Goal: Task Accomplishment & Management: Complete application form

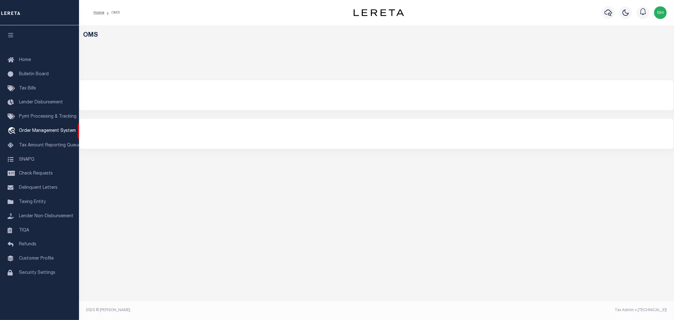
select select "200"
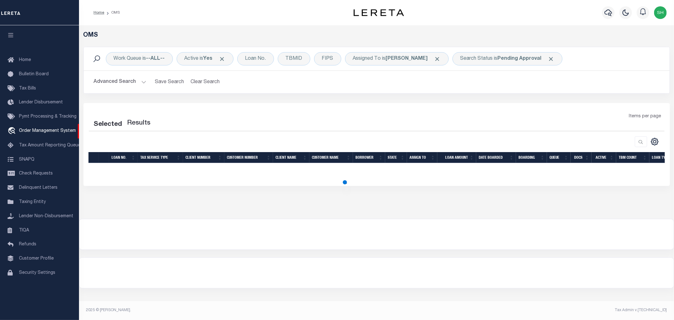
select select "200"
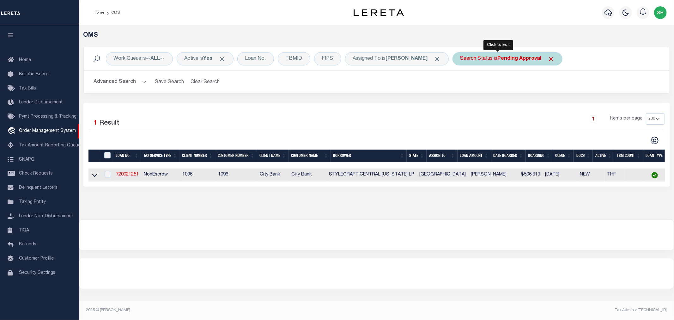
click at [498, 60] on b "Pending Approval" at bounding box center [520, 58] width 44 height 5
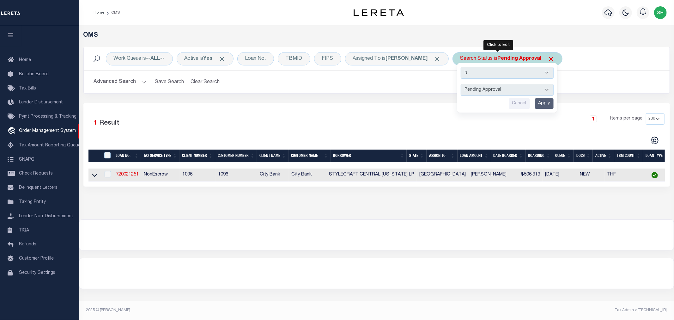
click at [497, 89] on select "Automated Search Bad Parcel Complete Duplicate Parcel High Dollar Reporting In …" at bounding box center [507, 90] width 93 height 12
select select "IP"
click at [461, 84] on select "Automated Search Bad Parcel Complete Duplicate Parcel High Dollar Reporting In …" at bounding box center [507, 90] width 93 height 12
click at [535, 103] on input "Apply" at bounding box center [544, 103] width 19 height 10
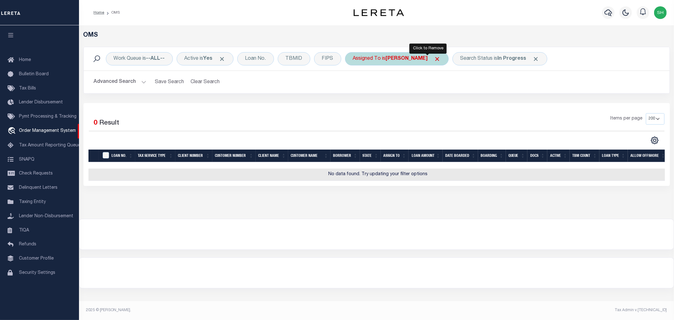
click at [434, 59] on span "Click to Remove" at bounding box center [437, 59] width 7 height 7
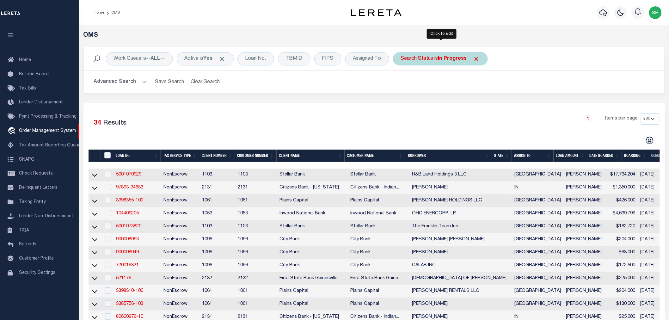
click at [434, 57] on div "Search Status is In Progress" at bounding box center [440, 58] width 95 height 13
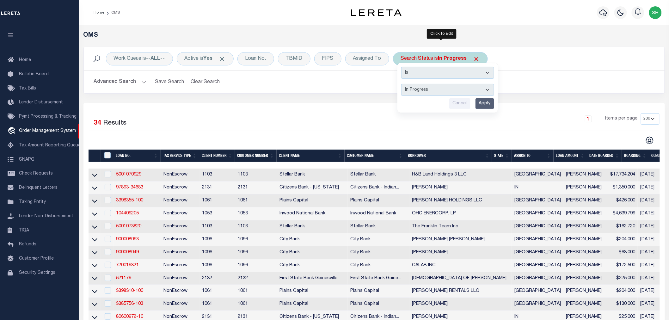
click at [427, 92] on select "Automated Search Bad Parcel Complete Duplicate Parcel High Dollar Reporting In …" at bounding box center [447, 90] width 93 height 12
select select "RD"
click at [402, 84] on select "Automated Search Bad Parcel Complete Duplicate Parcel High Dollar Reporting In …" at bounding box center [447, 90] width 93 height 12
click at [485, 106] on input "Apply" at bounding box center [484, 103] width 19 height 10
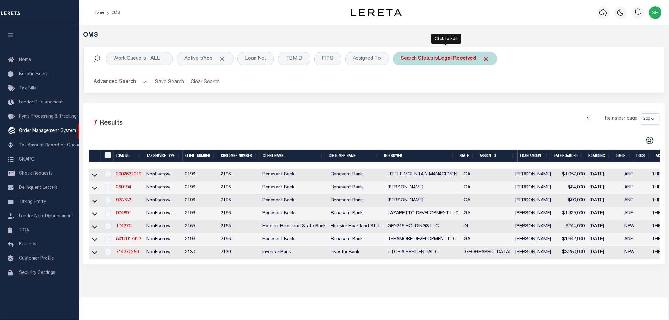
click at [444, 58] on b "Legal Received" at bounding box center [457, 58] width 38 height 5
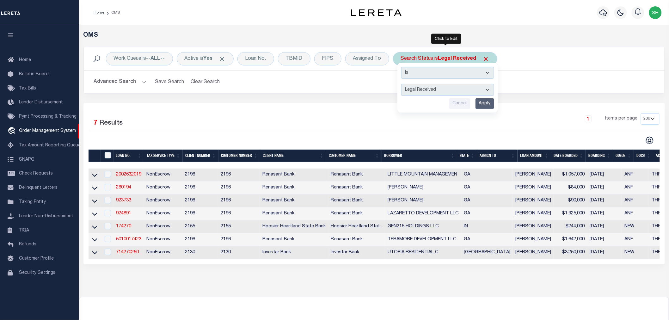
click at [425, 88] on select "Automated Search Bad Parcel Complete Duplicate Parcel High Dollar Reporting In …" at bounding box center [447, 90] width 93 height 12
select select "PA"
click at [402, 84] on select "Automated Search Bad Parcel Complete Duplicate Parcel High Dollar Reporting In …" at bounding box center [447, 90] width 93 height 12
click at [482, 103] on input "Apply" at bounding box center [484, 103] width 19 height 10
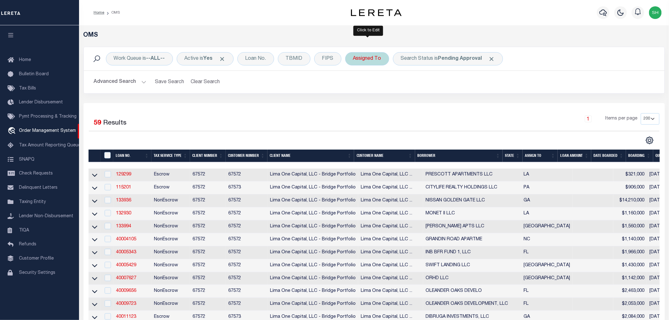
click at [360, 60] on div "Assigned To" at bounding box center [367, 58] width 44 height 13
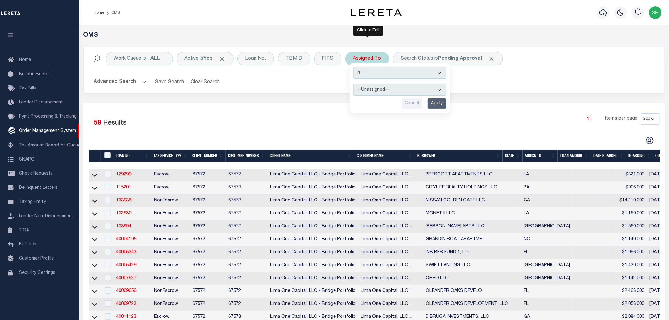
click at [372, 90] on select "--Unassigned-- [PERSON_NAME] [PERSON_NAME] [PERSON_NAME] [PERSON_NAME], [PERSON…" at bounding box center [399, 90] width 93 height 12
select select "[PERSON_NAME]"
click at [354, 84] on select "--Unassigned-- [PERSON_NAME] [PERSON_NAME] [PERSON_NAME] [PERSON_NAME], [PERSON…" at bounding box center [399, 90] width 93 height 12
click at [435, 103] on input "Apply" at bounding box center [437, 103] width 19 height 10
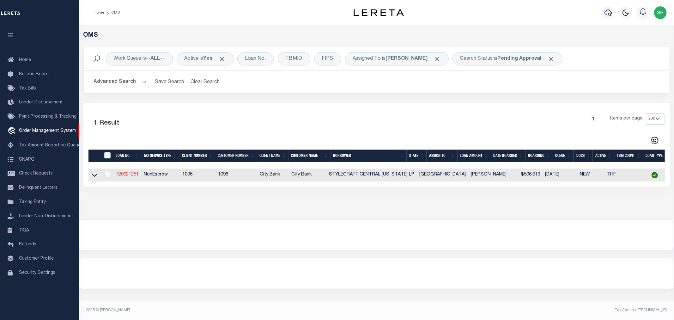
click at [131, 174] on link "720021251" at bounding box center [127, 174] width 23 height 4
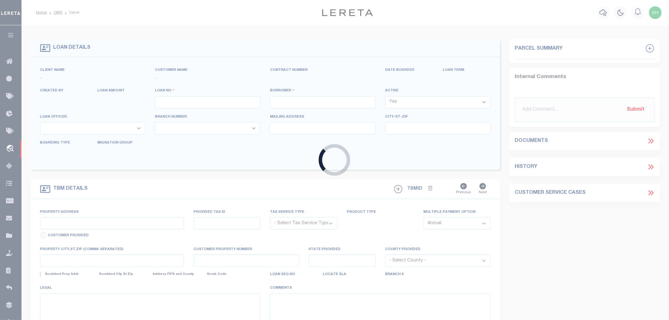
type input "720021251"
type input "STYLECRAFT CENTRAL [US_STATE] LP"
select select
select select "100"
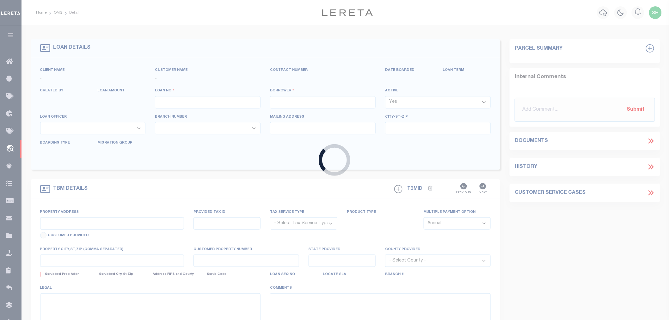
select select "NonEscrow"
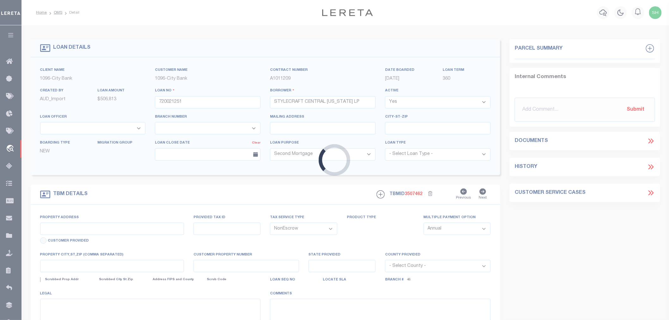
type input "[STREET_ADDRESS]"
type input "542488"
select select
type input "[GEOGRAPHIC_DATA]"
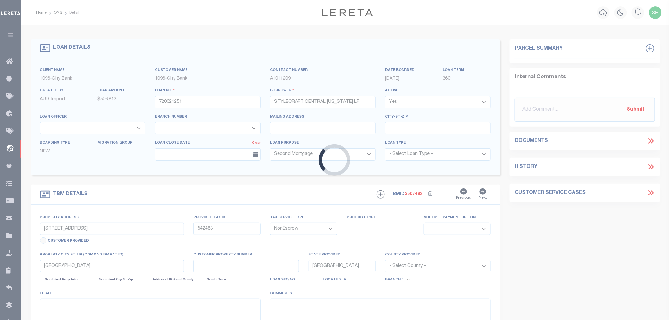
select select
select select "2778"
select select "1356"
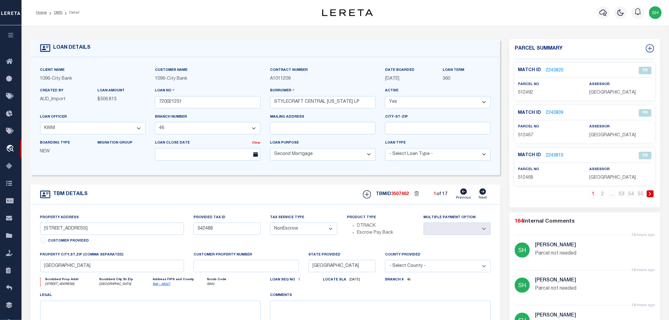
click at [556, 70] on link "2243820" at bounding box center [554, 70] width 18 height 7
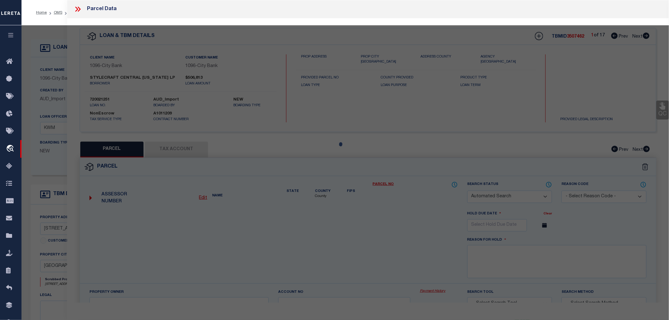
checkbox input "false"
select select "PR"
select select "099"
type input "KIELLA DEVELOPMENT INC"
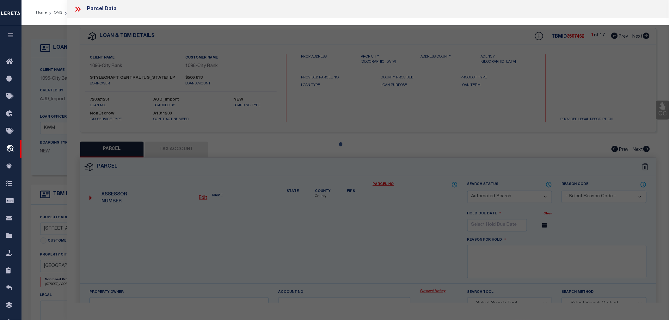
select select "ATL"
select select "ADD"
type input "[GEOGRAPHIC_DATA]"
type textarea "[PERSON_NAME] RANCH PHASE II, BLOCK 004, LOT 0020"
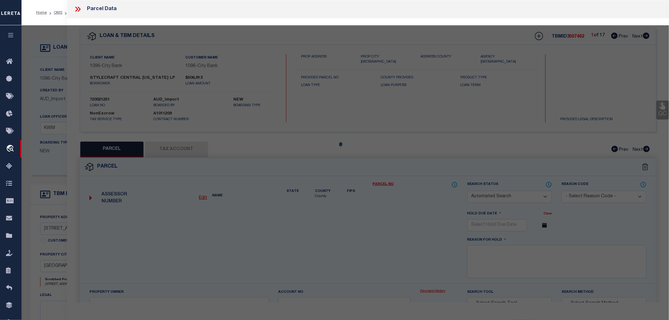
type textarea "Parcel not needed"
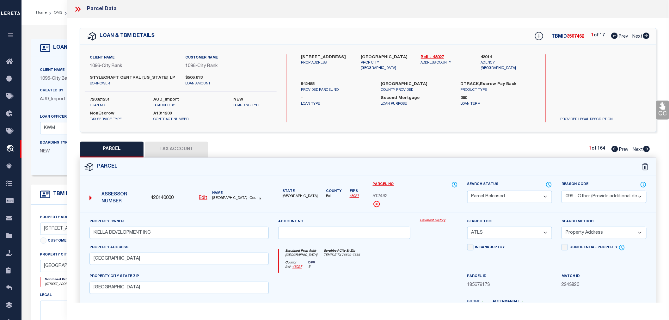
click at [644, 35] on icon at bounding box center [646, 36] width 7 height 6
select select "AS"
select select
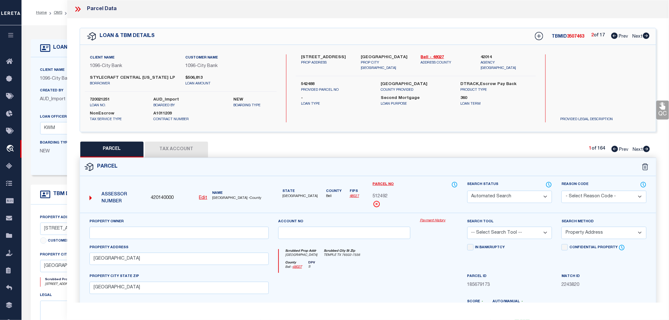
checkbox input "false"
select select "PR"
select select "099"
type input "KIELLA DEVELOPMENT INC"
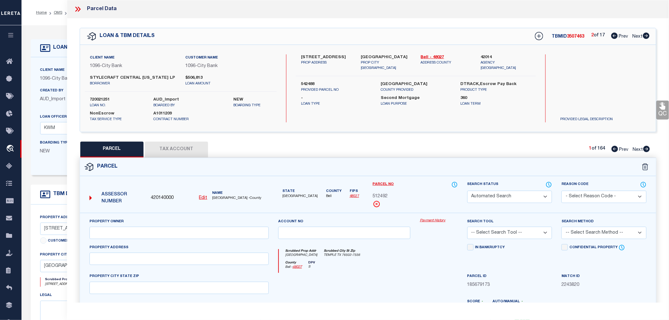
select select "ATL"
select select "ADD"
type input "[GEOGRAPHIC_DATA]"
type textarea "[PERSON_NAME] RANCH PHASE II, BLOCK 004, LOT 0020"
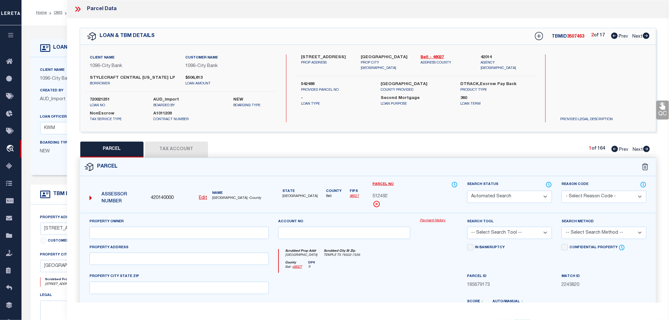
type textarea "Parcel not needed"
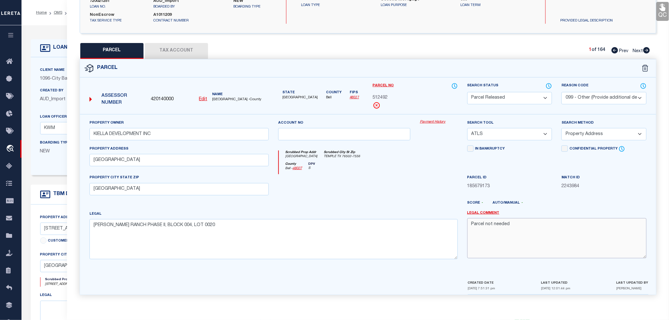
drag, startPoint x: 511, startPoint y: 225, endPoint x: 466, endPoint y: 228, distance: 45.3
click at [466, 228] on div "Legal Comment Parcel not needed" at bounding box center [556, 237] width 189 height 54
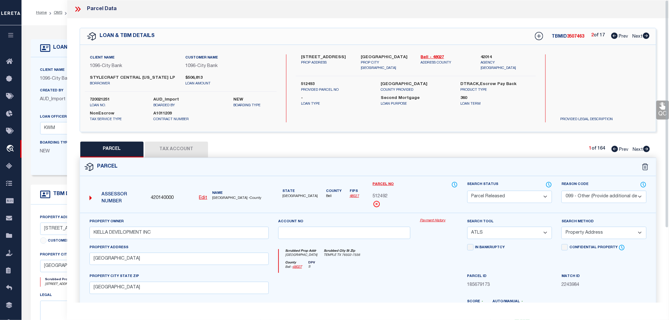
scroll to position [70, 0]
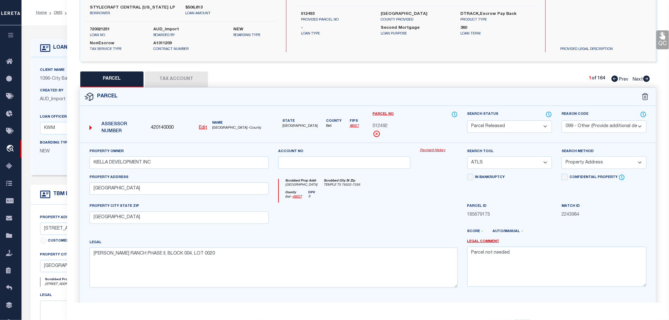
click at [644, 78] on icon at bounding box center [646, 79] width 7 height 6
select select "AS"
select select
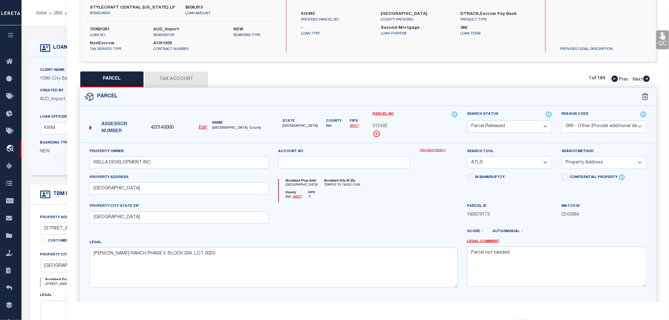
checkbox input "false"
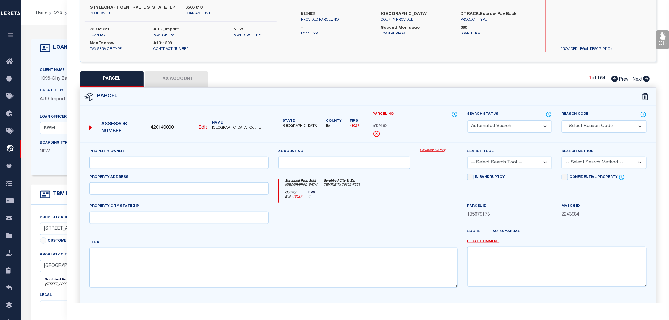
select select "PR"
select select "099"
type input "KIELLA LAND INVESTMENTS"
select select "ATL"
select select "ADD"
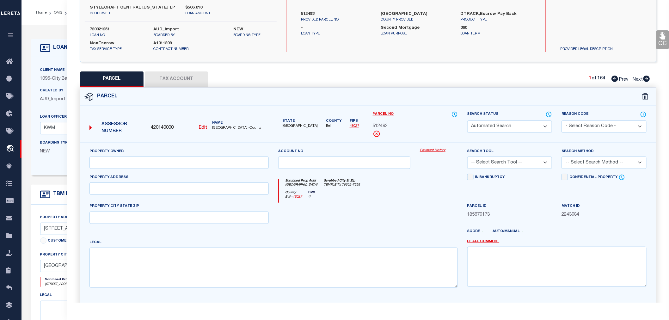
type input "[STREET_ADDRESS]"
type input "[GEOGRAPHIC_DATA]"
type textarea "[PERSON_NAME] RANCH PHASE II, BLOCK 003, LOT 0011"
type textarea "Parcel not needed"
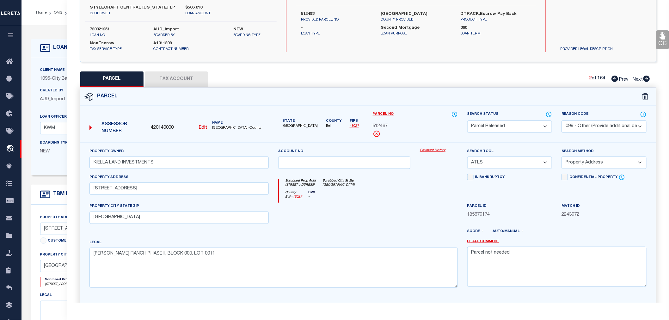
click at [644, 78] on icon at bounding box center [646, 79] width 7 height 6
select select "AS"
select select
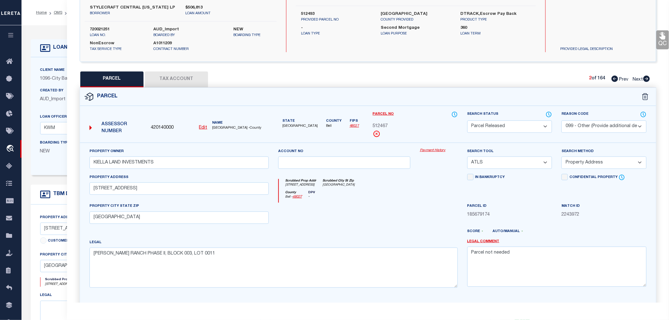
checkbox input "false"
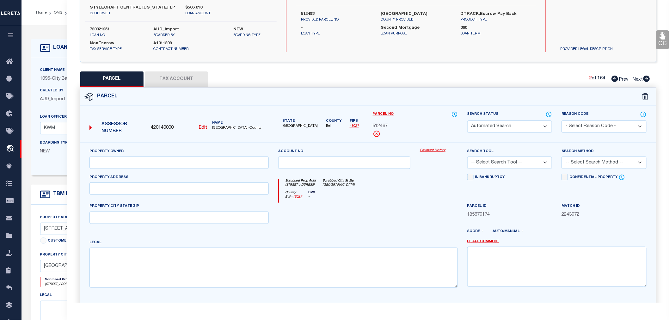
select select "PR"
select select "099"
type input "KIELLA LAND INVESTMENTS"
select select "ATL"
select select "ADD"
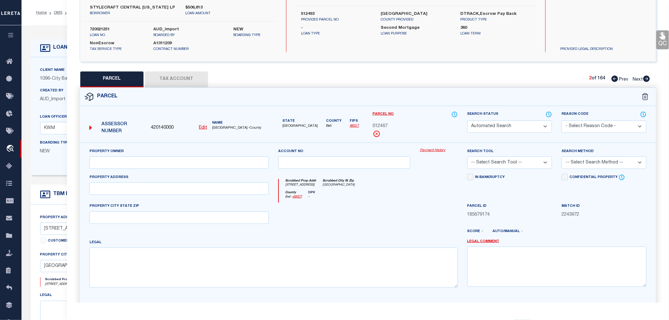
type input "526 PIPE CREEK DR"
type input "[GEOGRAPHIC_DATA]"
type textarea "[PERSON_NAME] RANCH PHASE II, BLOCK 003, LOT 0012"
type textarea "Parcel not needed"
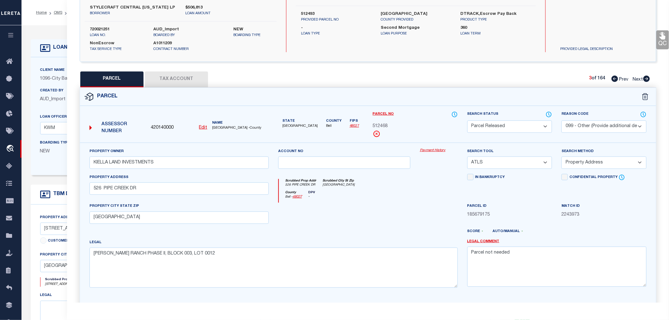
click at [644, 78] on icon at bounding box center [646, 79] width 7 height 6
select select "AS"
select select
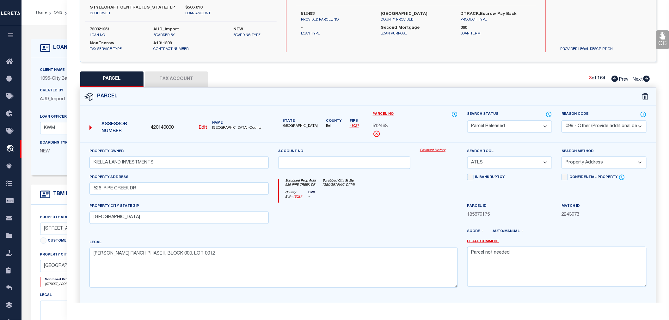
checkbox input "false"
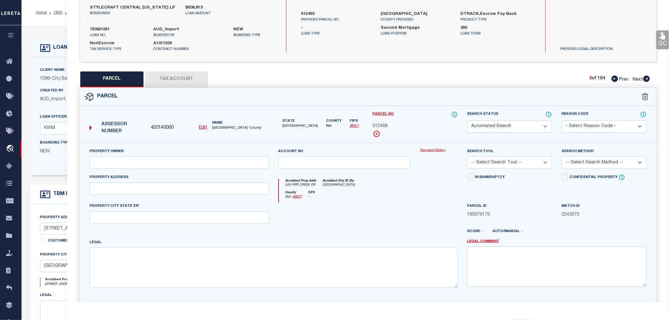
select select "PR"
select select "099"
type input "KIELLA DEVELOPMENT INC"
select select "ATL"
select select "ADD"
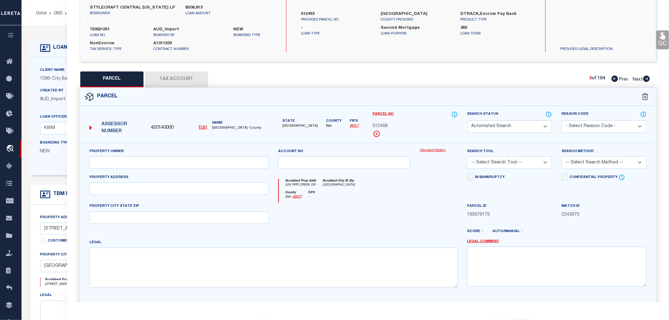
type input "[STREET_ADDRESS]"
type input "[GEOGRAPHIC_DATA]"
type textarea "[PERSON_NAME] RANCH PHASE II, BLOCK 004, LOT 0014"
type textarea "Parcel not needed"
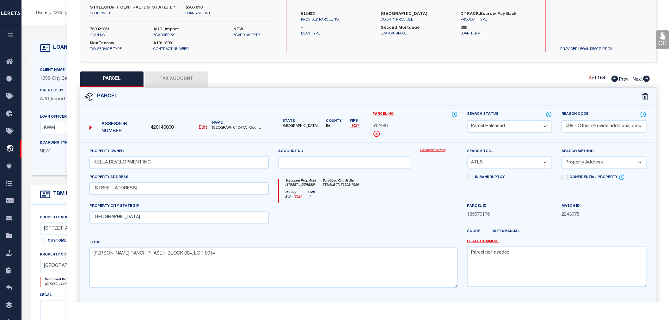
click at [644, 78] on icon at bounding box center [646, 79] width 7 height 6
select select "AS"
select select
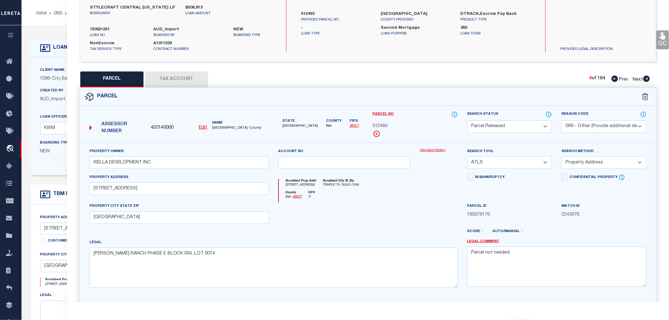
checkbox input "false"
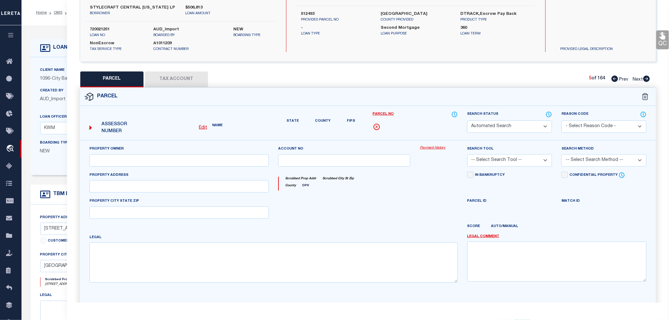
select select "PR"
select select "099"
type input "KIELLA DEVELOPMENT INC"
select select "ATL"
select select "ADD"
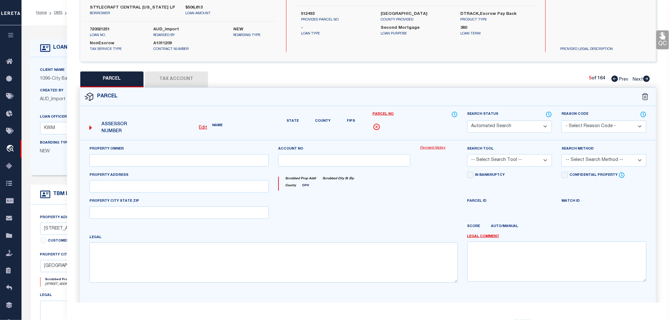
type input "[STREET_ADDRESS]"
type input "[GEOGRAPHIC_DATA]"
type textarea "[PERSON_NAME] RANCH PHASE II, BLOCK 004, LOT 0015"
type textarea "Parcel not needed"
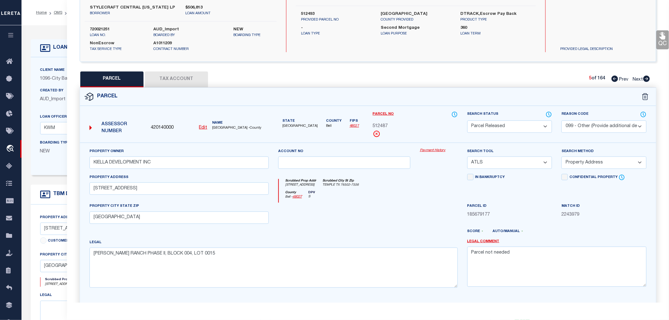
click at [644, 78] on icon at bounding box center [646, 79] width 7 height 6
select select "AS"
select select
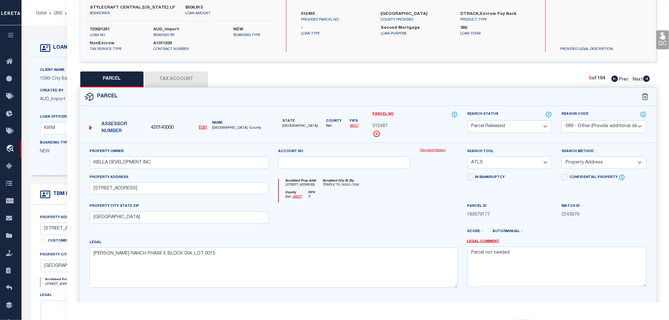
checkbox input "false"
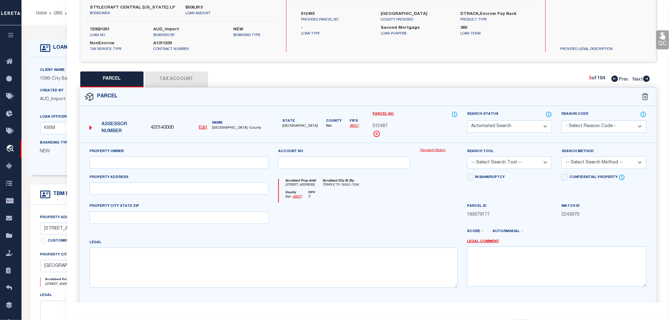
select select "PR"
select select "099"
type input "KIELLA LAND INVESTMENTS"
select select "ATL"
select select "ADD"
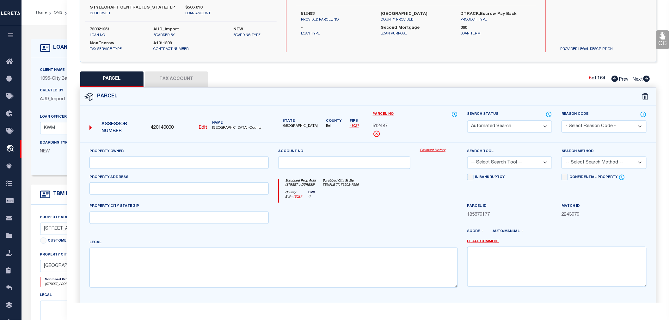
type input "[STREET_ADDRESS]"
type input "[GEOGRAPHIC_DATA]"
type textarea "[PERSON_NAME] RANCH PHASE II, BLOCK 004, LOT 0016"
type textarea "Parcel not needed"
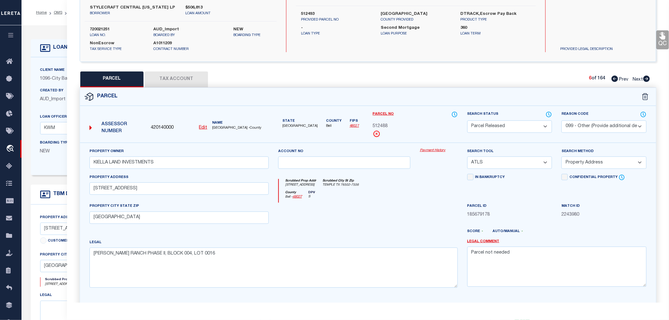
click at [644, 78] on icon at bounding box center [646, 79] width 7 height 6
select select "AS"
select select
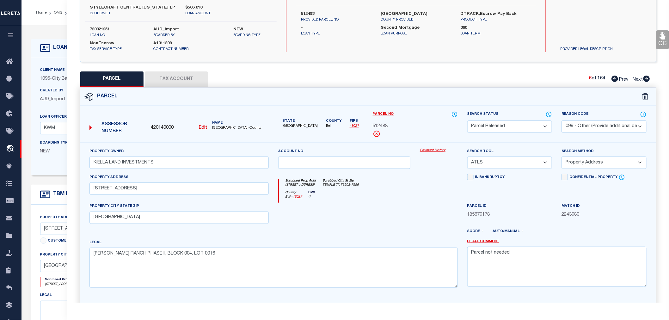
checkbox input "false"
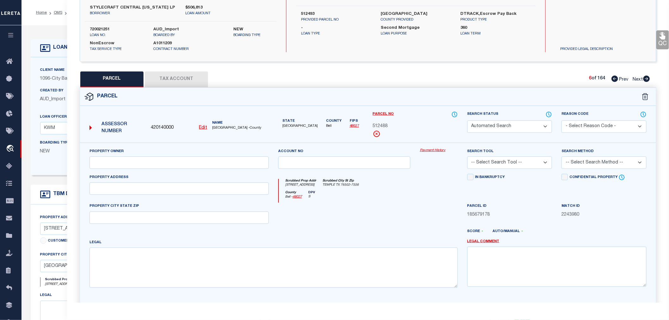
select select "PR"
select select "099"
type input "KIELLA DEVELOPMENT INC"
select select "ATL"
select select "ADD"
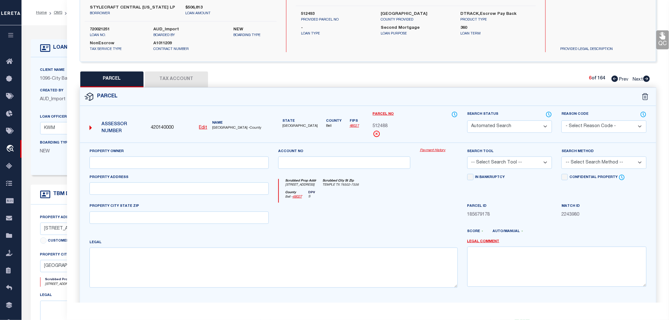
type input "[STREET_ADDRESS]"
type input "[GEOGRAPHIC_DATA]"
type textarea "[PERSON_NAME] RANCH PHASE II, BLOCK 004, LOT 0017"
type textarea "Parcel not needed"
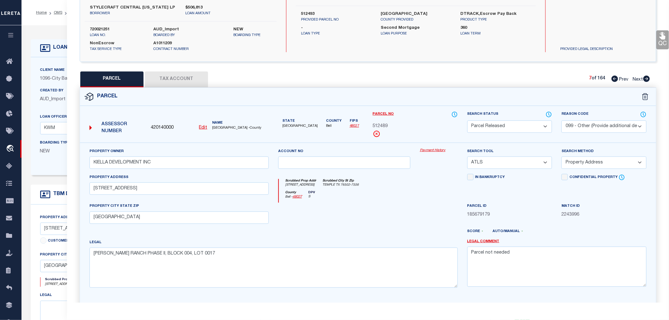
click at [644, 78] on icon at bounding box center [646, 79] width 7 height 6
select select "AS"
select select
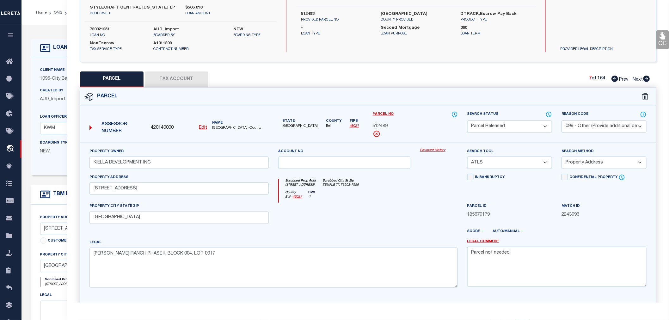
checkbox input "false"
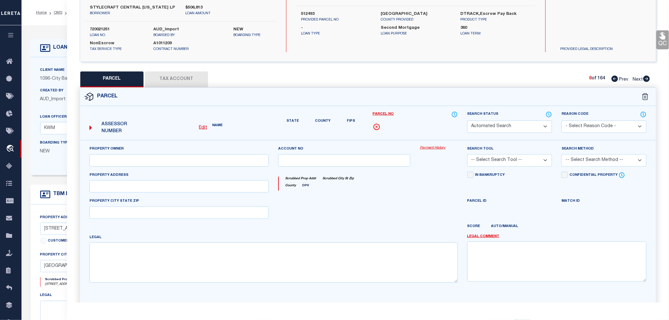
select select "PR"
select select "099"
type input "KIELLA DEVELOPMENT INC"
select select "ATL"
select select "ADD"
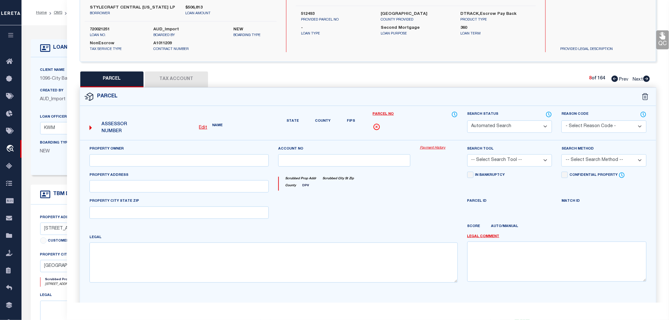
type input "[STREET_ADDRESS]"
type input "[GEOGRAPHIC_DATA]"
type textarea "[PERSON_NAME] RANCH PHASE II, BLOCK 004, LOT 0018"
type textarea "Parcel not needed"
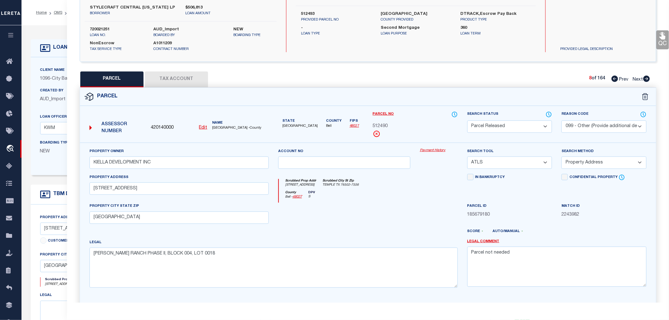
click at [644, 78] on icon at bounding box center [646, 79] width 7 height 6
select select "AS"
select select
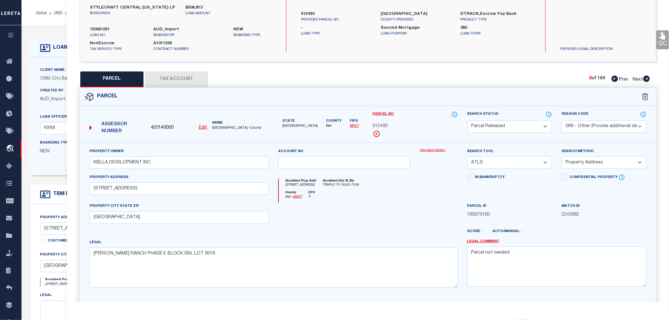
checkbox input "false"
click at [483, 125] on select "Automated Search Bad Parcel Complete Duplicate Parcel High Dollar Reporting In …" at bounding box center [509, 126] width 85 height 12
click at [467, 120] on select "Automated Search Bad Parcel Complete Duplicate Parcel High Dollar Reporting In …" at bounding box center [509, 126] width 85 height 12
click at [490, 257] on textarea at bounding box center [556, 267] width 179 height 40
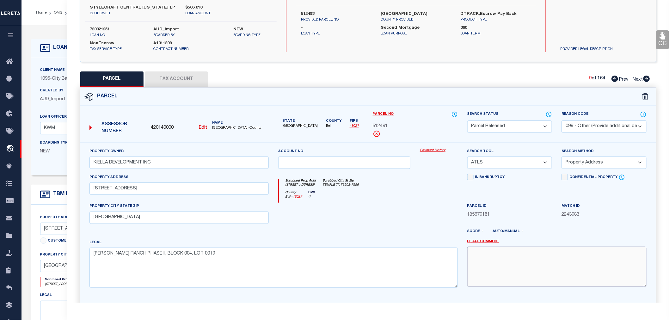
paste textarea "Parcel not needed"
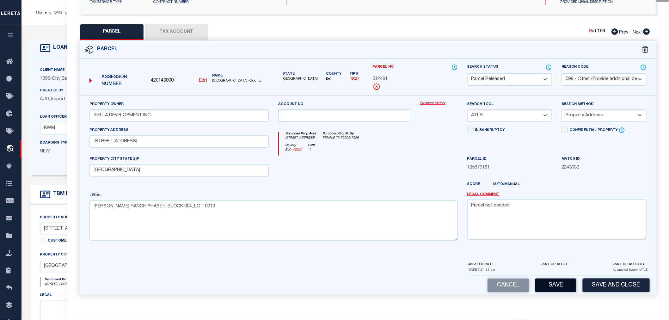
click at [552, 283] on button "Save" at bounding box center [555, 285] width 41 height 14
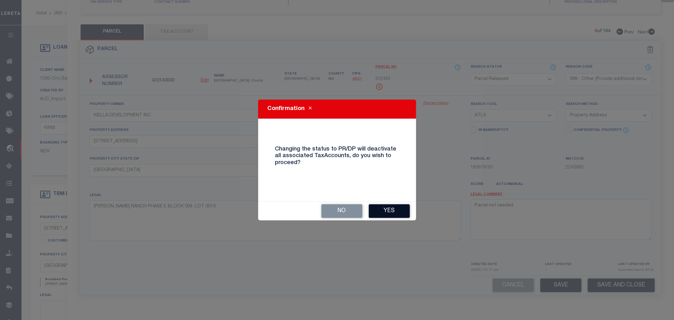
click at [395, 207] on button "Yes" at bounding box center [389, 211] width 41 height 14
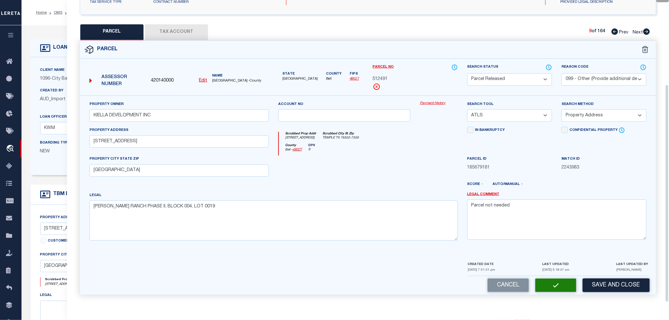
scroll to position [99, 0]
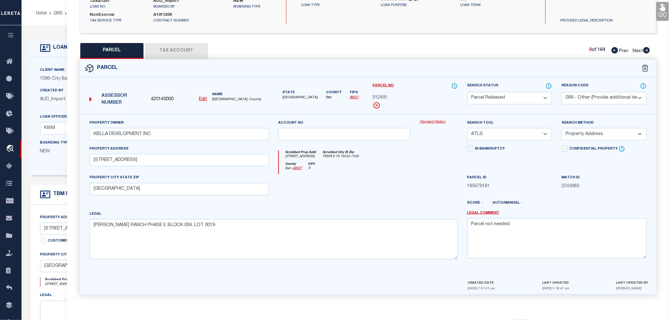
click at [647, 49] on icon at bounding box center [646, 50] width 7 height 6
click at [645, 49] on icon at bounding box center [646, 50] width 7 height 6
click at [494, 97] on select "Automated Search Bad Parcel Complete Duplicate Parcel High Dollar Reporting In …" at bounding box center [509, 98] width 85 height 12
click at [467, 92] on select "Automated Search Bad Parcel Complete Duplicate Parcel High Dollar Reporting In …" at bounding box center [509, 98] width 85 height 12
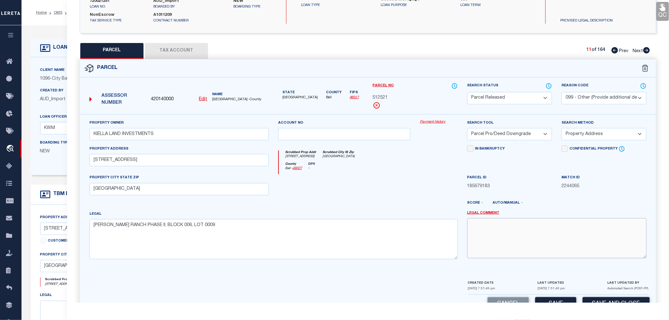
click at [519, 246] on textarea at bounding box center [556, 238] width 179 height 40
paste textarea "Parcel not needed"
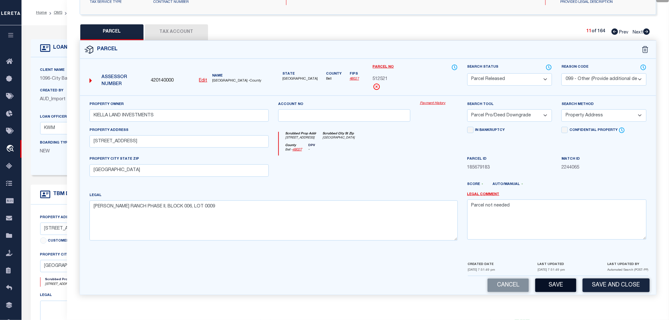
click at [558, 284] on button "Save" at bounding box center [555, 285] width 41 height 14
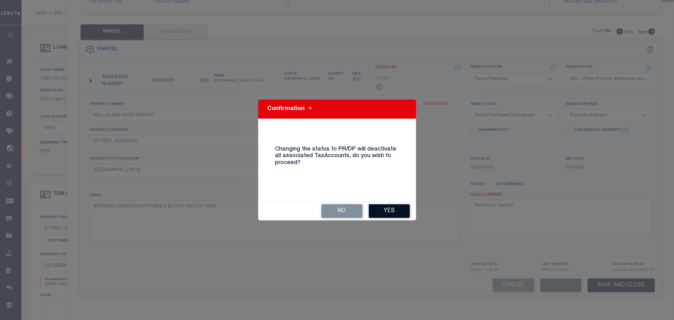
click at [397, 212] on button "Yes" at bounding box center [389, 211] width 41 height 14
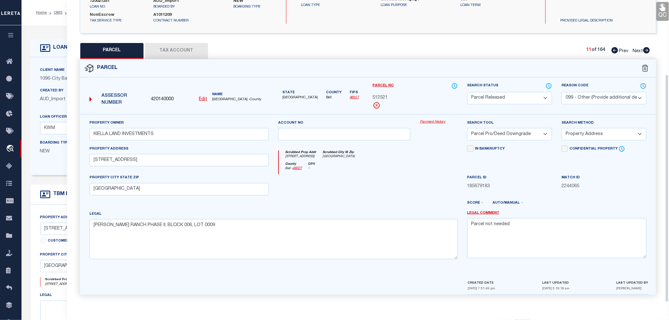
scroll to position [99, 0]
click at [645, 50] on icon at bounding box center [646, 50] width 7 height 6
click at [503, 99] on select "Automated Search Bad Parcel Complete Duplicate Parcel High Dollar Reporting In …" at bounding box center [509, 98] width 85 height 12
click at [467, 92] on select "Automated Search Bad Parcel Complete Duplicate Parcel High Dollar Reporting In …" at bounding box center [509, 98] width 85 height 12
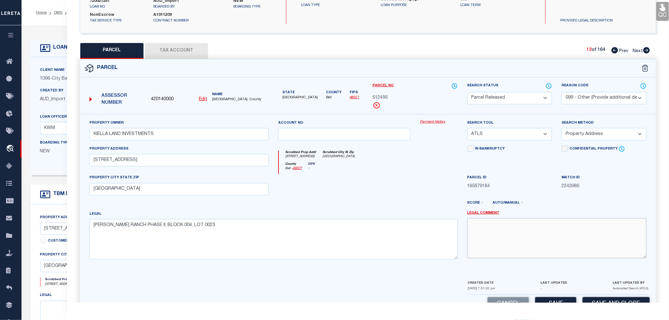
click at [488, 236] on textarea at bounding box center [556, 238] width 179 height 40
paste textarea "Parcel not needed"
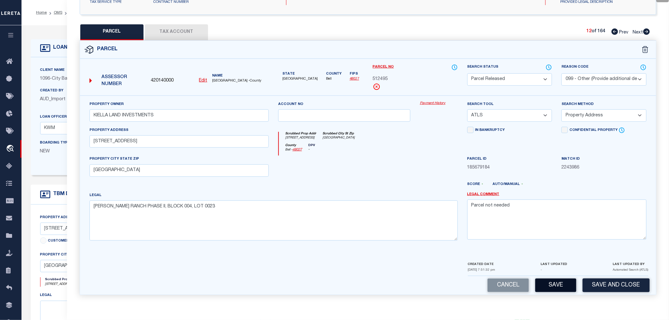
click at [562, 283] on button "Save" at bounding box center [555, 285] width 41 height 14
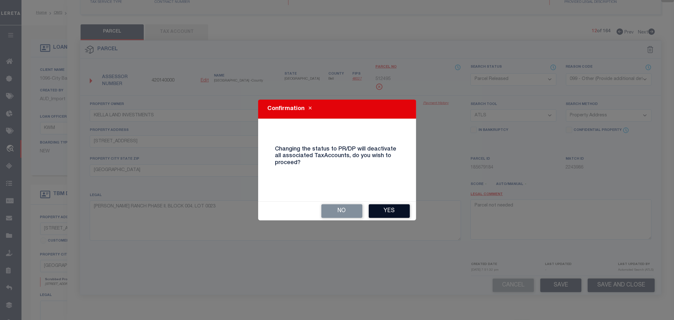
click at [391, 212] on button "Yes" at bounding box center [389, 211] width 41 height 14
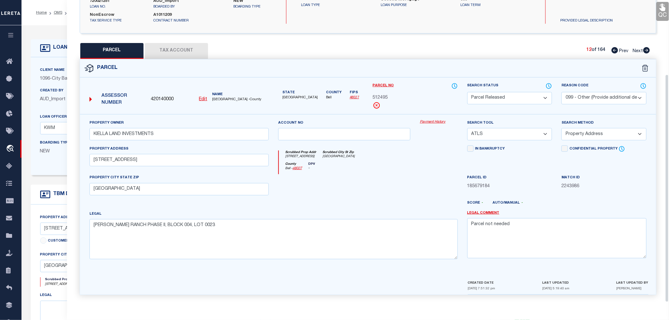
scroll to position [99, 0]
click at [646, 51] on icon at bounding box center [646, 50] width 7 height 6
click at [491, 99] on select "Automated Search Bad Parcel Complete Duplicate Parcel High Dollar Reporting In …" at bounding box center [509, 98] width 85 height 12
click at [467, 92] on select "Automated Search Bad Parcel Complete Duplicate Parcel High Dollar Reporting In …" at bounding box center [509, 98] width 85 height 12
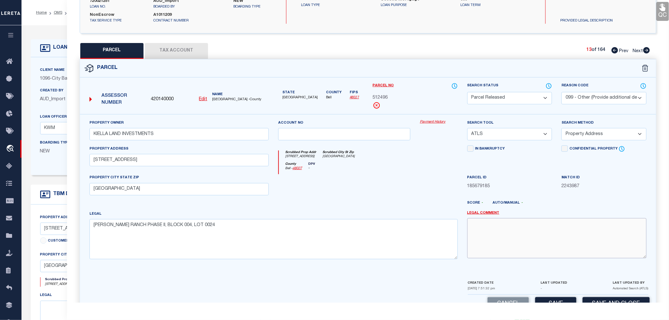
click at [504, 233] on textarea at bounding box center [556, 238] width 179 height 40
paste textarea "Parcel not needed"
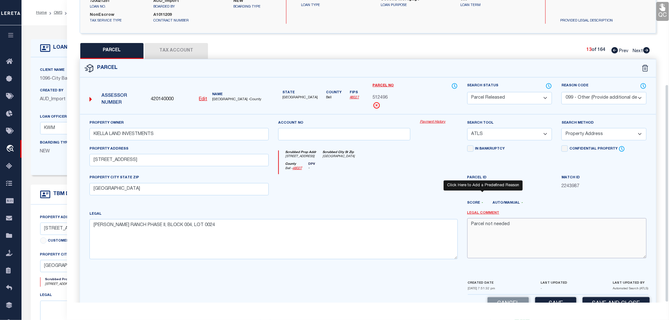
scroll to position [117, 0]
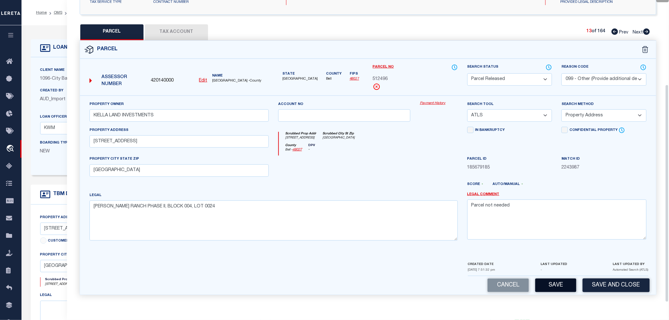
click at [555, 286] on button "Save" at bounding box center [555, 285] width 41 height 14
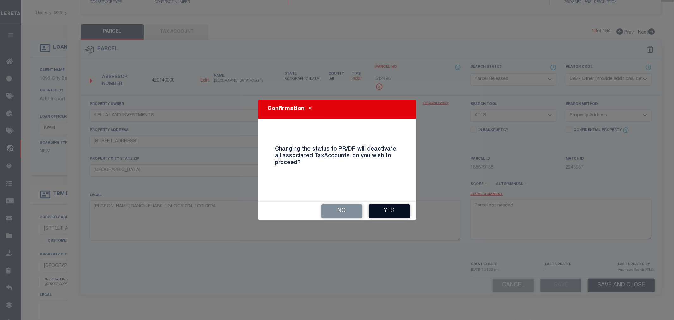
click at [393, 211] on button "Yes" at bounding box center [389, 211] width 41 height 14
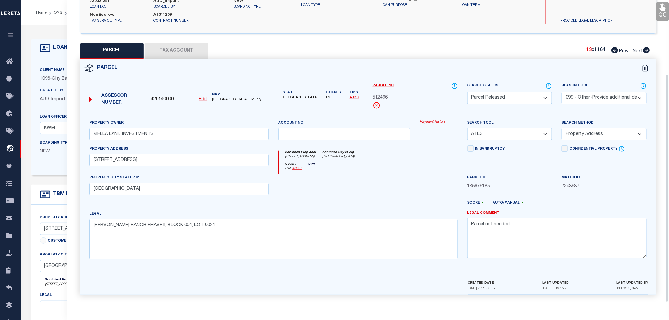
scroll to position [99, 0]
click at [405, 187] on div at bounding box center [344, 187] width 142 height 26
click at [646, 51] on icon at bounding box center [646, 50] width 7 height 6
click at [515, 97] on select "Automated Search Bad Parcel Complete Duplicate Parcel High Dollar Reporting In …" at bounding box center [509, 98] width 85 height 12
click at [467, 92] on select "Automated Search Bad Parcel Complete Duplicate Parcel High Dollar Reporting In …" at bounding box center [509, 98] width 85 height 12
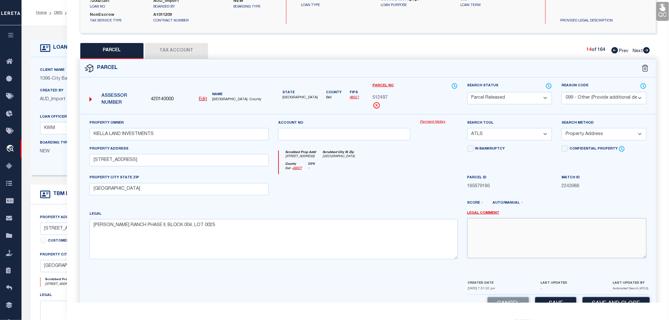
click at [499, 227] on textarea at bounding box center [556, 238] width 179 height 40
paste textarea "Parcel not needed"
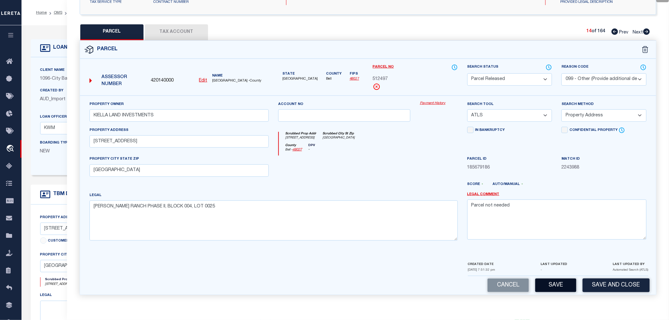
click at [552, 286] on button "Save" at bounding box center [555, 285] width 41 height 14
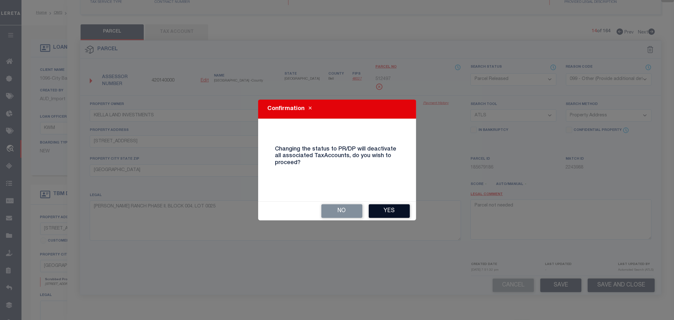
click at [388, 211] on button "Yes" at bounding box center [389, 211] width 41 height 14
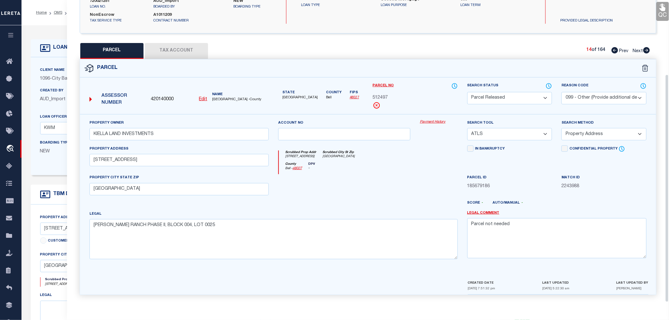
scroll to position [99, 0]
click at [646, 50] on icon at bounding box center [646, 50] width 7 height 6
click at [503, 100] on select "Automated Search Bad Parcel Complete Duplicate Parcel High Dollar Reporting In …" at bounding box center [509, 98] width 85 height 12
click at [467, 92] on select "Automated Search Bad Parcel Complete Duplicate Parcel High Dollar Reporting In …" at bounding box center [509, 98] width 85 height 12
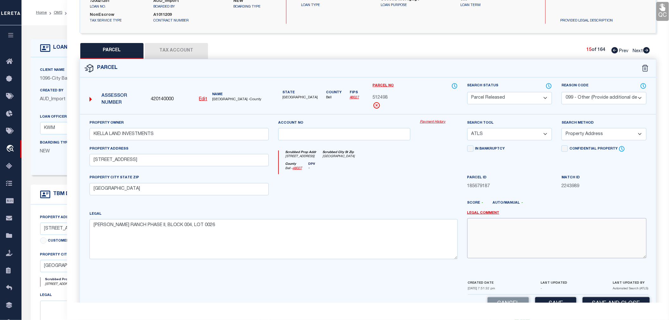
click at [508, 232] on textarea at bounding box center [556, 238] width 179 height 40
paste textarea "Parcel not needed"
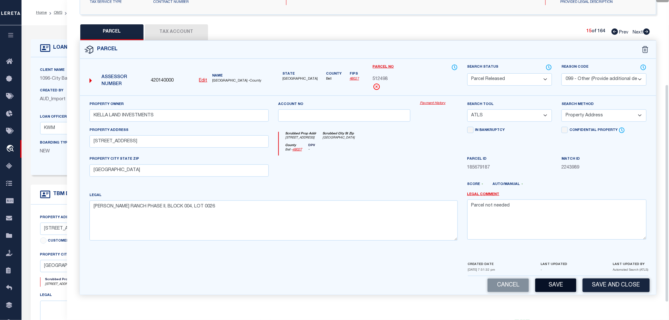
click at [545, 282] on button "Save" at bounding box center [555, 285] width 41 height 14
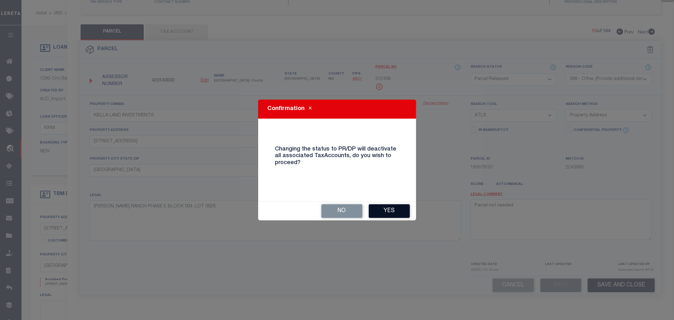
click at [400, 209] on button "Yes" at bounding box center [389, 211] width 41 height 14
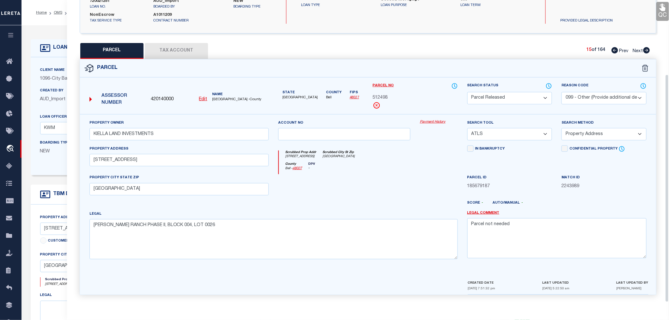
scroll to position [99, 0]
click at [646, 50] on icon at bounding box center [646, 50] width 7 height 6
click at [499, 95] on select "Automated Search Bad Parcel Complete Duplicate Parcel High Dollar Reporting In …" at bounding box center [509, 98] width 85 height 12
click at [467, 92] on select "Automated Search Bad Parcel Complete Duplicate Parcel High Dollar Reporting In …" at bounding box center [509, 98] width 85 height 12
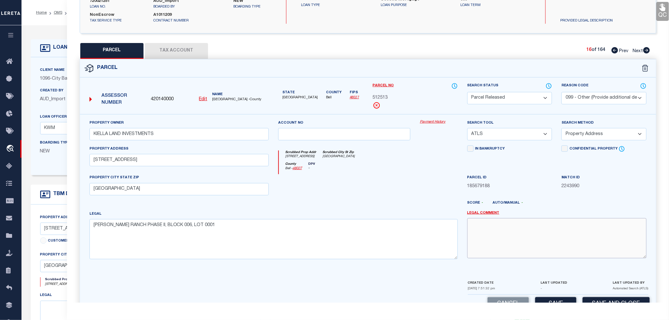
click at [512, 231] on textarea at bounding box center [556, 238] width 179 height 40
paste textarea "Parcel not needed"
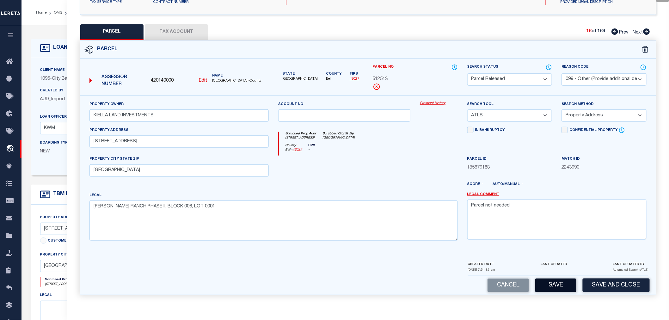
click at [551, 283] on button "Save" at bounding box center [555, 285] width 41 height 14
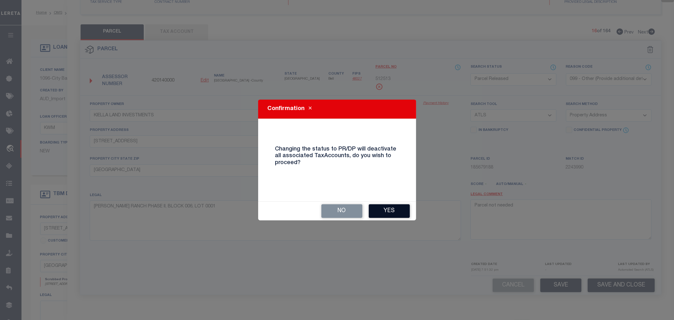
click at [389, 207] on button "Yes" at bounding box center [389, 211] width 41 height 14
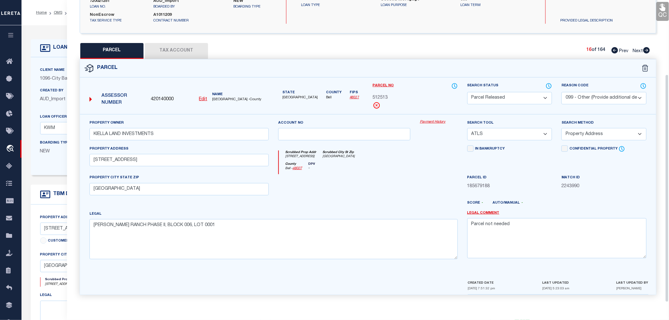
scroll to position [99, 0]
click at [645, 49] on icon at bounding box center [646, 50] width 7 height 6
click at [501, 95] on select "Automated Search Bad Parcel Complete Duplicate Parcel High Dollar Reporting In …" at bounding box center [509, 98] width 85 height 12
click at [467, 92] on select "Automated Search Bad Parcel Complete Duplicate Parcel High Dollar Reporting In …" at bounding box center [509, 98] width 85 height 12
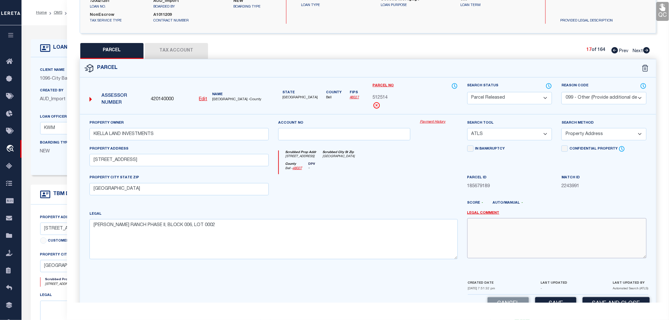
click at [500, 236] on textarea at bounding box center [556, 238] width 179 height 40
paste textarea "Parcel not needed"
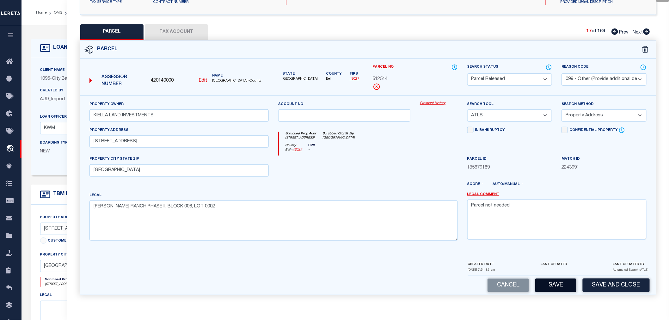
click at [551, 284] on button "Save" at bounding box center [555, 285] width 41 height 14
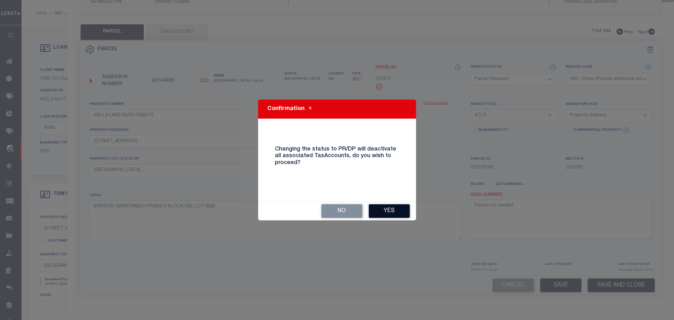
click at [389, 210] on button "Yes" at bounding box center [389, 211] width 41 height 14
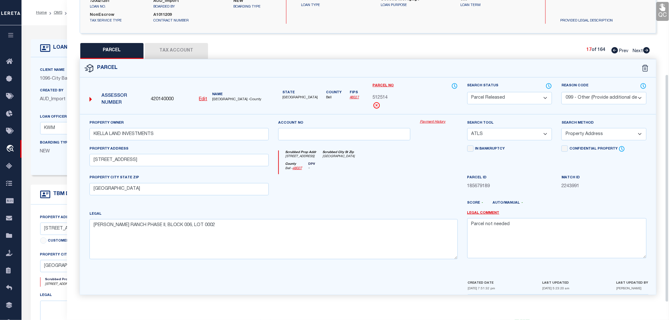
scroll to position [99, 0]
click at [645, 51] on icon at bounding box center [646, 50] width 7 height 6
click at [490, 99] on select "Automated Search Bad Parcel Complete Duplicate Parcel High Dollar Reporting In …" at bounding box center [509, 98] width 85 height 12
click at [467, 92] on select "Automated Search Bad Parcel Complete Duplicate Parcel High Dollar Reporting In …" at bounding box center [509, 98] width 85 height 12
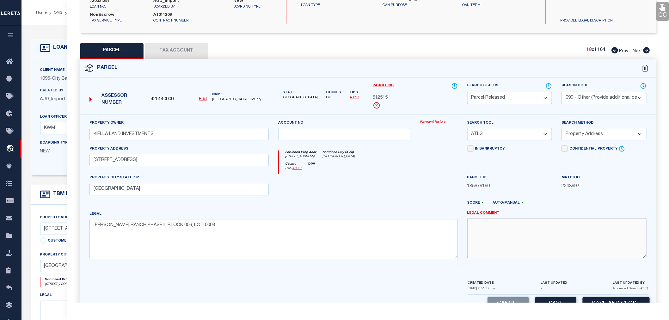
click at [525, 229] on textarea at bounding box center [556, 238] width 179 height 40
paste textarea "Parcel not needed"
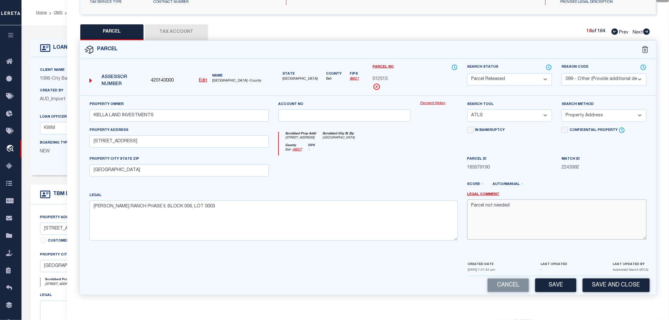
scroll to position [105, 0]
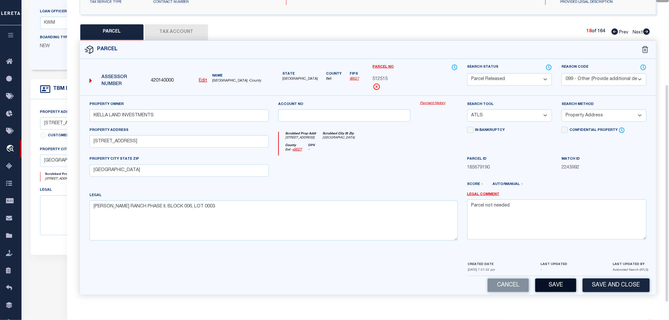
click at [565, 289] on button "Save" at bounding box center [555, 285] width 41 height 14
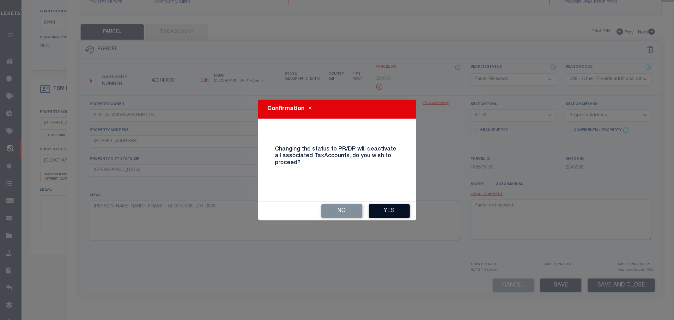
click at [387, 211] on button "Yes" at bounding box center [389, 211] width 41 height 14
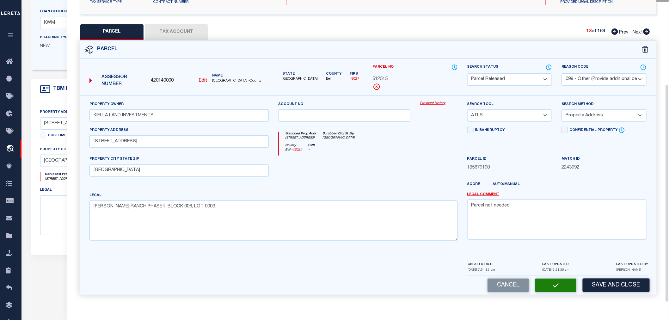
scroll to position [99, 0]
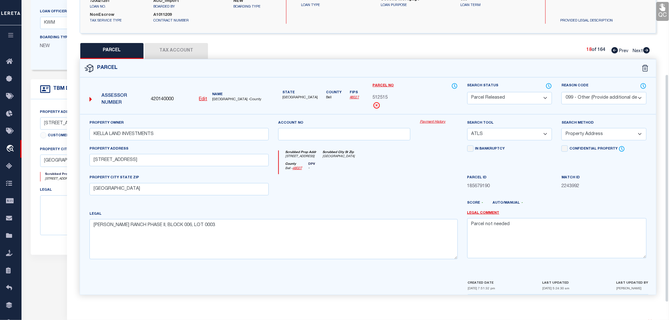
click at [647, 49] on icon at bounding box center [646, 50] width 7 height 6
click at [502, 100] on select "Automated Search Bad Parcel Complete Duplicate Parcel High Dollar Reporting In …" at bounding box center [509, 98] width 85 height 12
click at [467, 92] on select "Automated Search Bad Parcel Complete Duplicate Parcel High Dollar Reporting In …" at bounding box center [509, 98] width 85 height 12
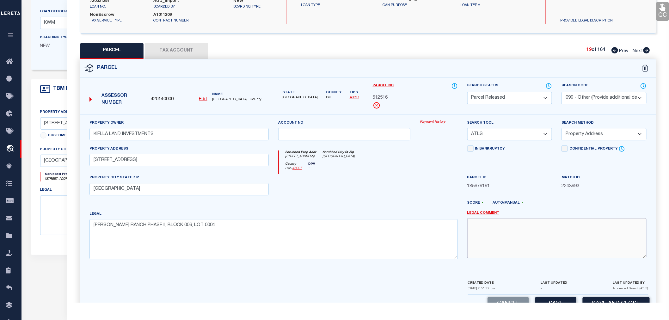
click at [495, 230] on textarea at bounding box center [556, 238] width 179 height 40
paste textarea "Parcel not needed"
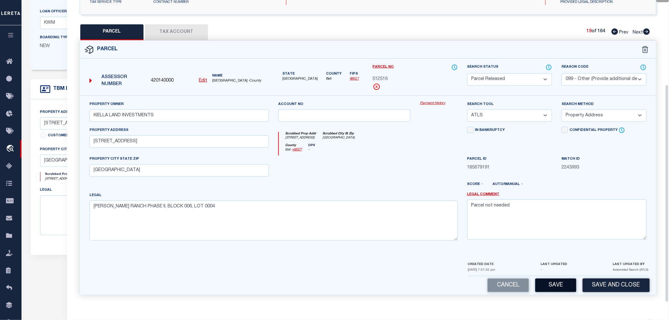
click at [555, 281] on button "Save" at bounding box center [555, 285] width 41 height 14
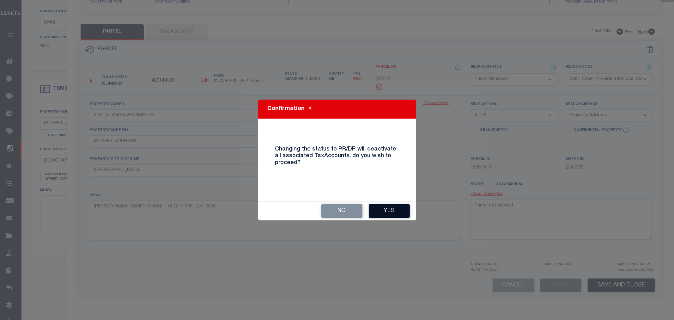
click at [390, 207] on button "Yes" at bounding box center [389, 211] width 41 height 14
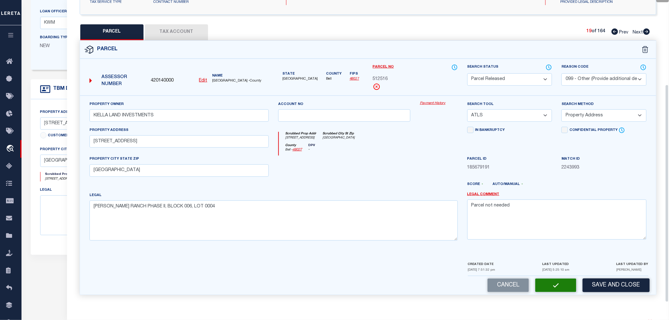
scroll to position [99, 0]
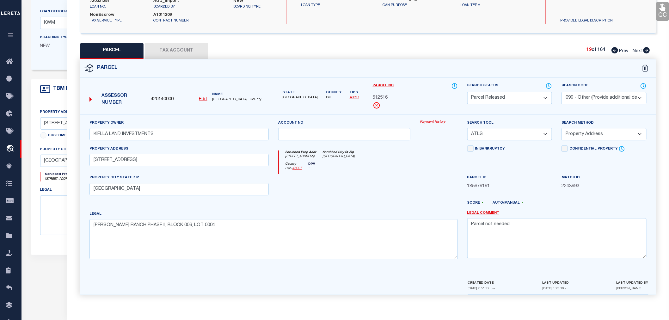
click at [645, 49] on icon at bounding box center [646, 50] width 7 height 6
click at [497, 99] on select "Automated Search Bad Parcel Complete Duplicate Parcel High Dollar Reporting In …" at bounding box center [509, 98] width 85 height 12
click at [467, 92] on select "Automated Search Bad Parcel Complete Duplicate Parcel High Dollar Reporting In …" at bounding box center [509, 98] width 85 height 12
click at [517, 227] on textarea at bounding box center [556, 238] width 179 height 40
paste textarea "Parcel not needed"
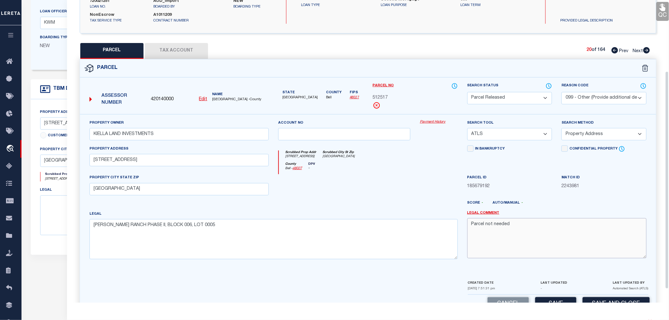
scroll to position [117, 0]
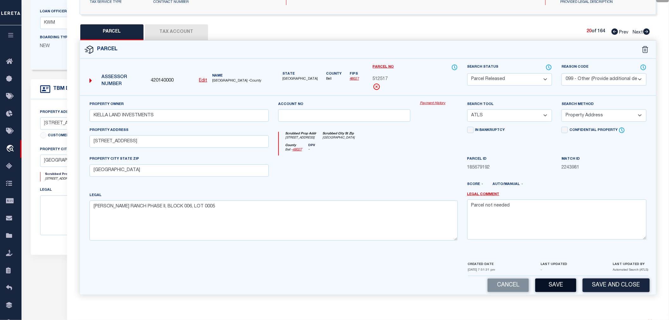
click at [555, 285] on button "Save" at bounding box center [555, 285] width 41 height 14
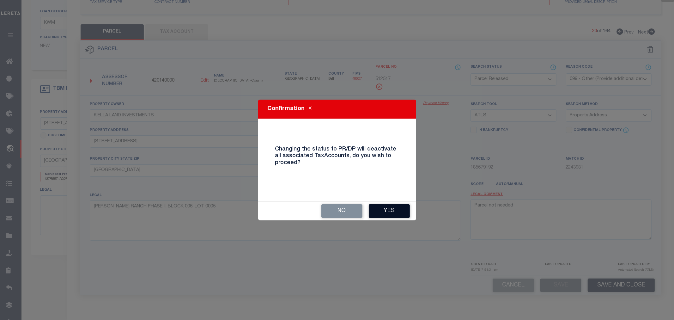
click at [391, 210] on button "Yes" at bounding box center [389, 211] width 41 height 14
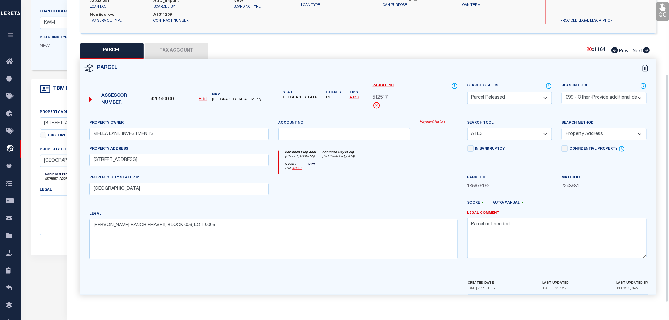
scroll to position [99, 0]
click at [644, 50] on icon at bounding box center [646, 50] width 7 height 6
click at [508, 97] on select "Automated Search Bad Parcel Complete Duplicate Parcel High Dollar Reporting In …" at bounding box center [509, 98] width 85 height 12
click at [467, 92] on select "Automated Search Bad Parcel Complete Duplicate Parcel High Dollar Reporting In …" at bounding box center [509, 98] width 85 height 12
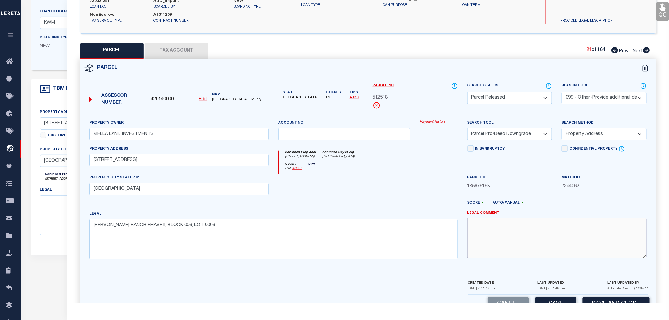
click at [513, 229] on textarea at bounding box center [556, 238] width 179 height 40
paste textarea "Parcel not needed"
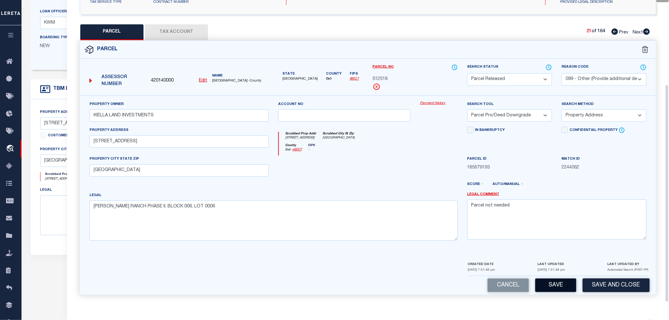
click at [560, 286] on button "Save" at bounding box center [555, 285] width 41 height 14
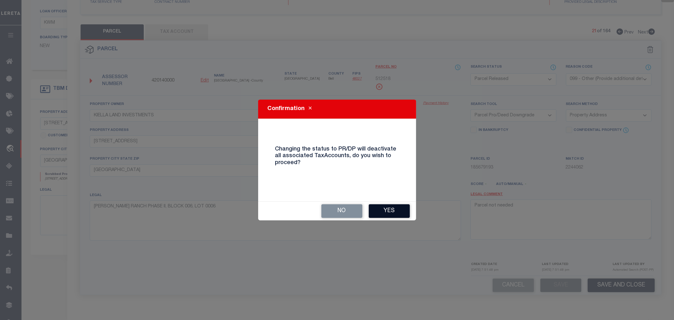
click at [391, 210] on button "Yes" at bounding box center [389, 211] width 41 height 14
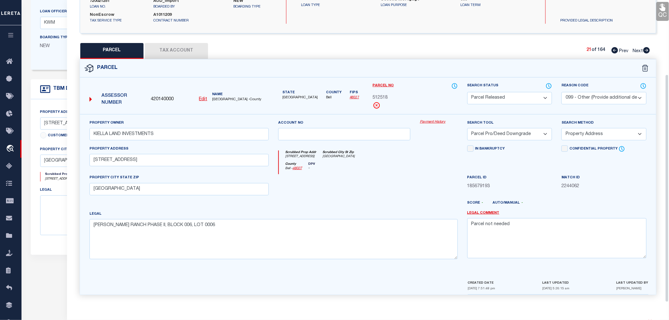
scroll to position [99, 0]
click at [647, 47] on icon at bounding box center [646, 50] width 7 height 6
click at [503, 97] on select "Automated Search Bad Parcel Complete Duplicate Parcel High Dollar Reporting In …" at bounding box center [509, 98] width 85 height 12
click at [467, 92] on select "Automated Search Bad Parcel Complete Duplicate Parcel High Dollar Reporting In …" at bounding box center [509, 98] width 85 height 12
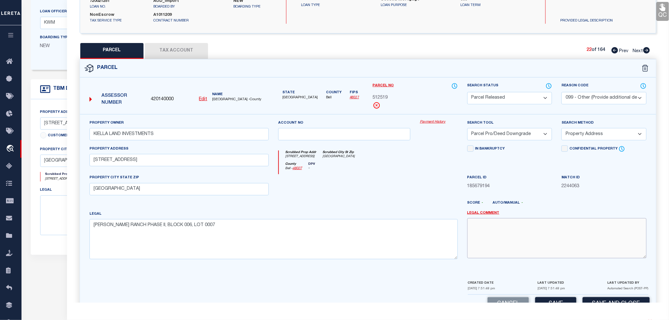
click at [484, 235] on textarea at bounding box center [556, 238] width 179 height 40
paste textarea "Parcel not needed"
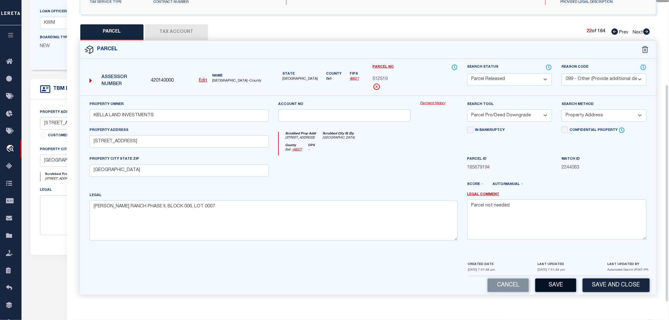
click at [548, 287] on button "Save" at bounding box center [555, 285] width 41 height 14
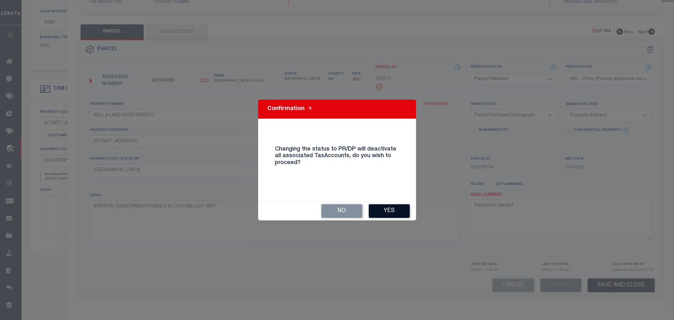
click at [396, 211] on button "Yes" at bounding box center [389, 211] width 41 height 14
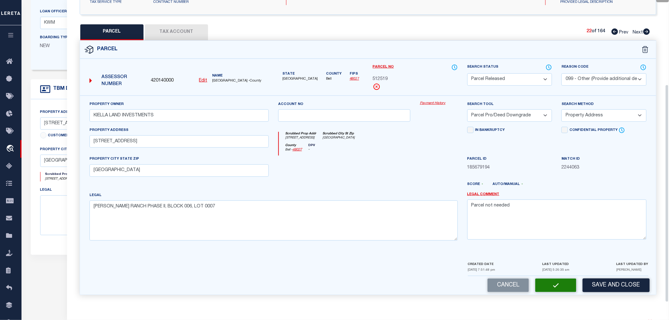
scroll to position [99, 0]
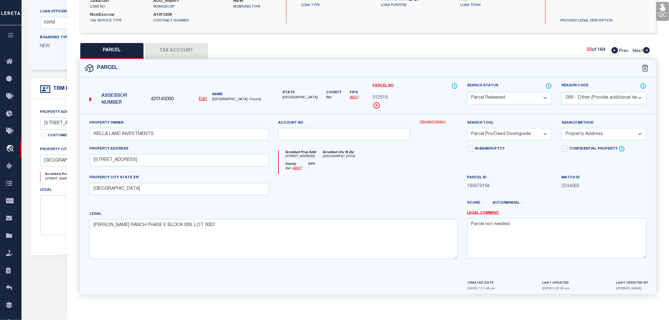
click at [643, 48] on icon at bounding box center [646, 50] width 7 height 6
click at [498, 98] on select "Automated Search Bad Parcel Complete Duplicate Parcel High Dollar Reporting In …" at bounding box center [509, 98] width 85 height 12
click at [467, 92] on select "Automated Search Bad Parcel Complete Duplicate Parcel High Dollar Reporting In …" at bounding box center [509, 98] width 85 height 12
click at [514, 227] on textarea at bounding box center [556, 238] width 179 height 40
paste textarea "Parcel not needed"
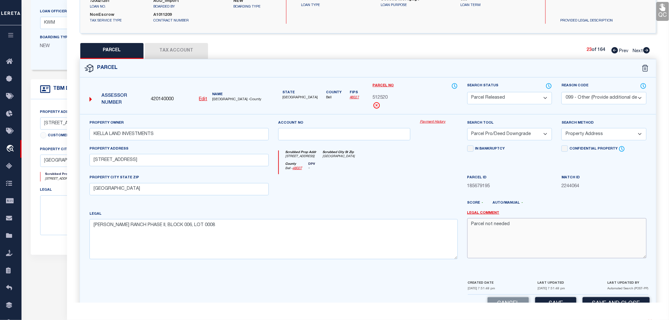
scroll to position [117, 0]
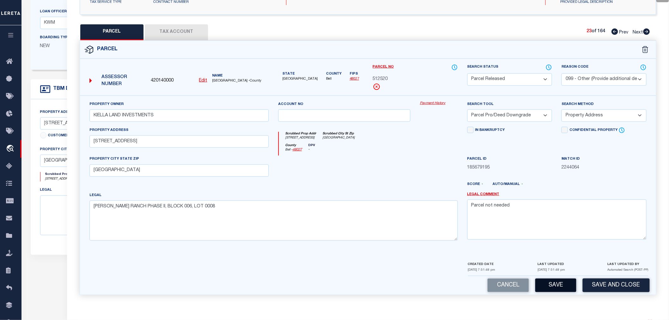
click at [559, 282] on button "Save" at bounding box center [555, 285] width 41 height 14
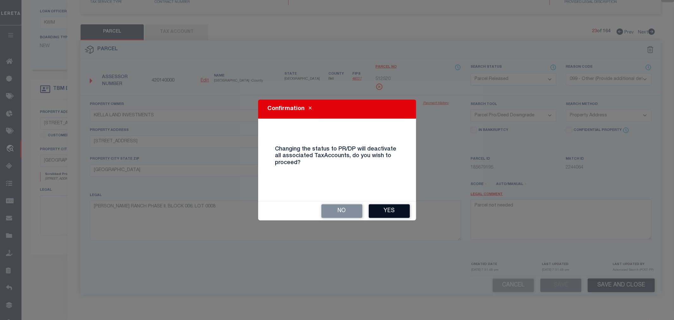
click at [389, 213] on button "Yes" at bounding box center [389, 211] width 41 height 14
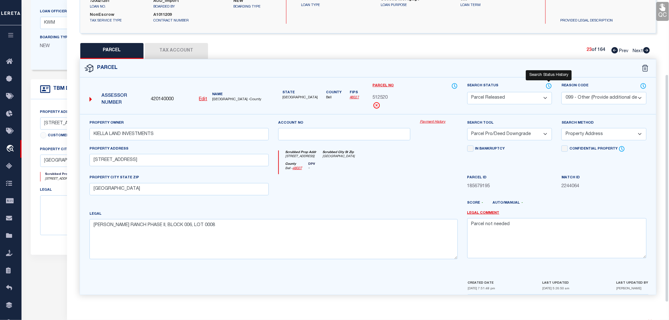
scroll to position [99, 0]
click at [649, 49] on icon at bounding box center [646, 50] width 7 height 6
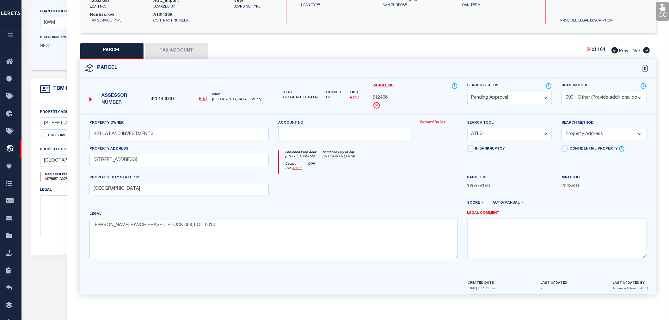
click at [519, 93] on select "Automated Search Bad Parcel Complete Duplicate Parcel High Dollar Reporting In …" at bounding box center [509, 98] width 85 height 12
click at [467, 92] on select "Automated Search Bad Parcel Complete Duplicate Parcel High Dollar Reporting In …" at bounding box center [509, 98] width 85 height 12
click at [486, 242] on textarea at bounding box center [556, 238] width 179 height 40
paste textarea "Parcel not needed"
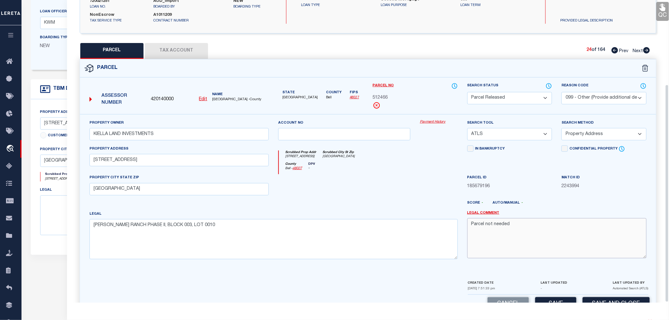
scroll to position [117, 0]
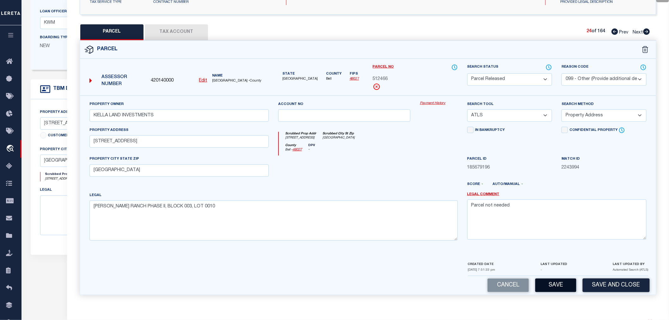
click at [561, 287] on button "Save" at bounding box center [555, 285] width 41 height 14
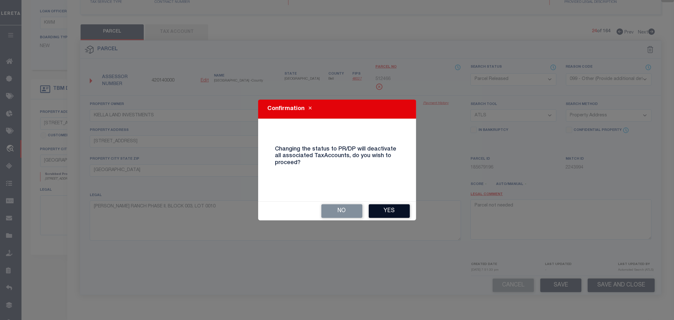
click at [387, 210] on button "Yes" at bounding box center [389, 211] width 41 height 14
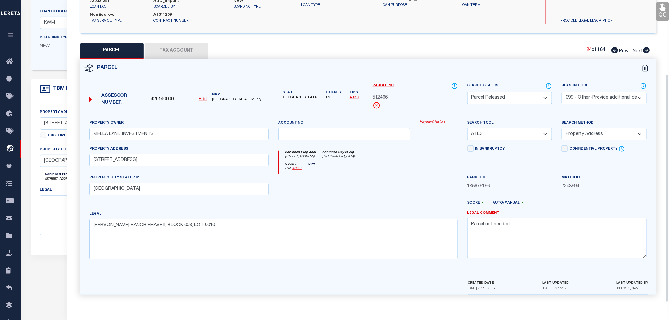
scroll to position [99, 0]
click at [646, 49] on icon at bounding box center [646, 50] width 7 height 6
click at [503, 97] on select "Automated Search Bad Parcel Complete Duplicate Parcel High Dollar Reporting In …" at bounding box center [509, 98] width 85 height 12
click at [467, 92] on select "Automated Search Bad Parcel Complete Duplicate Parcel High Dollar Reporting In …" at bounding box center [509, 98] width 85 height 12
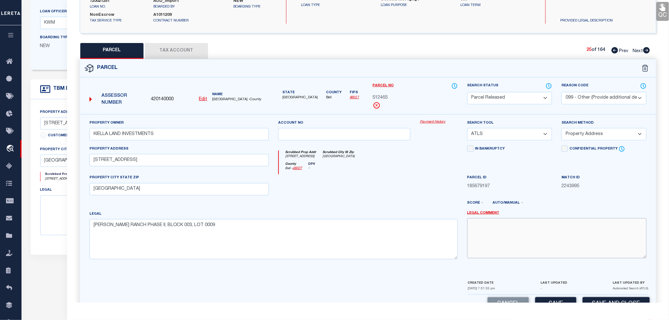
click at [506, 227] on textarea at bounding box center [556, 238] width 179 height 40
paste textarea "Parcel not needed"
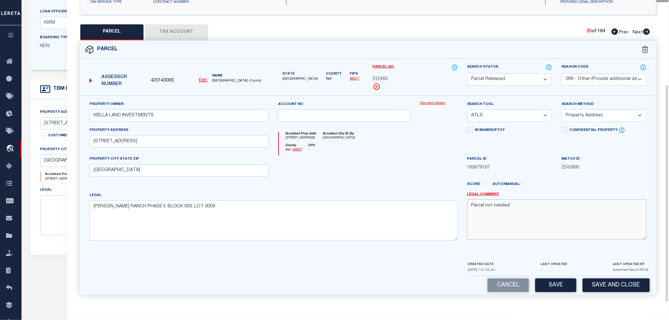
scroll to position [175, 0]
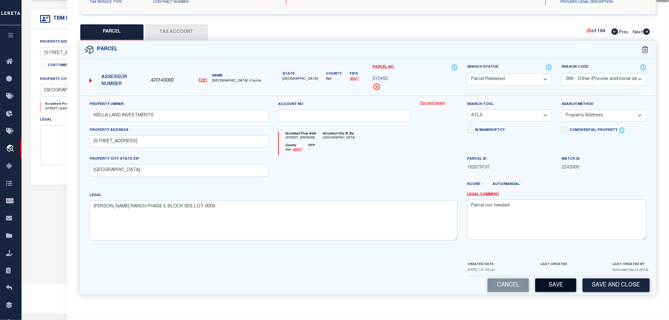
click at [561, 285] on button "Save" at bounding box center [555, 285] width 41 height 14
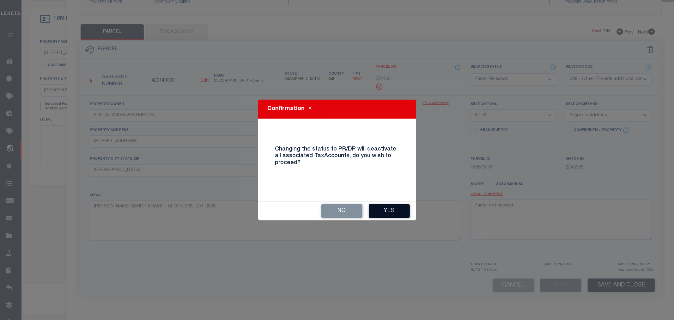
click at [389, 209] on button "Yes" at bounding box center [389, 211] width 41 height 14
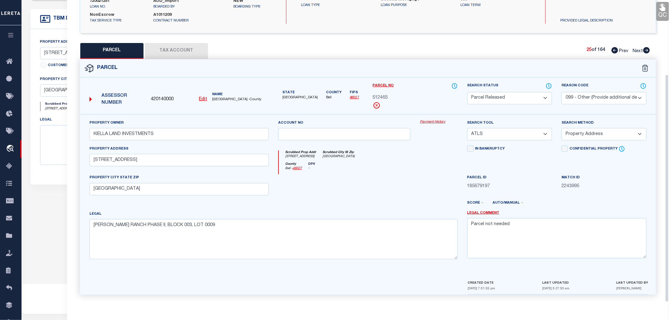
scroll to position [99, 0]
click at [646, 49] on icon at bounding box center [646, 50] width 7 height 6
click at [493, 95] on select "Automated Search Bad Parcel Complete Duplicate Parcel High Dollar Reporting In …" at bounding box center [509, 98] width 85 height 12
click at [467, 92] on select "Automated Search Bad Parcel Complete Duplicate Parcel High Dollar Reporting In …" at bounding box center [509, 98] width 85 height 12
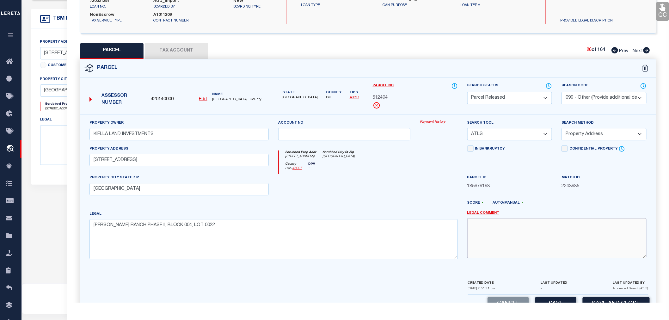
click at [497, 230] on textarea at bounding box center [556, 238] width 179 height 40
paste textarea "Parcel not needed"
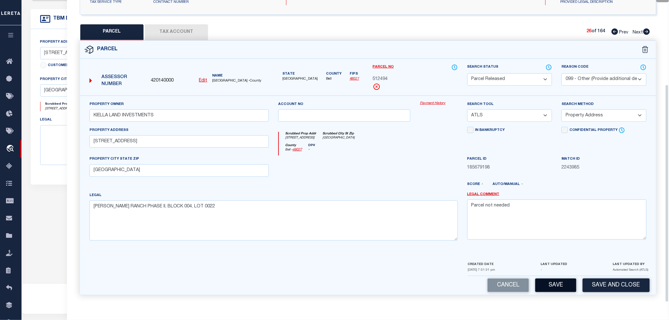
click at [563, 288] on button "Save" at bounding box center [555, 285] width 41 height 14
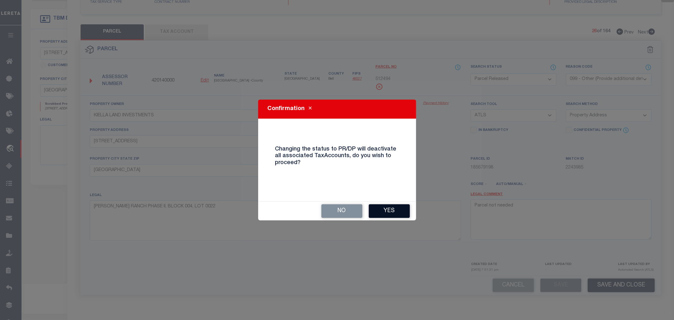
click at [387, 213] on button "Yes" at bounding box center [389, 211] width 41 height 14
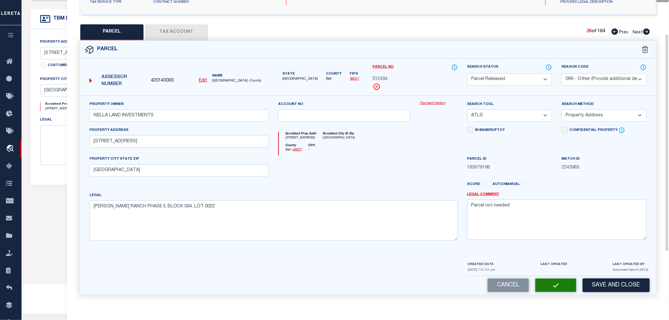
scroll to position [47, 0]
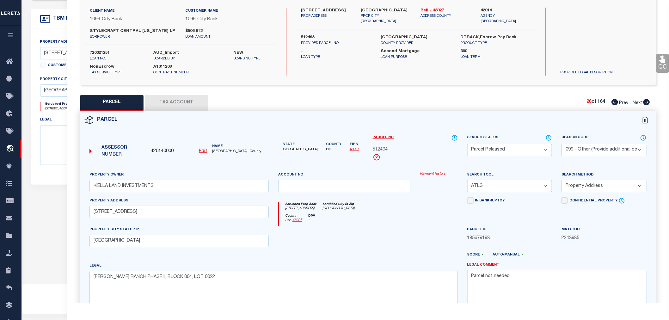
click at [645, 101] on icon at bounding box center [646, 102] width 7 height 6
click at [503, 148] on select "Automated Search Bad Parcel Complete Duplicate Parcel High Dollar Reporting In …" at bounding box center [509, 150] width 85 height 12
click at [467, 144] on select "Automated Search Bad Parcel Complete Duplicate Parcel High Dollar Reporting In …" at bounding box center [509, 150] width 85 height 12
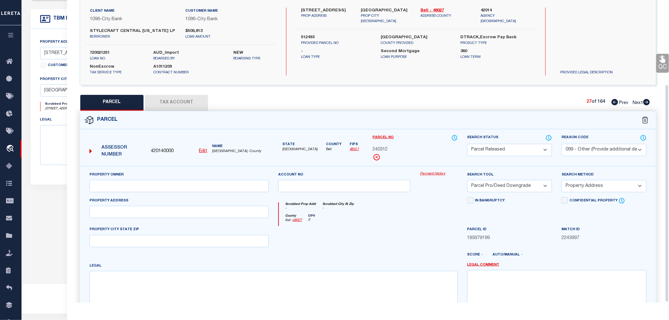
scroll to position [117, 0]
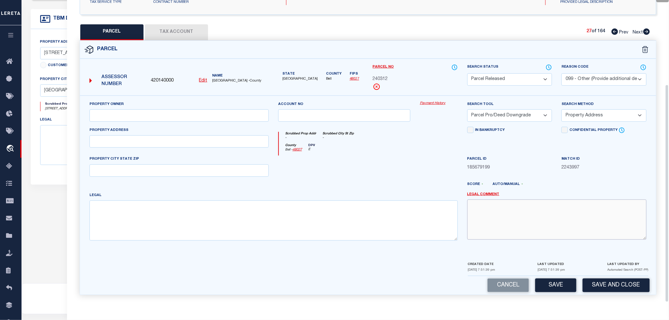
click at [483, 214] on textarea at bounding box center [556, 219] width 179 height 40
paste textarea "Parcel not needed"
click at [561, 288] on button "Save" at bounding box center [555, 285] width 41 height 14
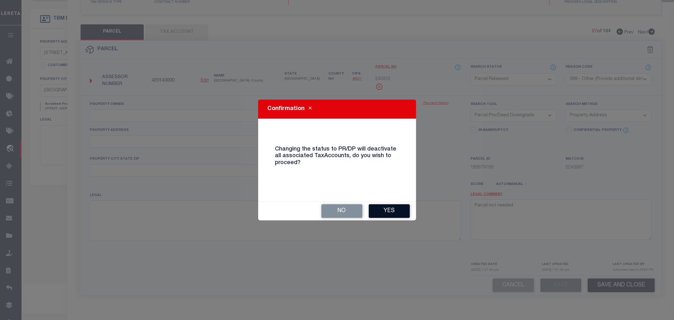
click at [384, 211] on button "Yes" at bounding box center [389, 211] width 41 height 14
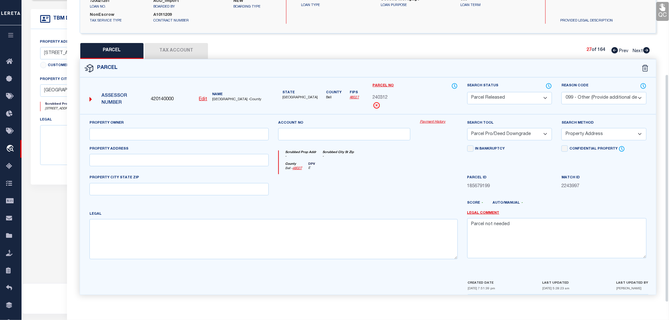
scroll to position [99, 0]
click at [647, 49] on icon at bounding box center [646, 50] width 7 height 6
click at [489, 98] on select "Automated Search Bad Parcel Complete Duplicate Parcel High Dollar Reporting In …" at bounding box center [509, 98] width 85 height 12
click at [467, 92] on select "Automated Search Bad Parcel Complete Duplicate Parcel High Dollar Reporting In …" at bounding box center [509, 98] width 85 height 12
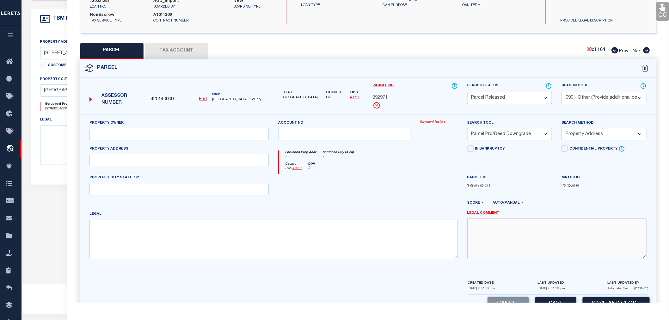
click at [500, 226] on textarea at bounding box center [556, 238] width 179 height 40
paste textarea "Parcel not needed"
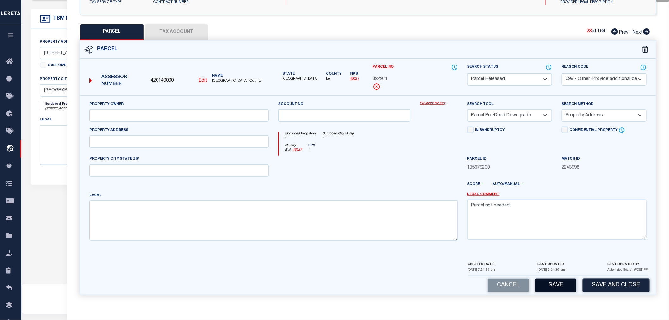
click at [557, 286] on button "Save" at bounding box center [555, 285] width 41 height 14
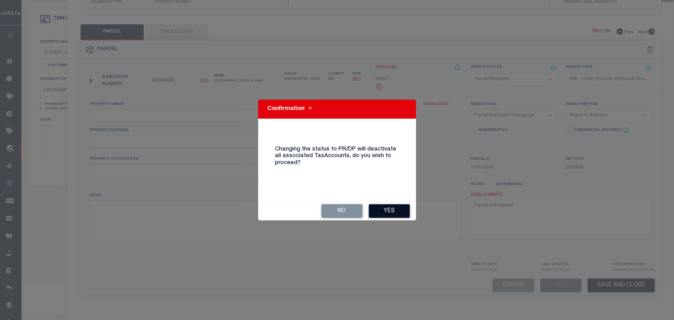
click at [381, 209] on button "Yes" at bounding box center [389, 211] width 41 height 14
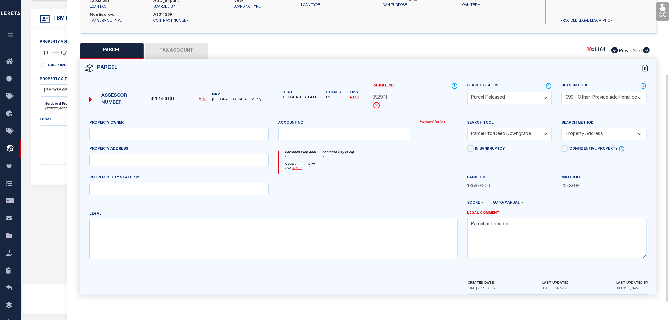
scroll to position [99, 0]
click at [647, 49] on icon at bounding box center [646, 50] width 7 height 6
click at [513, 96] on select "Automated Search Bad Parcel Complete Duplicate Parcel High Dollar Reporting In …" at bounding box center [509, 98] width 85 height 12
click at [467, 92] on select "Automated Search Bad Parcel Complete Duplicate Parcel High Dollar Reporting In …" at bounding box center [509, 98] width 85 height 12
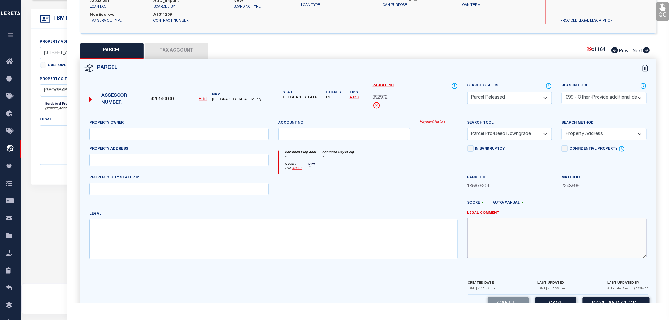
click at [508, 237] on textarea at bounding box center [556, 238] width 179 height 40
paste textarea "Parcel not needed"
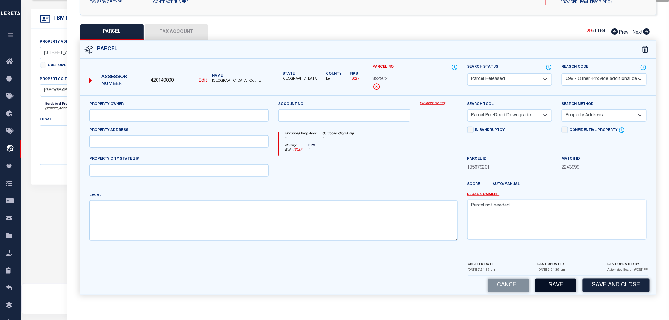
click at [555, 285] on button "Save" at bounding box center [555, 285] width 41 height 14
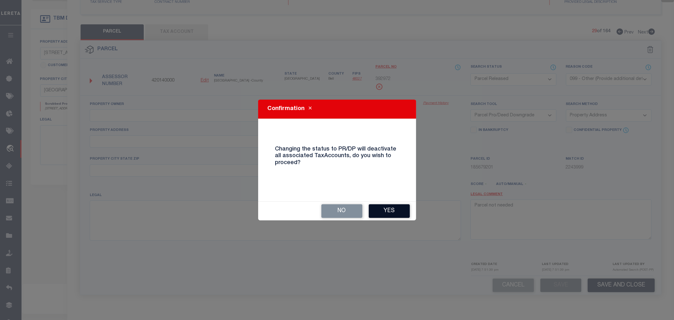
click at [384, 212] on button "Yes" at bounding box center [389, 211] width 41 height 14
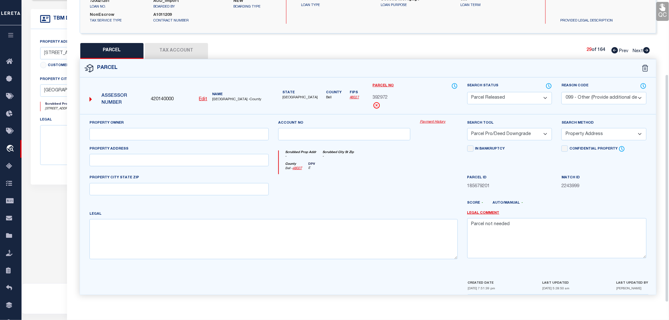
scroll to position [99, 0]
click at [647, 49] on icon at bounding box center [646, 50] width 7 height 6
click at [480, 99] on select "Automated Search Bad Parcel Complete Duplicate Parcel High Dollar Reporting In …" at bounding box center [509, 98] width 85 height 12
click at [467, 92] on select "Automated Search Bad Parcel Complete Duplicate Parcel High Dollar Reporting In …" at bounding box center [509, 98] width 85 height 12
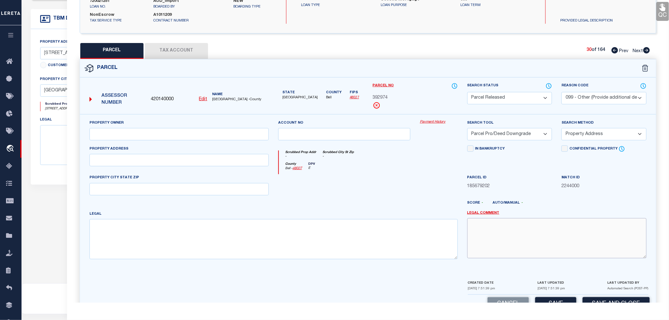
click at [515, 234] on textarea at bounding box center [556, 238] width 179 height 40
paste textarea "Parcel not needed"
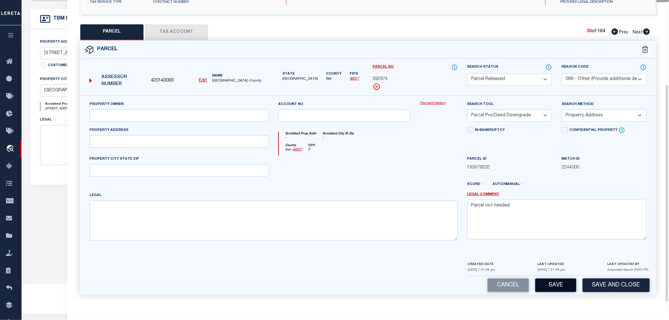
click at [559, 283] on button "Save" at bounding box center [555, 285] width 41 height 14
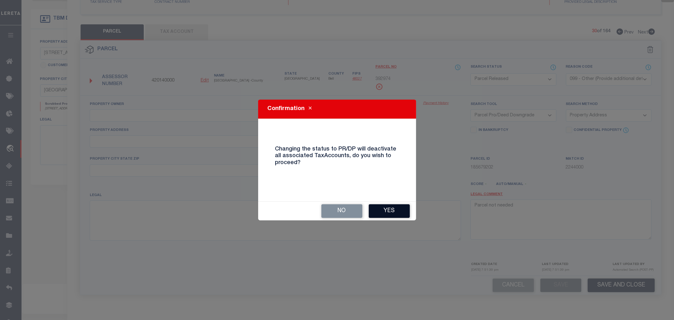
click at [391, 211] on button "Yes" at bounding box center [389, 211] width 41 height 14
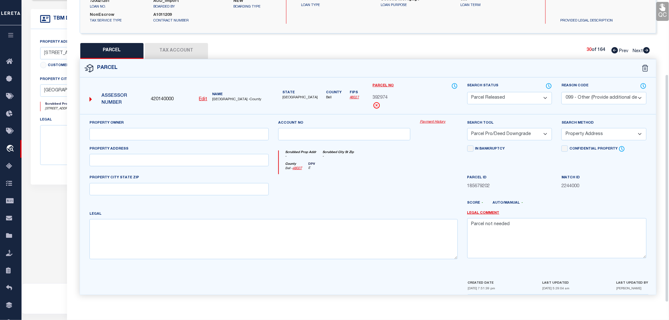
scroll to position [99, 0]
click at [648, 49] on icon at bounding box center [646, 50] width 7 height 6
click at [509, 98] on select "Automated Search Bad Parcel Complete Duplicate Parcel High Dollar Reporting In …" at bounding box center [509, 98] width 85 height 12
click at [467, 92] on select "Automated Search Bad Parcel Complete Duplicate Parcel High Dollar Reporting In …" at bounding box center [509, 98] width 85 height 12
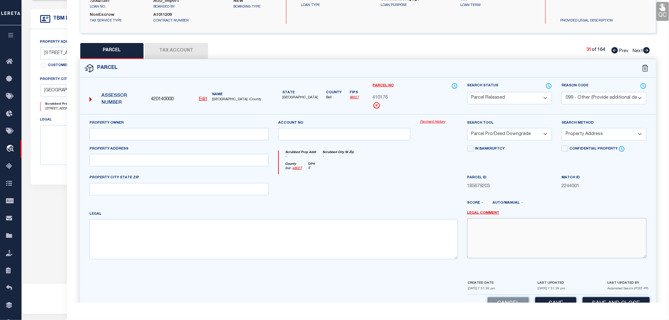
click at [486, 229] on textarea at bounding box center [556, 238] width 179 height 40
paste textarea "Parcel not needed"
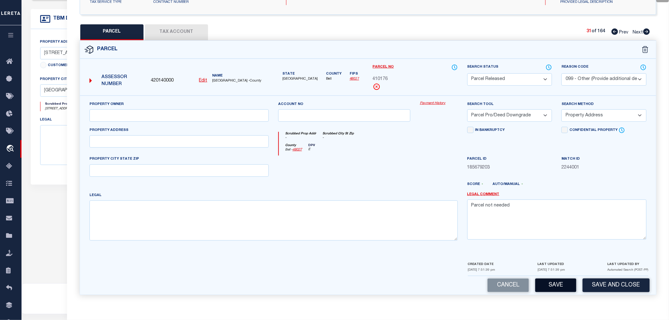
click at [551, 286] on button "Save" at bounding box center [555, 285] width 41 height 14
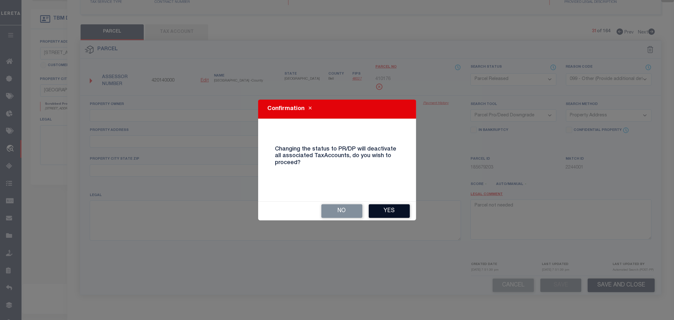
click at [394, 214] on button "Yes" at bounding box center [389, 211] width 41 height 14
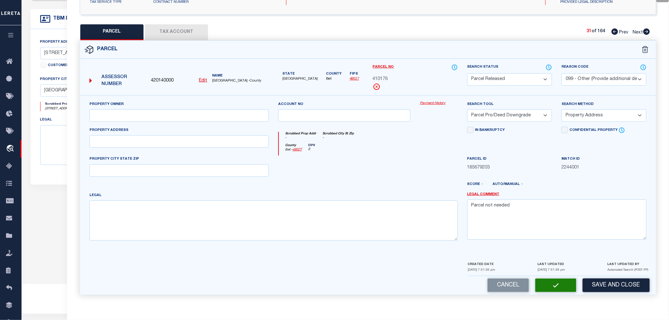
click at [414, 156] on div at bounding box center [344, 168] width 142 height 26
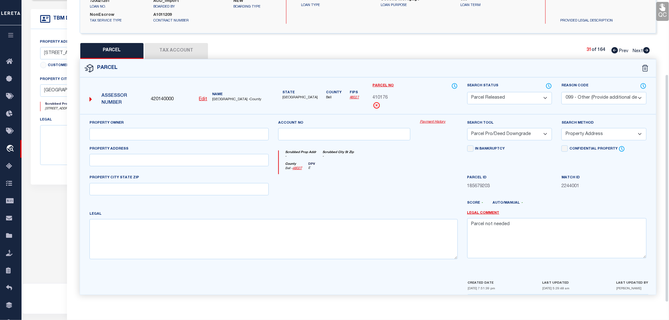
scroll to position [99, 0]
click at [647, 51] on icon at bounding box center [646, 50] width 7 height 6
click at [518, 95] on select "Automated Search Bad Parcel Complete Duplicate Parcel High Dollar Reporting In …" at bounding box center [509, 98] width 85 height 12
click at [467, 92] on select "Automated Search Bad Parcel Complete Duplicate Parcel High Dollar Reporting In …" at bounding box center [509, 98] width 85 height 12
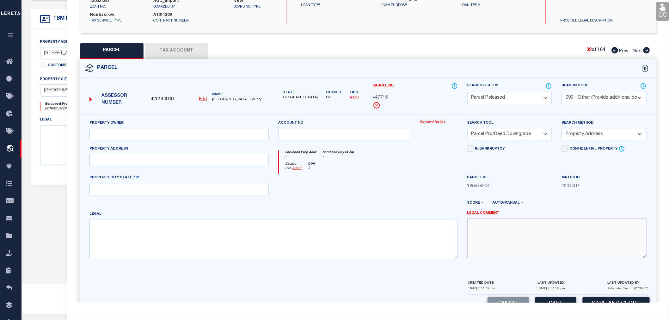
click at [492, 228] on textarea at bounding box center [556, 238] width 179 height 40
paste textarea "Parcel not needed"
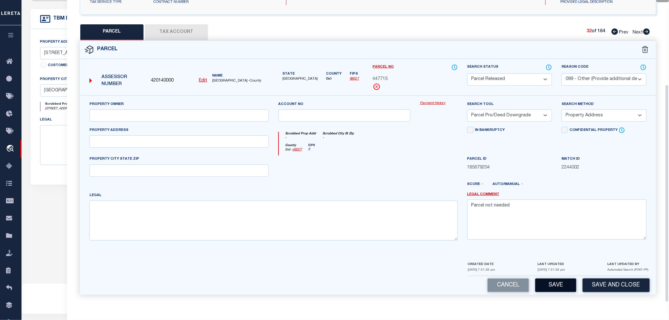
click at [558, 286] on button "Save" at bounding box center [555, 285] width 41 height 14
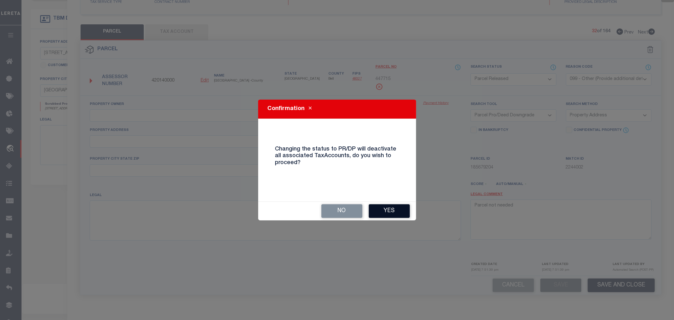
click at [393, 213] on button "Yes" at bounding box center [389, 211] width 41 height 14
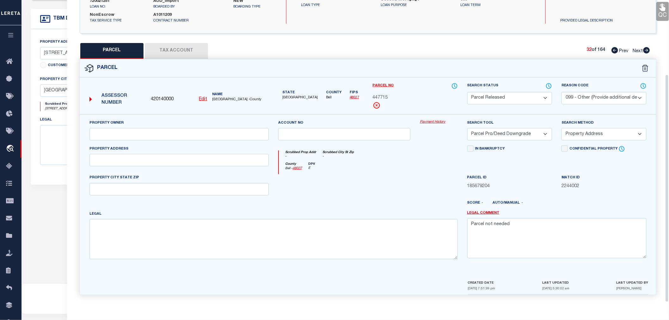
scroll to position [99, 0]
click at [647, 51] on icon at bounding box center [646, 50] width 7 height 6
click at [486, 99] on select "Automated Search Bad Parcel Complete Duplicate Parcel High Dollar Reporting In …" at bounding box center [509, 98] width 85 height 12
click at [467, 92] on select "Automated Search Bad Parcel Complete Duplicate Parcel High Dollar Reporting In …" at bounding box center [509, 98] width 85 height 12
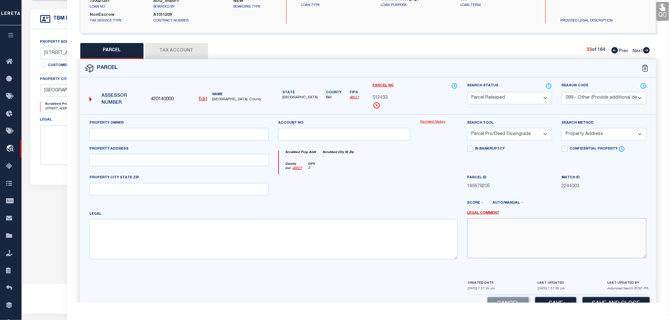
click at [496, 229] on textarea at bounding box center [556, 238] width 179 height 40
paste textarea "Parcel not needed"
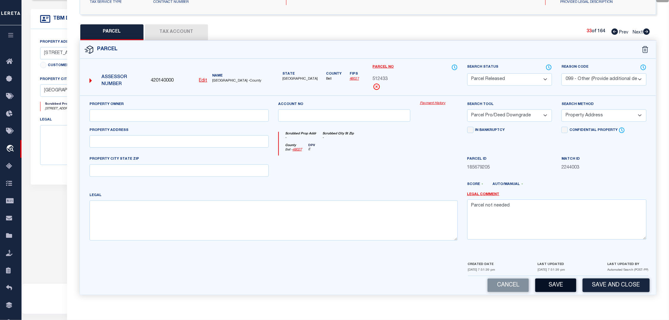
click at [563, 285] on button "Save" at bounding box center [555, 285] width 41 height 14
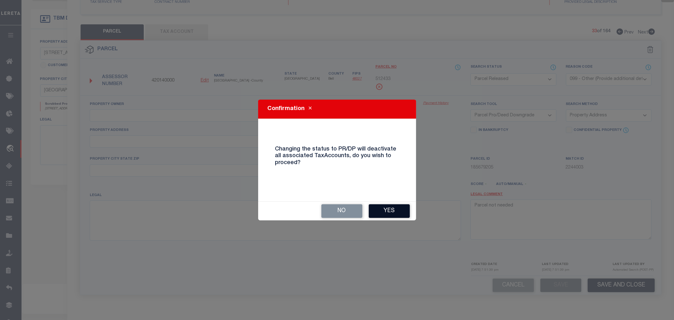
click at [395, 209] on button "Yes" at bounding box center [389, 211] width 41 height 14
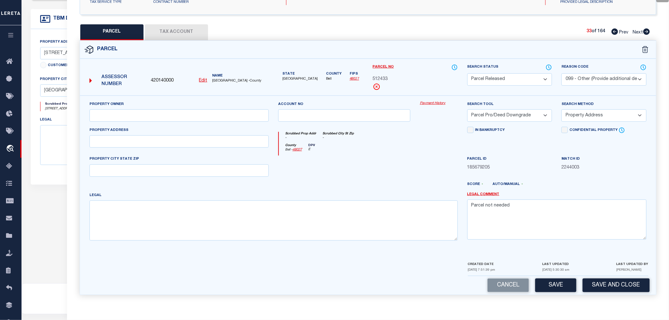
scroll to position [99, 0]
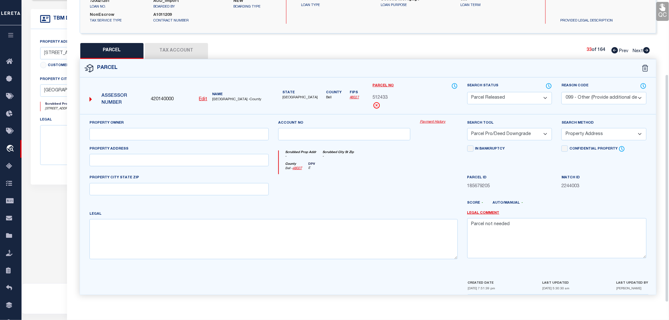
click at [649, 51] on icon at bounding box center [646, 50] width 7 height 6
click at [487, 94] on select "Automated Search Bad Parcel Complete Duplicate Parcel High Dollar Reporting In …" at bounding box center [509, 98] width 85 height 12
click at [467, 92] on select "Automated Search Bad Parcel Complete Duplicate Parcel High Dollar Reporting In …" at bounding box center [509, 98] width 85 height 12
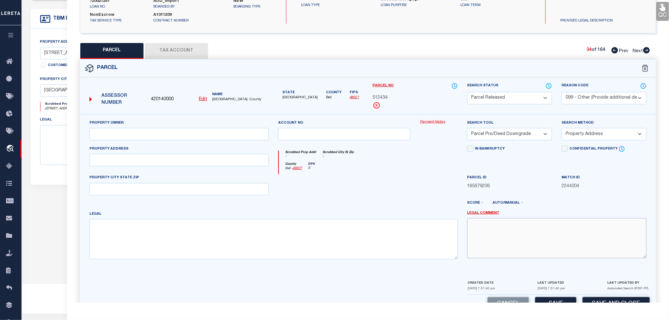
click at [488, 238] on textarea at bounding box center [556, 238] width 179 height 40
paste textarea "Parcel not needed"
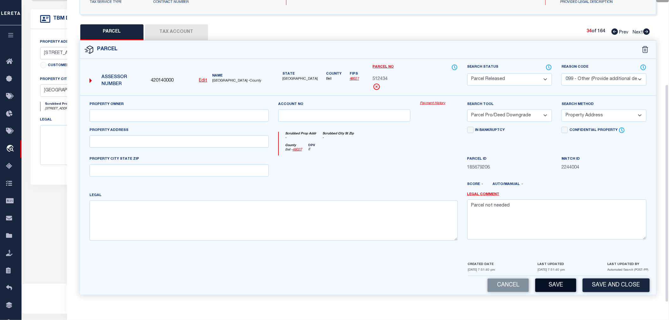
click at [560, 283] on button "Save" at bounding box center [555, 285] width 41 height 14
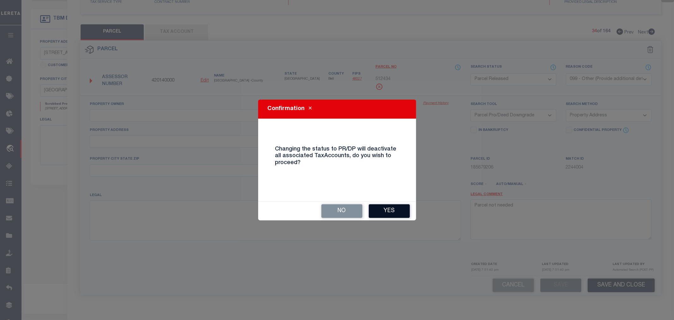
click at [391, 211] on button "Yes" at bounding box center [389, 211] width 41 height 14
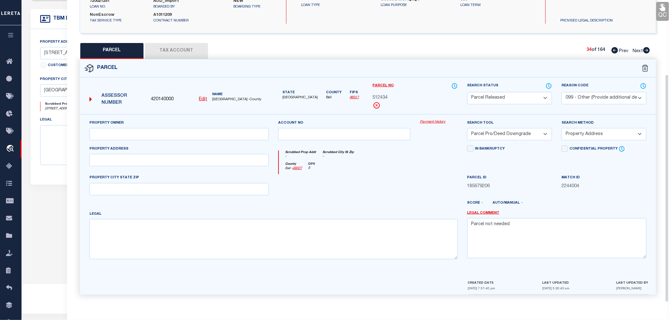
scroll to position [99, 0]
click at [647, 51] on icon at bounding box center [646, 50] width 7 height 6
click at [498, 97] on select "Automated Search Bad Parcel Complete Duplicate Parcel High Dollar Reporting In …" at bounding box center [509, 98] width 85 height 12
click at [467, 92] on select "Automated Search Bad Parcel Complete Duplicate Parcel High Dollar Reporting In …" at bounding box center [509, 98] width 85 height 12
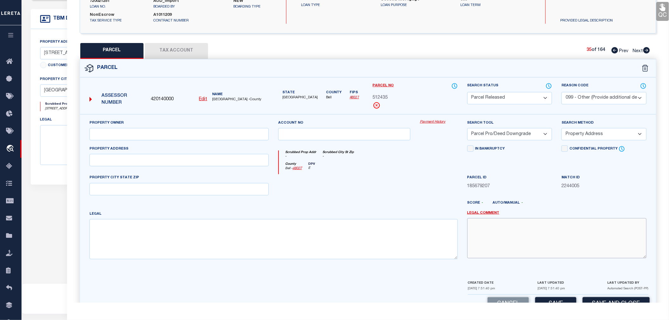
click at [515, 237] on textarea at bounding box center [556, 238] width 179 height 40
paste textarea "Parcel not needed"
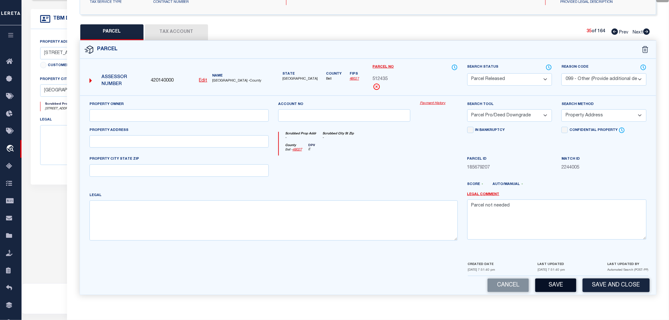
click at [551, 285] on button "Save" at bounding box center [555, 285] width 41 height 14
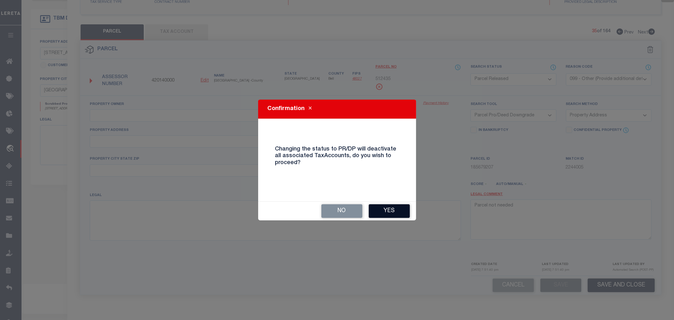
click at [398, 209] on button "Yes" at bounding box center [389, 211] width 41 height 14
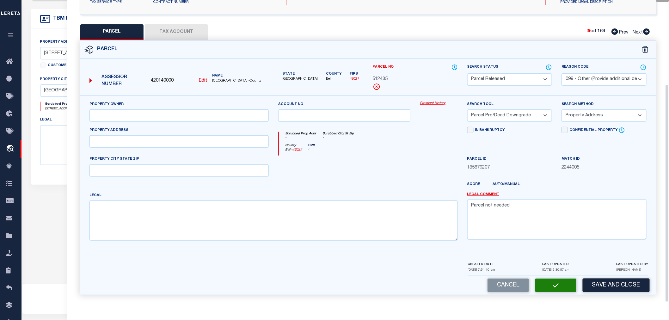
scroll to position [99, 0]
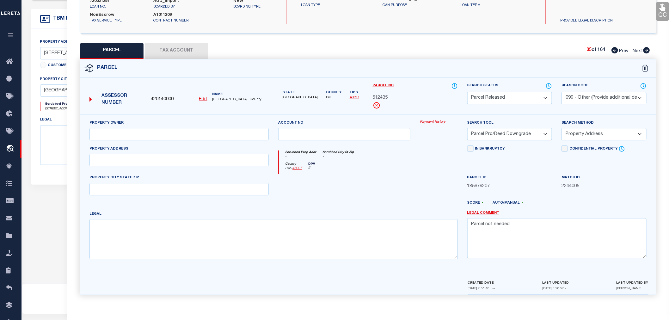
click at [648, 50] on icon at bounding box center [646, 50] width 7 height 6
click at [507, 99] on select "Automated Search Bad Parcel Complete Duplicate Parcel High Dollar Reporting In …" at bounding box center [509, 98] width 85 height 12
click at [467, 92] on select "Automated Search Bad Parcel Complete Duplicate Parcel High Dollar Reporting In …" at bounding box center [509, 98] width 85 height 12
click at [506, 238] on textarea at bounding box center [556, 238] width 179 height 40
paste textarea "Parcel not needed"
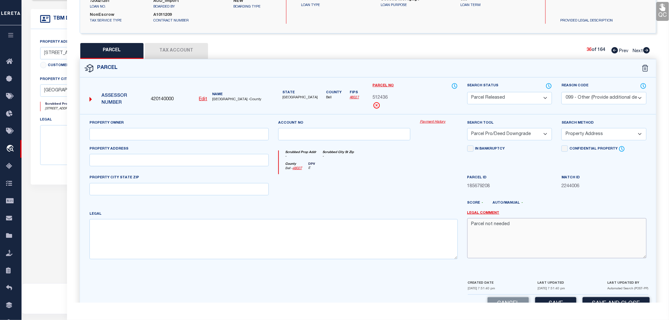
scroll to position [117, 0]
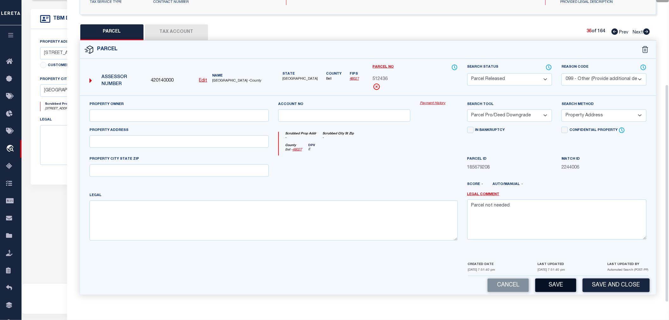
click at [556, 284] on button "Save" at bounding box center [555, 285] width 41 height 14
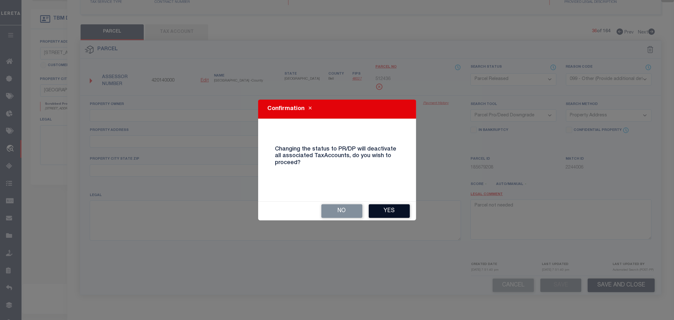
click at [382, 211] on button "Yes" at bounding box center [389, 211] width 41 height 14
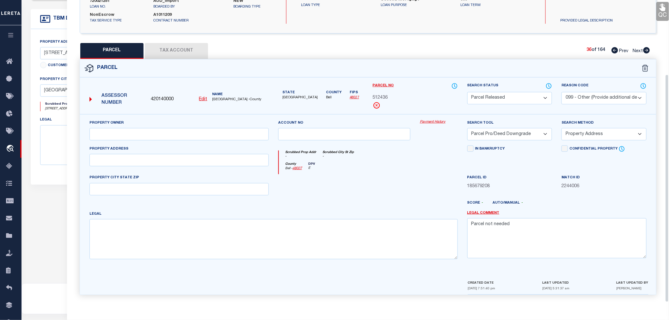
scroll to position [99, 0]
click at [649, 49] on icon at bounding box center [646, 50] width 7 height 6
click at [504, 100] on select "Automated Search Bad Parcel Complete Duplicate Parcel High Dollar Reporting In …" at bounding box center [509, 98] width 85 height 12
click at [467, 92] on select "Automated Search Bad Parcel Complete Duplicate Parcel High Dollar Reporting In …" at bounding box center [509, 98] width 85 height 12
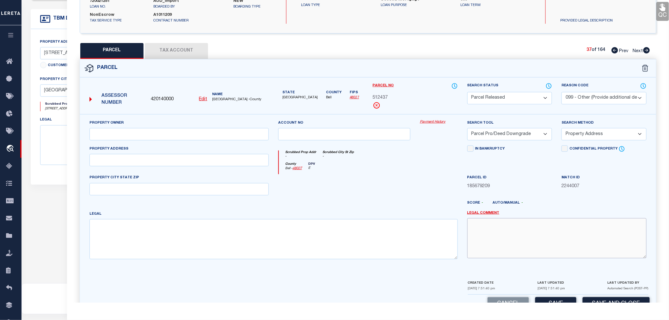
click at [497, 231] on textarea at bounding box center [556, 238] width 179 height 40
paste textarea "Parcel not needed"
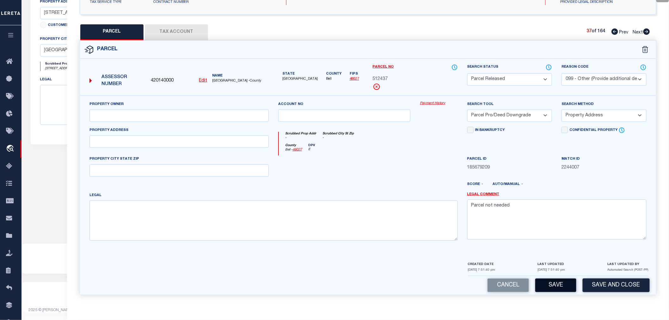
click at [563, 283] on button "Save" at bounding box center [555, 285] width 41 height 14
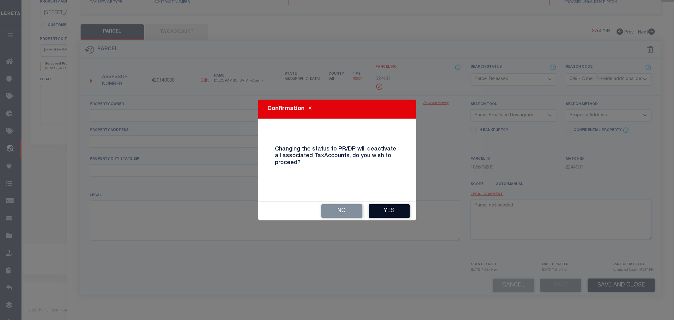
click at [384, 209] on button "Yes" at bounding box center [389, 211] width 41 height 14
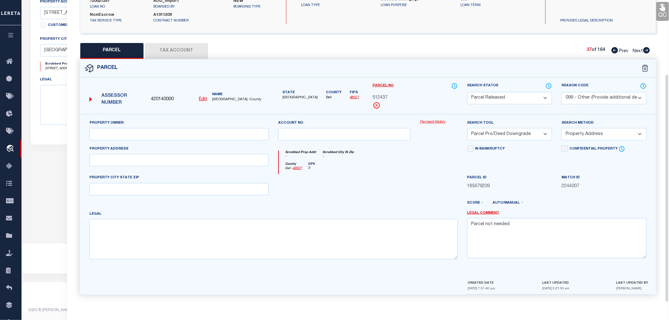
scroll to position [99, 0]
click at [648, 49] on icon at bounding box center [646, 50] width 7 height 6
click at [490, 98] on select "Automated Search Bad Parcel Complete Duplicate Parcel High Dollar Reporting In …" at bounding box center [509, 98] width 85 height 12
click at [467, 92] on select "Automated Search Bad Parcel Complete Duplicate Parcel High Dollar Reporting In …" at bounding box center [509, 98] width 85 height 12
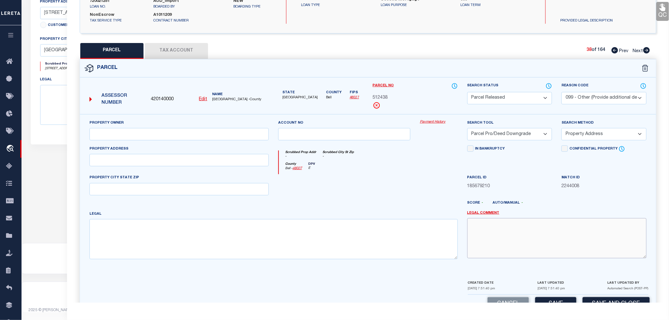
click at [494, 229] on textarea at bounding box center [556, 238] width 179 height 40
paste textarea "Parcel not needed"
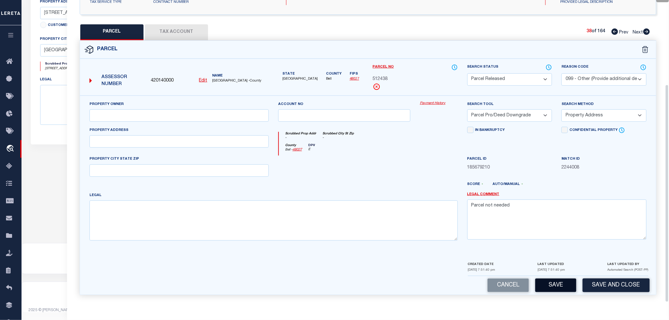
click at [551, 285] on button "Save" at bounding box center [555, 285] width 41 height 14
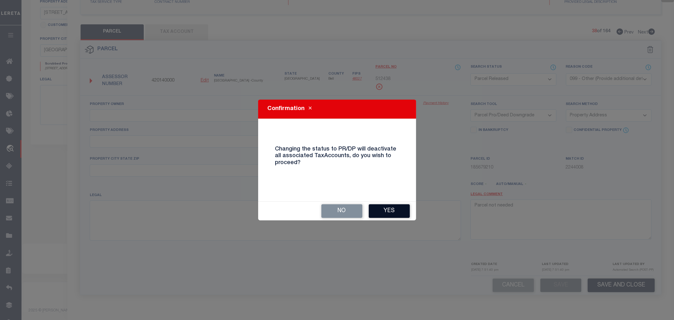
click at [391, 211] on button "Yes" at bounding box center [389, 211] width 41 height 14
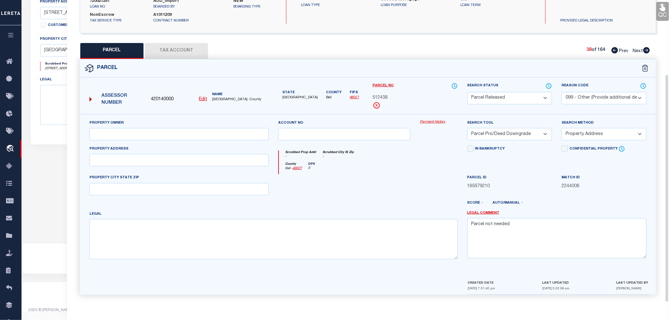
scroll to position [99, 0]
click at [649, 51] on icon at bounding box center [646, 50] width 7 height 6
click at [509, 96] on select "Automated Search Bad Parcel Complete Duplicate Parcel High Dollar Reporting In …" at bounding box center [509, 98] width 85 height 12
click at [467, 92] on select "Automated Search Bad Parcel Complete Duplicate Parcel High Dollar Reporting In …" at bounding box center [509, 98] width 85 height 12
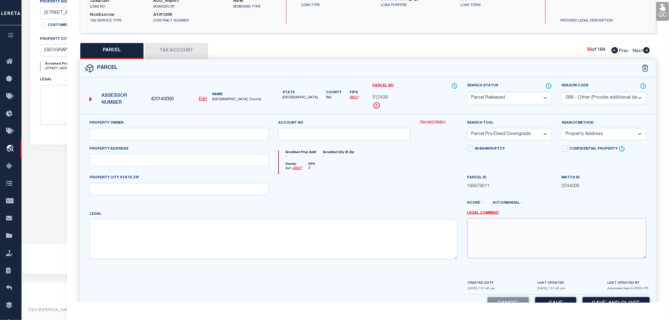
click at [489, 233] on textarea at bounding box center [556, 238] width 179 height 40
paste textarea "Parcel not needed"
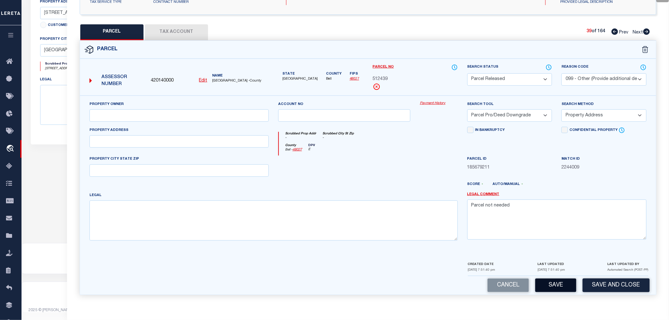
click at [547, 285] on button "Save" at bounding box center [555, 285] width 41 height 14
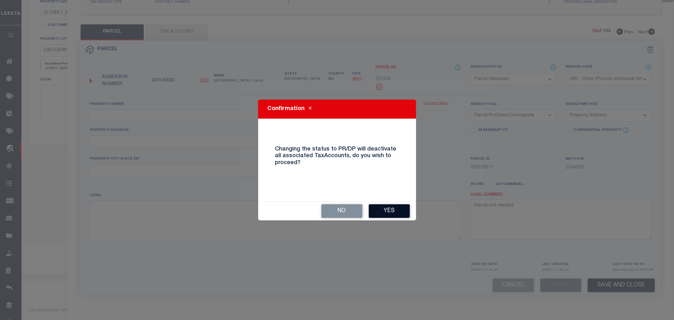
click at [393, 212] on button "Yes" at bounding box center [389, 211] width 41 height 14
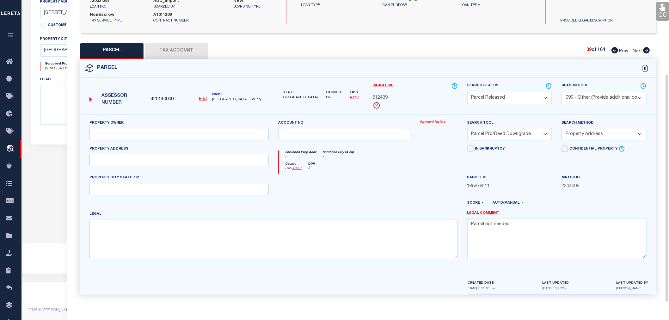
scroll to position [99, 0]
click at [646, 49] on icon at bounding box center [646, 50] width 7 height 6
click at [494, 99] on select "Automated Search Bad Parcel Complete Duplicate Parcel High Dollar Reporting In …" at bounding box center [509, 98] width 85 height 12
click at [467, 92] on select "Automated Search Bad Parcel Complete Duplicate Parcel High Dollar Reporting In …" at bounding box center [509, 98] width 85 height 12
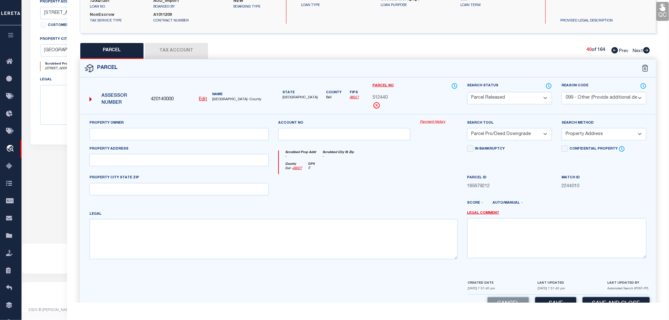
scroll to position [117, 0]
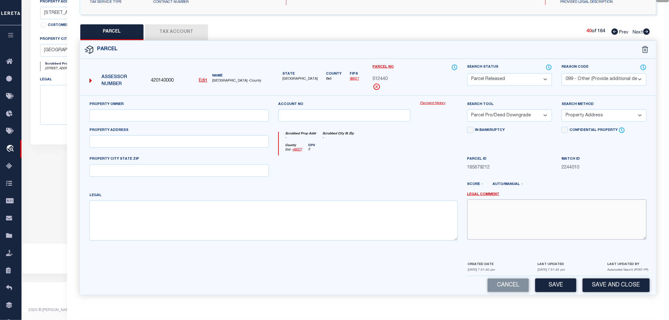
click at [494, 209] on textarea at bounding box center [556, 219] width 179 height 40
paste textarea "Parcel not needed"
click at [558, 287] on button "Save" at bounding box center [555, 285] width 41 height 14
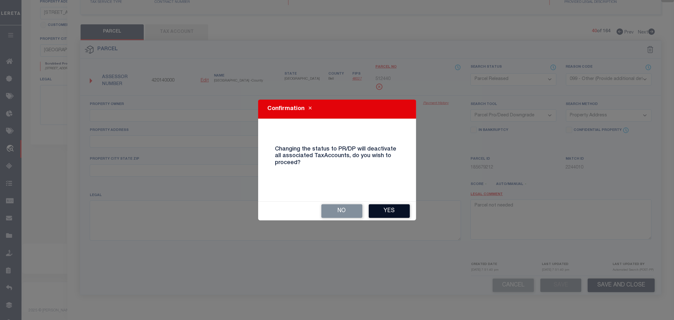
click at [394, 213] on button "Yes" at bounding box center [389, 211] width 41 height 14
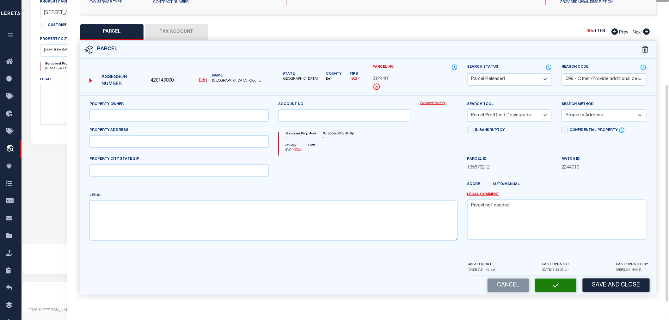
scroll to position [99, 0]
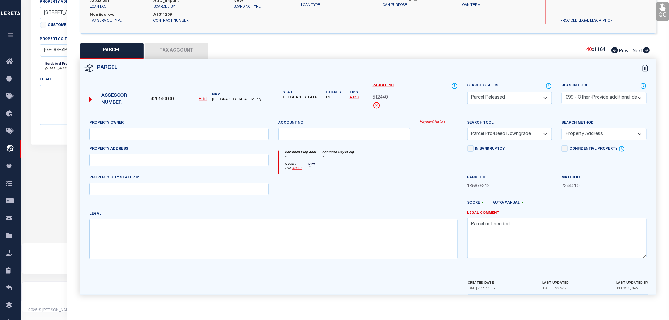
click at [648, 50] on icon at bounding box center [646, 50] width 7 height 6
click at [504, 98] on select "Automated Search Bad Parcel Complete Duplicate Parcel High Dollar Reporting In …" at bounding box center [509, 98] width 85 height 12
click at [467, 92] on select "Automated Search Bad Parcel Complete Duplicate Parcel High Dollar Reporting In …" at bounding box center [509, 98] width 85 height 12
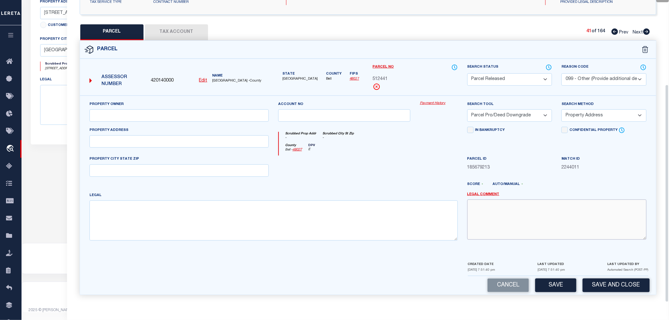
click at [517, 217] on textarea at bounding box center [556, 219] width 179 height 40
paste textarea "Parcel not needed"
click at [553, 285] on button "Save" at bounding box center [555, 285] width 41 height 14
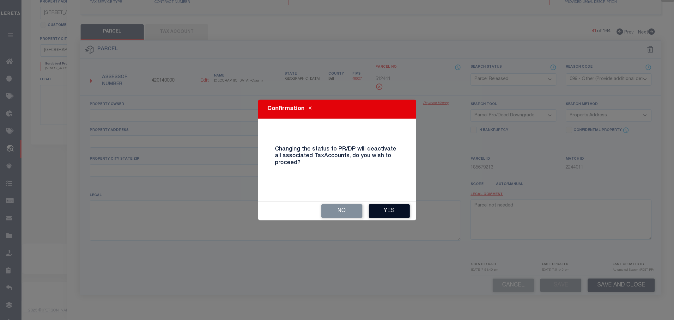
click at [386, 209] on button "Yes" at bounding box center [389, 211] width 41 height 14
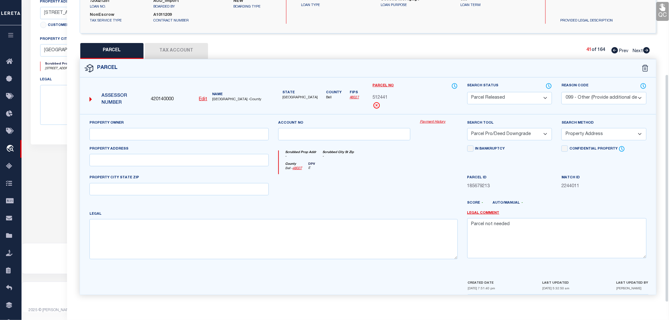
scroll to position [99, 0]
click at [647, 51] on icon at bounding box center [646, 50] width 7 height 6
click at [496, 100] on select "Automated Search Bad Parcel Complete Duplicate Parcel High Dollar Reporting In …" at bounding box center [509, 98] width 85 height 12
click at [467, 92] on select "Automated Search Bad Parcel Complete Duplicate Parcel High Dollar Reporting In …" at bounding box center [509, 98] width 85 height 12
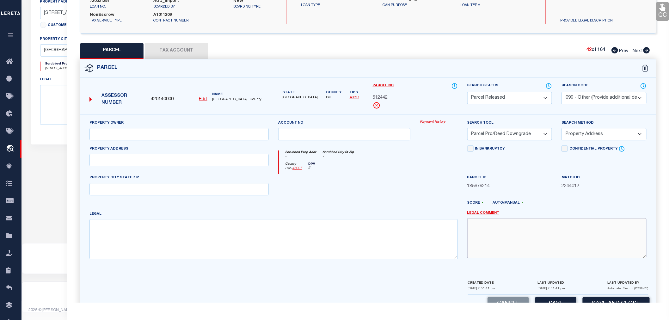
click at [489, 234] on textarea at bounding box center [556, 238] width 179 height 40
paste textarea "Parcel not needed"
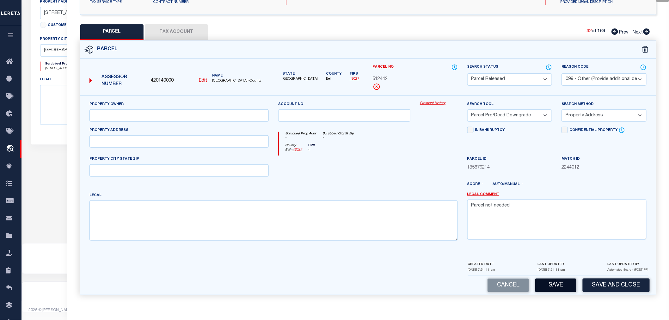
click at [554, 281] on button "Save" at bounding box center [555, 285] width 41 height 14
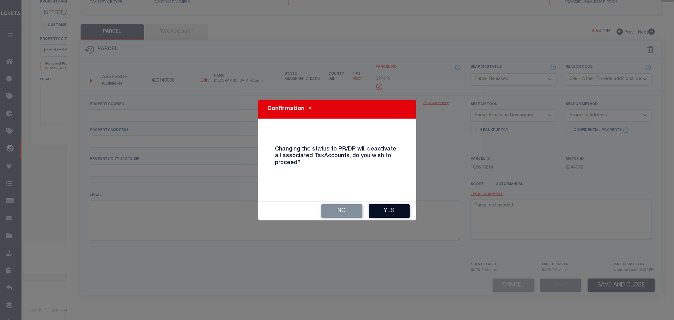
click at [396, 213] on button "Yes" at bounding box center [389, 211] width 41 height 14
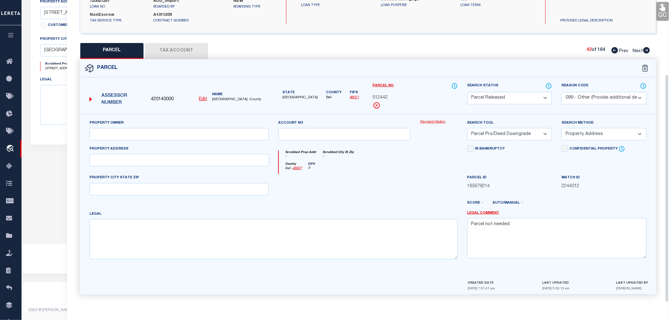
scroll to position [99, 0]
click at [644, 49] on icon at bounding box center [646, 50] width 7 height 6
click at [489, 99] on select "Automated Search Bad Parcel Complete Duplicate Parcel High Dollar Reporting In …" at bounding box center [509, 98] width 85 height 12
click at [467, 92] on select "Automated Search Bad Parcel Complete Duplicate Parcel High Dollar Reporting In …" at bounding box center [509, 98] width 85 height 12
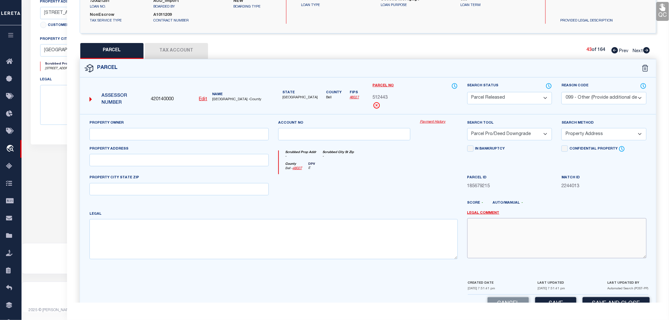
click at [485, 237] on textarea at bounding box center [556, 238] width 179 height 40
paste textarea "Parcel not needed"
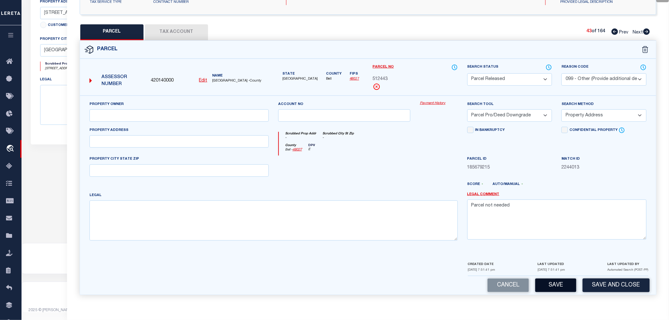
click at [558, 282] on button "Save" at bounding box center [555, 285] width 41 height 14
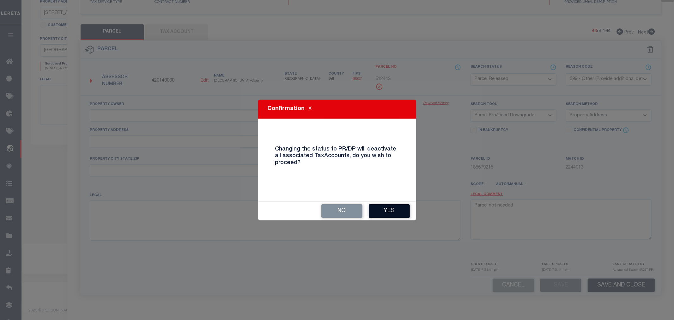
click at [400, 212] on button "Yes" at bounding box center [389, 211] width 41 height 14
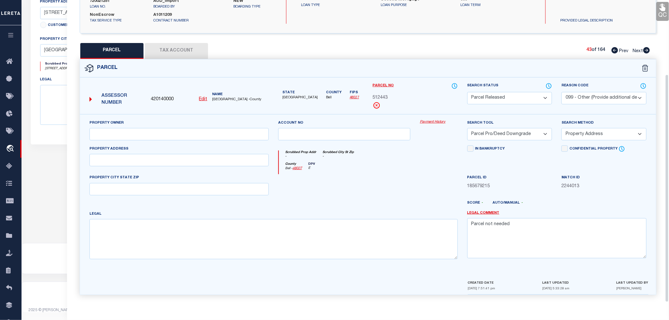
scroll to position [99, 0]
click at [646, 49] on icon at bounding box center [646, 50] width 7 height 6
click at [491, 97] on select "Automated Search Bad Parcel Complete Duplicate Parcel High Dollar Reporting In …" at bounding box center [509, 98] width 85 height 12
click at [467, 92] on select "Automated Search Bad Parcel Complete Duplicate Parcel High Dollar Reporting In …" at bounding box center [509, 98] width 85 height 12
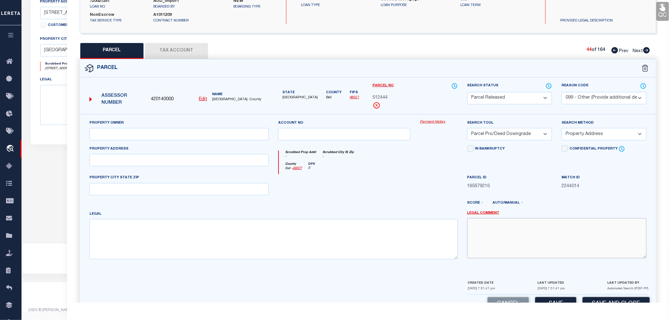
click at [491, 235] on textarea at bounding box center [556, 238] width 179 height 40
paste textarea "Parcel not needed"
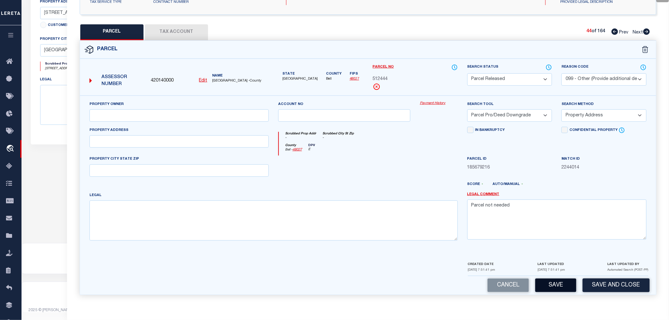
click at [560, 289] on button "Save" at bounding box center [555, 285] width 41 height 14
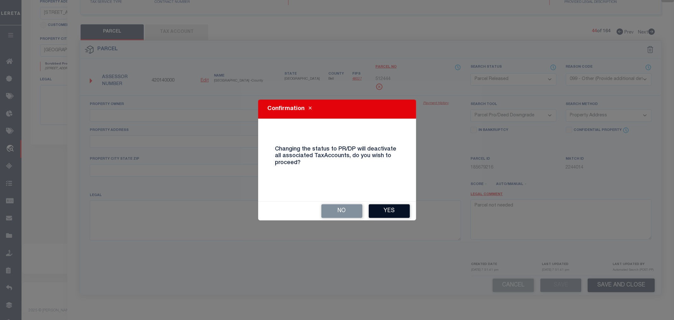
click at [393, 211] on button "Yes" at bounding box center [389, 211] width 41 height 14
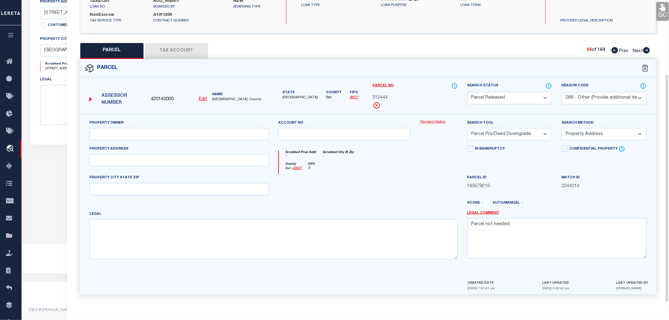
scroll to position [99, 0]
click at [647, 50] on icon at bounding box center [646, 50] width 7 height 6
click at [500, 97] on select "Automated Search Bad Parcel Complete Duplicate Parcel High Dollar Reporting In …" at bounding box center [509, 98] width 85 height 12
click at [467, 92] on select "Automated Search Bad Parcel Complete Duplicate Parcel High Dollar Reporting In …" at bounding box center [509, 98] width 85 height 12
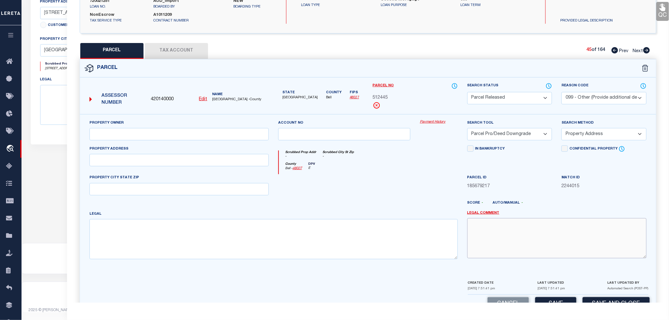
click at [497, 230] on textarea at bounding box center [556, 238] width 179 height 40
paste textarea "Parcel not needed"
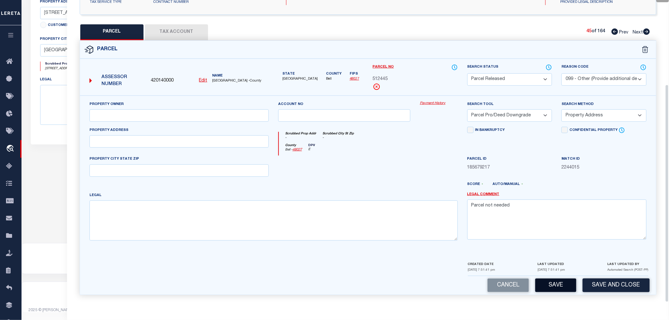
click at [557, 289] on button "Save" at bounding box center [555, 285] width 41 height 14
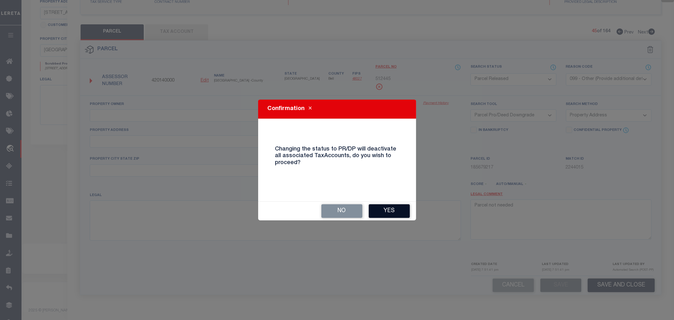
click at [387, 208] on button "Yes" at bounding box center [389, 211] width 41 height 14
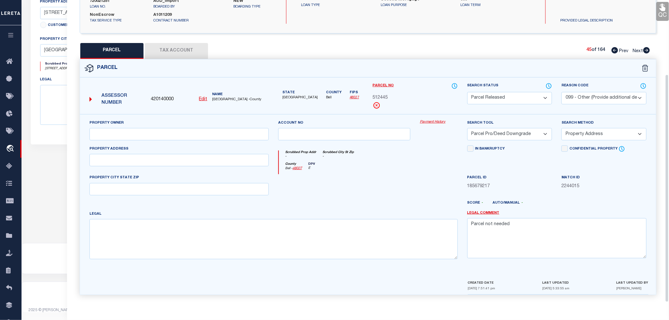
scroll to position [99, 0]
click at [644, 49] on icon at bounding box center [646, 50] width 7 height 6
click at [500, 98] on select "Automated Search Bad Parcel Complete Duplicate Parcel High Dollar Reporting In …" at bounding box center [509, 98] width 85 height 12
click at [467, 92] on select "Automated Search Bad Parcel Complete Duplicate Parcel High Dollar Reporting In …" at bounding box center [509, 98] width 85 height 12
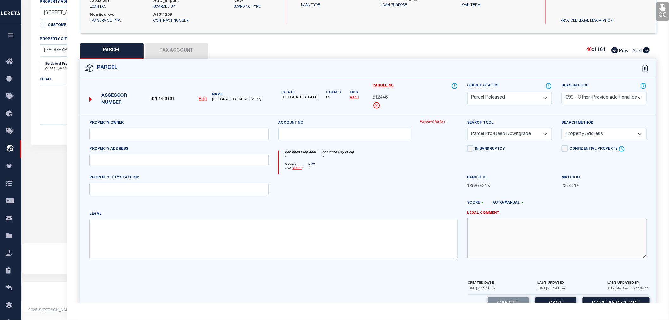
click at [484, 235] on textarea at bounding box center [556, 238] width 179 height 40
paste textarea "Parcel not needed"
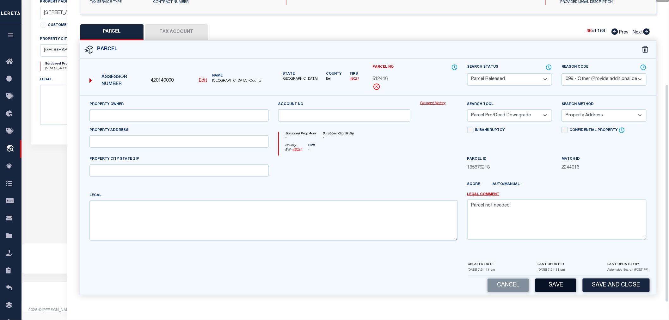
click at [551, 283] on button "Save" at bounding box center [555, 285] width 41 height 14
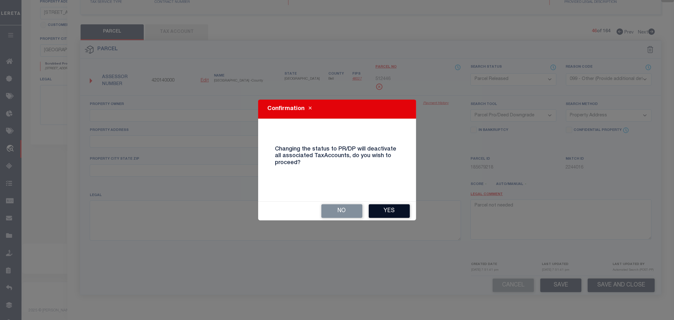
click at [391, 210] on button "Yes" at bounding box center [389, 211] width 41 height 14
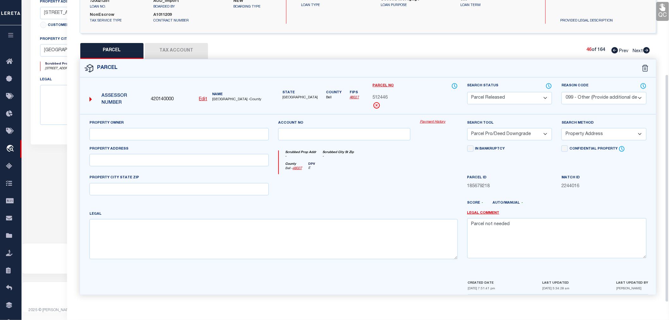
scroll to position [99, 0]
click at [647, 48] on icon at bounding box center [646, 50] width 7 height 6
click at [500, 98] on select "Automated Search Bad Parcel Complete Duplicate Parcel High Dollar Reporting In …" at bounding box center [509, 98] width 85 height 12
click at [467, 92] on select "Automated Search Bad Parcel Complete Duplicate Parcel High Dollar Reporting In …" at bounding box center [509, 98] width 85 height 12
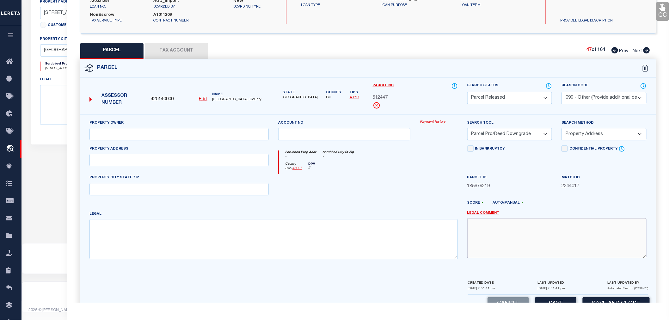
click at [489, 233] on textarea at bounding box center [556, 238] width 179 height 40
paste textarea "Parcel not needed"
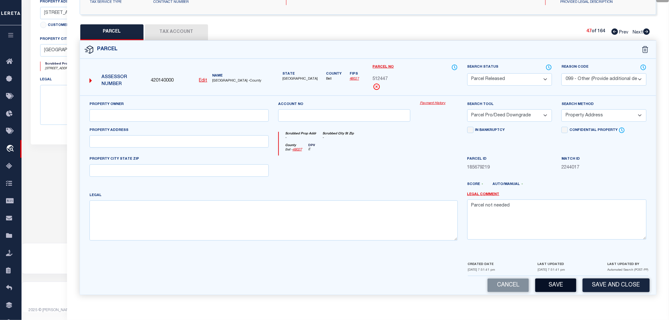
click at [555, 284] on button "Save" at bounding box center [555, 285] width 41 height 14
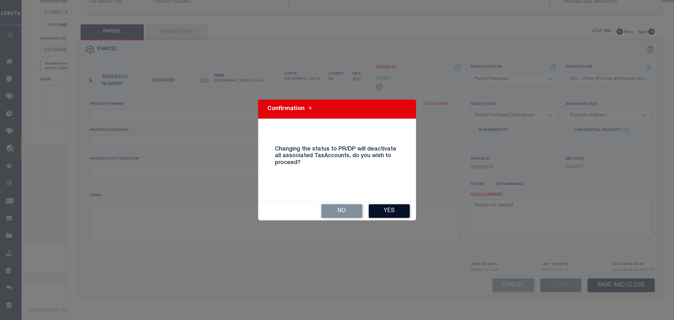
click at [394, 213] on button "Yes" at bounding box center [389, 211] width 41 height 14
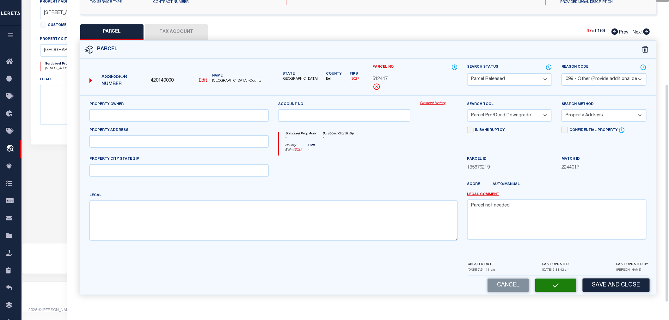
scroll to position [99, 0]
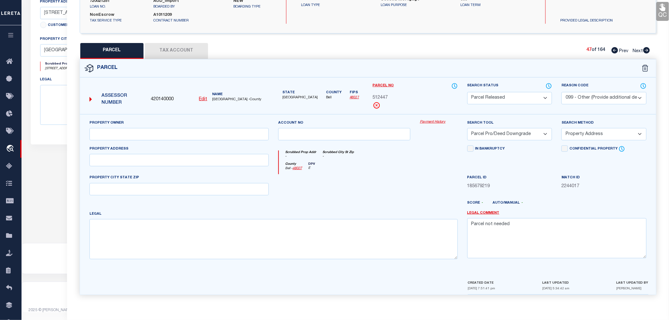
click at [646, 49] on icon at bounding box center [646, 50] width 7 height 6
click at [479, 97] on select "Automated Search Bad Parcel Complete Duplicate Parcel High Dollar Reporting In …" at bounding box center [509, 98] width 85 height 12
click at [467, 92] on select "Automated Search Bad Parcel Complete Duplicate Parcel High Dollar Reporting In …" at bounding box center [509, 98] width 85 height 12
click at [495, 233] on textarea at bounding box center [556, 238] width 179 height 40
paste textarea "Parcel not needed"
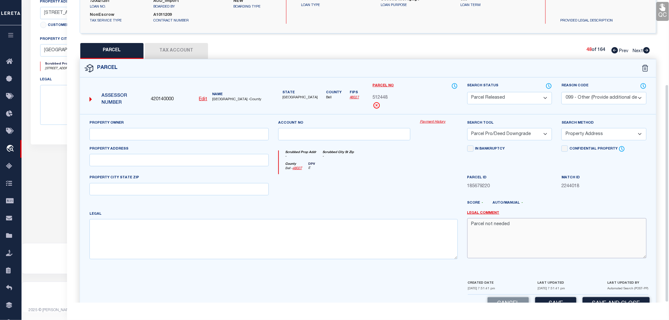
scroll to position [117, 0]
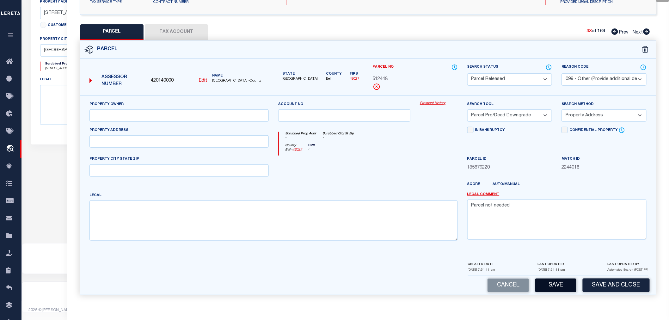
click at [556, 283] on button "Save" at bounding box center [555, 285] width 41 height 14
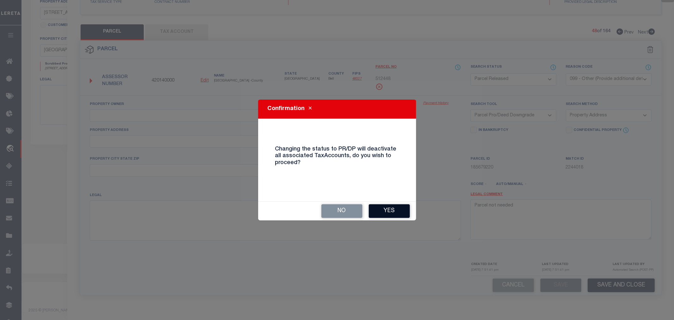
click at [387, 207] on button "Yes" at bounding box center [389, 211] width 41 height 14
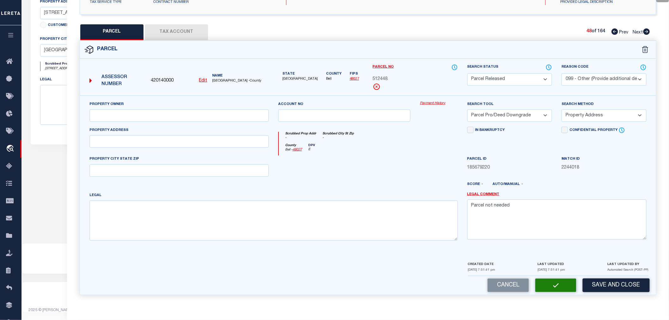
click at [400, 177] on div at bounding box center [344, 168] width 142 height 26
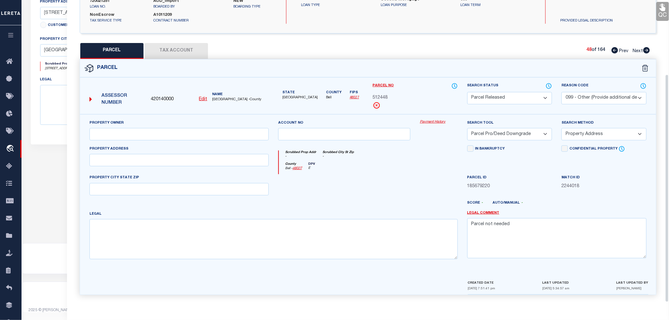
scroll to position [99, 0]
click at [645, 49] on icon at bounding box center [646, 50] width 7 height 6
click at [487, 99] on select "Automated Search Bad Parcel Complete Duplicate Parcel High Dollar Reporting In …" at bounding box center [509, 98] width 85 height 12
click at [467, 92] on select "Automated Search Bad Parcel Complete Duplicate Parcel High Dollar Reporting In …" at bounding box center [509, 98] width 85 height 12
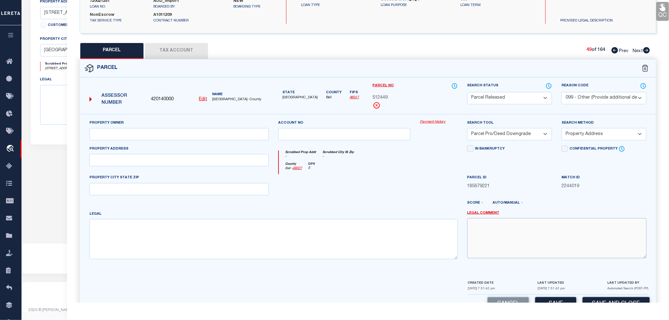
click at [510, 233] on textarea at bounding box center [556, 238] width 179 height 40
paste textarea "Parcel not needed"
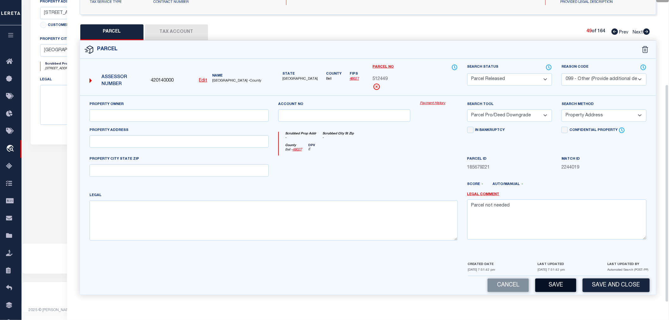
click at [565, 286] on button "Save" at bounding box center [555, 285] width 41 height 14
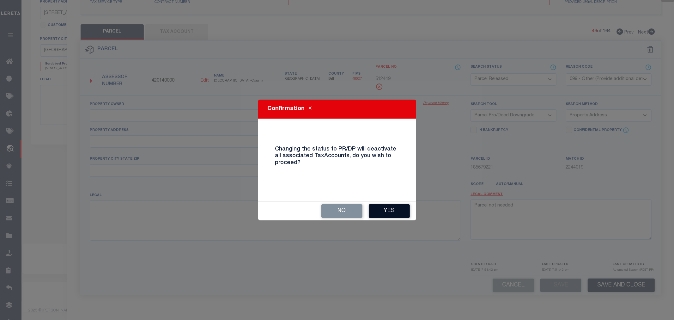
click at [397, 210] on button "Yes" at bounding box center [389, 211] width 41 height 14
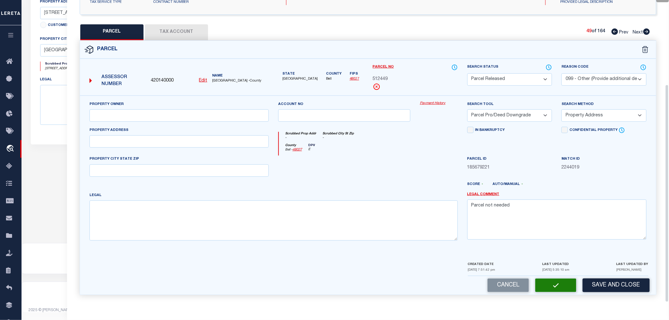
scroll to position [99, 0]
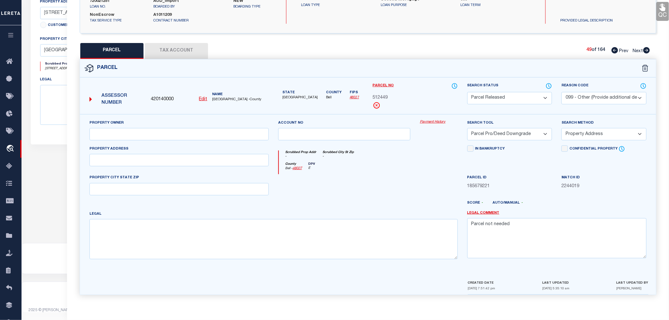
click at [647, 49] on icon at bounding box center [646, 50] width 7 height 6
click at [483, 97] on select "Automated Search Bad Parcel Complete Duplicate Parcel High Dollar Reporting In …" at bounding box center [509, 98] width 85 height 12
click at [467, 92] on select "Automated Search Bad Parcel Complete Duplicate Parcel High Dollar Reporting In …" at bounding box center [509, 98] width 85 height 12
click at [500, 239] on textarea at bounding box center [556, 238] width 179 height 40
paste textarea "Parcel not needed"
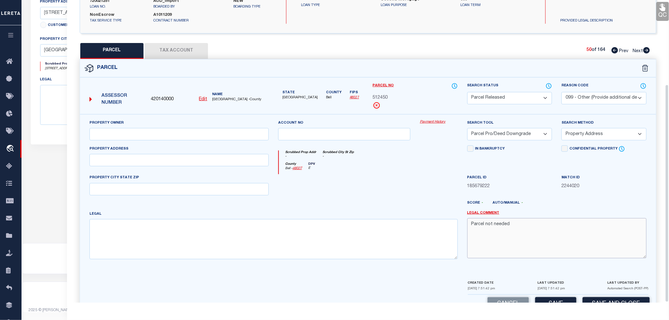
scroll to position [117, 0]
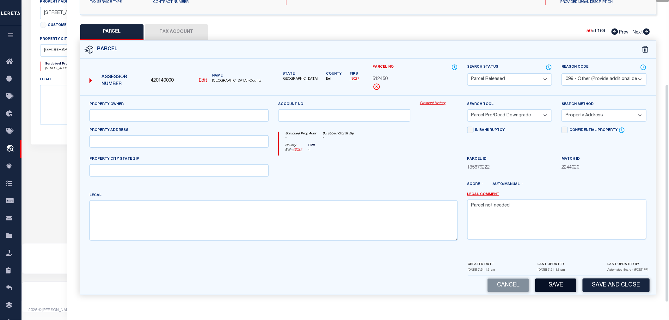
click at [557, 288] on button "Save" at bounding box center [555, 285] width 41 height 14
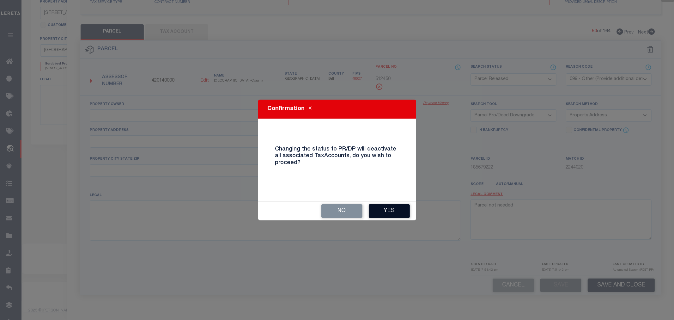
click at [391, 210] on button "Yes" at bounding box center [389, 211] width 41 height 14
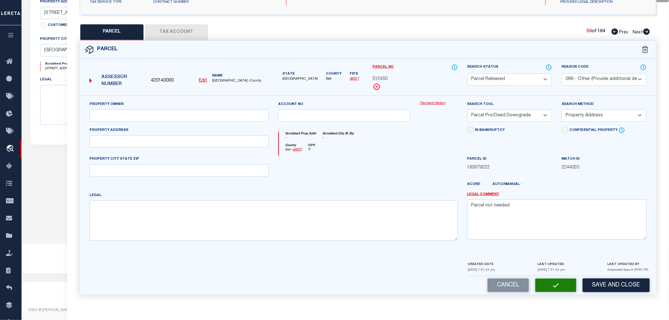
click at [390, 176] on div at bounding box center [344, 168] width 142 height 26
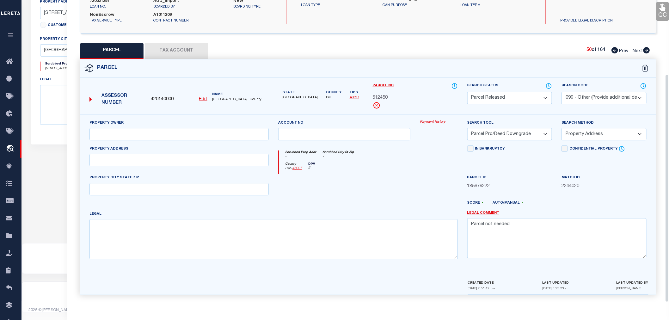
scroll to position [99, 0]
click at [645, 50] on icon at bounding box center [646, 50] width 7 height 6
click at [497, 98] on select "Automated Search Bad Parcel Complete Duplicate Parcel High Dollar Reporting In …" at bounding box center [509, 98] width 85 height 12
click at [467, 92] on select "Automated Search Bad Parcel Complete Duplicate Parcel High Dollar Reporting In …" at bounding box center [509, 98] width 85 height 12
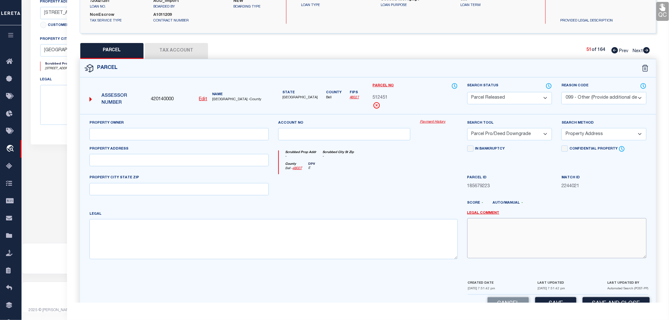
click at [498, 239] on textarea at bounding box center [556, 238] width 179 height 40
paste textarea "Parcel not needed"
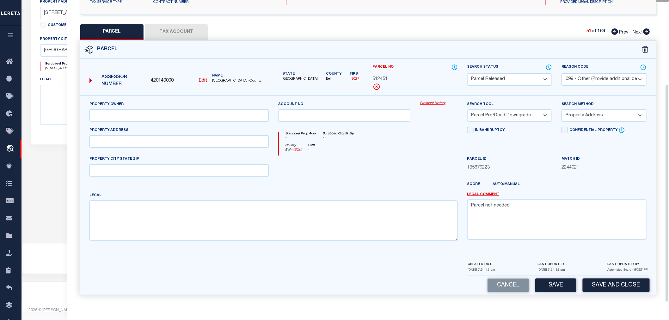
click at [563, 289] on button "Save" at bounding box center [555, 285] width 41 height 14
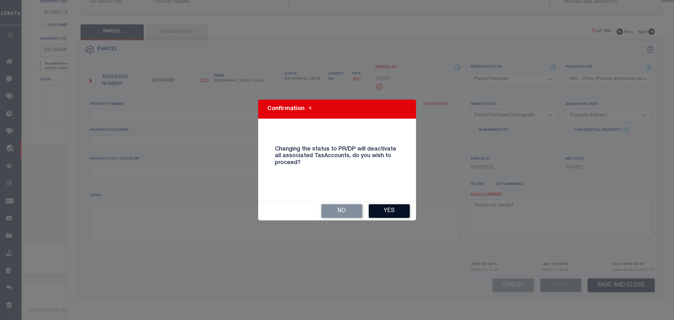
click at [391, 212] on button "Yes" at bounding box center [389, 211] width 41 height 14
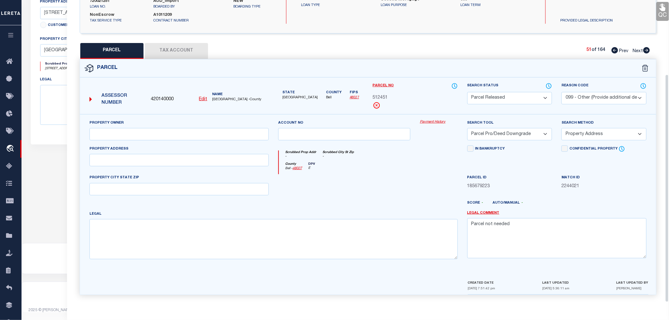
scroll to position [99, 0]
click at [645, 51] on icon at bounding box center [646, 50] width 7 height 6
click at [508, 98] on select "Automated Search Bad Parcel Complete Duplicate Parcel High Dollar Reporting In …" at bounding box center [509, 98] width 85 height 12
click at [467, 92] on select "Automated Search Bad Parcel Complete Duplicate Parcel High Dollar Reporting In …" at bounding box center [509, 98] width 85 height 12
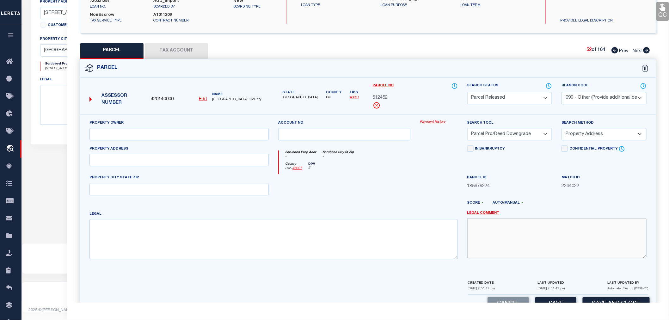
click at [502, 239] on textarea at bounding box center [556, 238] width 179 height 40
paste textarea "Parcel not needed"
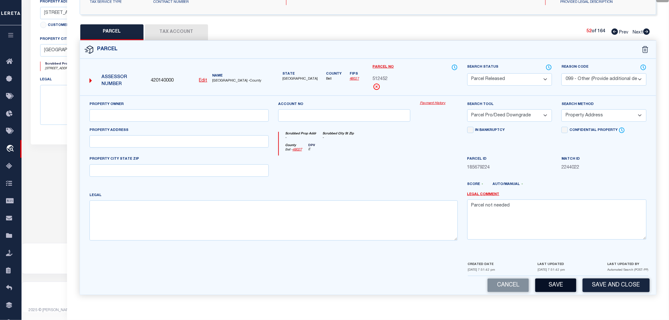
click at [564, 287] on button "Save" at bounding box center [555, 285] width 41 height 14
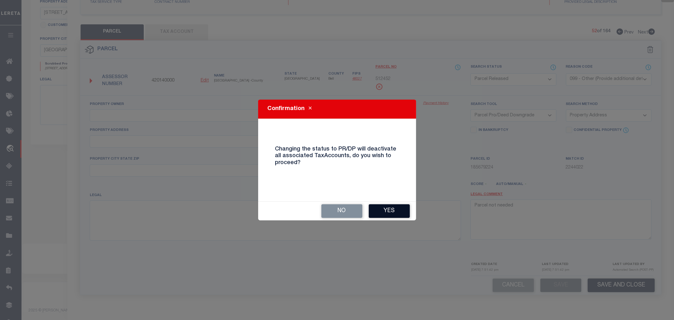
click at [397, 211] on button "Yes" at bounding box center [389, 211] width 41 height 14
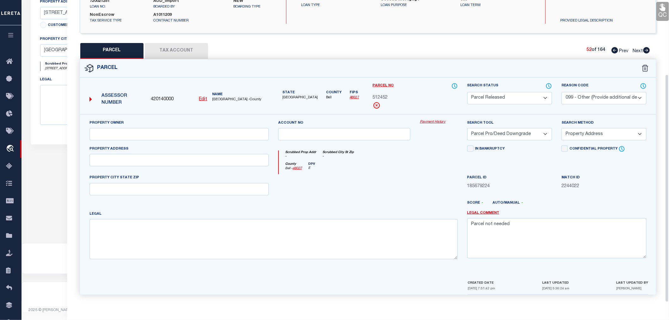
scroll to position [99, 0]
click at [647, 48] on icon at bounding box center [646, 50] width 7 height 6
click at [513, 100] on select "Automated Search Bad Parcel Complete Duplicate Parcel High Dollar Reporting In …" at bounding box center [509, 98] width 85 height 12
click at [467, 92] on select "Automated Search Bad Parcel Complete Duplicate Parcel High Dollar Reporting In …" at bounding box center [509, 98] width 85 height 12
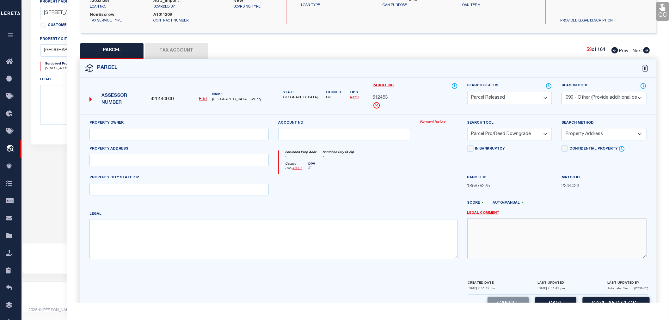
click at [489, 235] on textarea at bounding box center [556, 238] width 179 height 40
paste textarea "Parcel not needed"
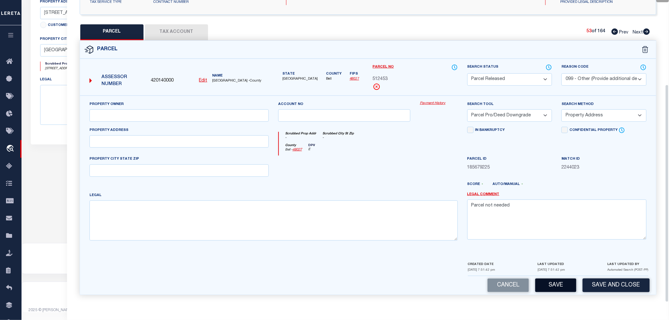
click at [557, 288] on button "Save" at bounding box center [555, 285] width 41 height 14
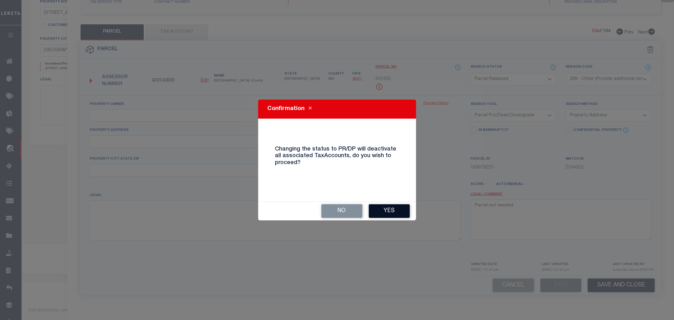
click at [396, 209] on button "Yes" at bounding box center [389, 211] width 41 height 14
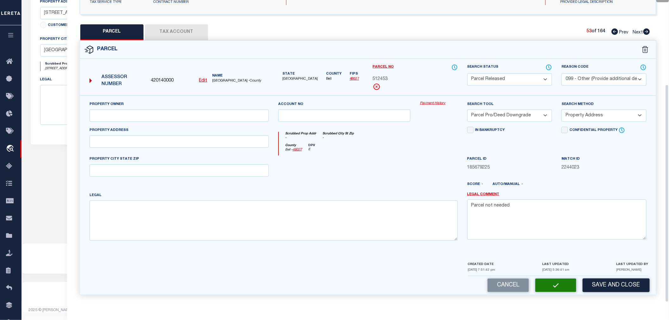
click at [538, 172] on div "Parcel ID 185679225" at bounding box center [509, 168] width 94 height 26
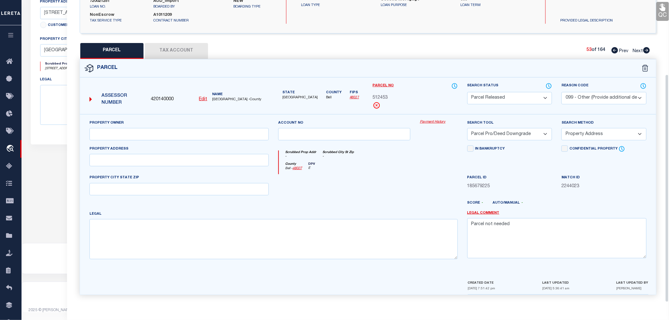
scroll to position [99, 0]
click at [647, 50] on icon at bounding box center [646, 50] width 7 height 6
click at [491, 95] on select "Automated Search Bad Parcel Complete Duplicate Parcel High Dollar Reporting In …" at bounding box center [509, 98] width 85 height 12
click at [467, 92] on select "Automated Search Bad Parcel Complete Duplicate Parcel High Dollar Reporting In …" at bounding box center [509, 98] width 85 height 12
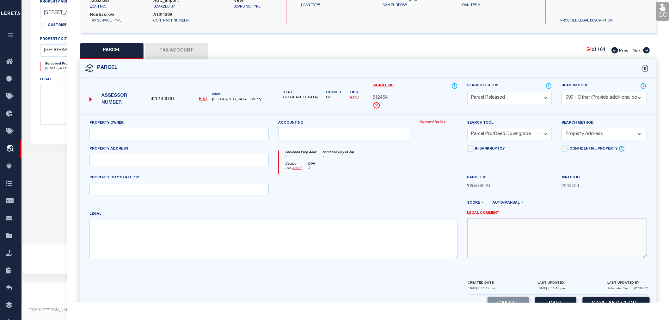
click at [508, 232] on textarea at bounding box center [556, 238] width 179 height 40
paste textarea "Parcel not needed"
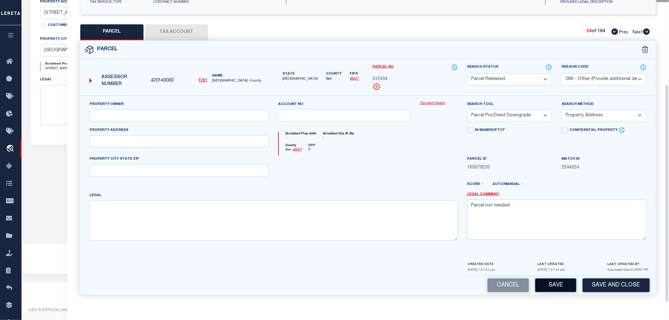
click at [554, 284] on button "Save" at bounding box center [555, 285] width 41 height 14
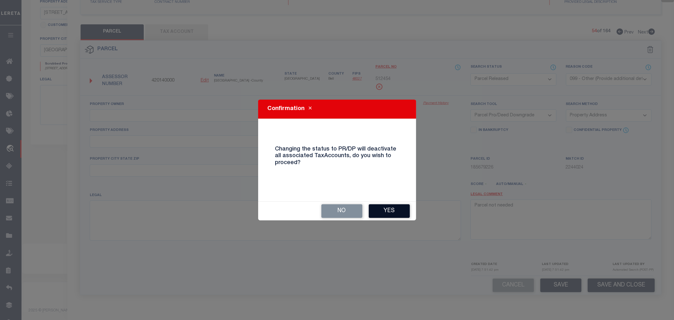
click at [403, 214] on button "Yes" at bounding box center [389, 211] width 41 height 14
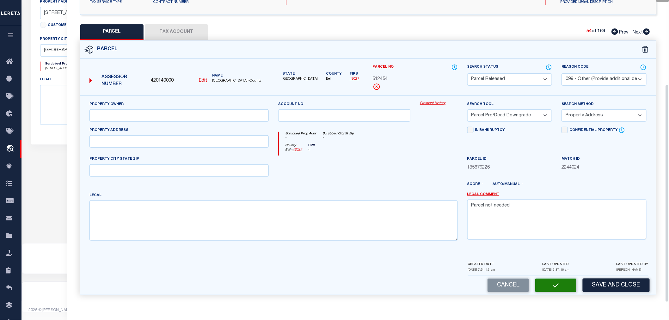
scroll to position [99, 0]
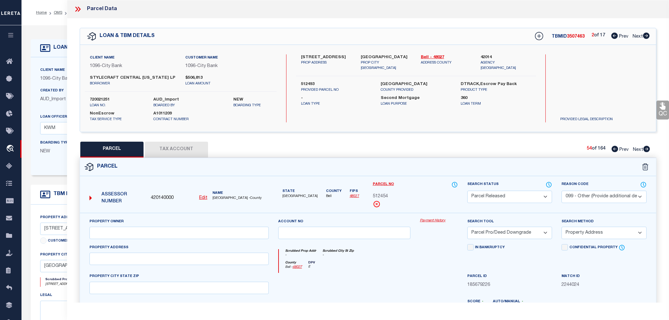
select select "PR"
select select "099"
select select "PRO"
select select "ADD"
select select "2778"
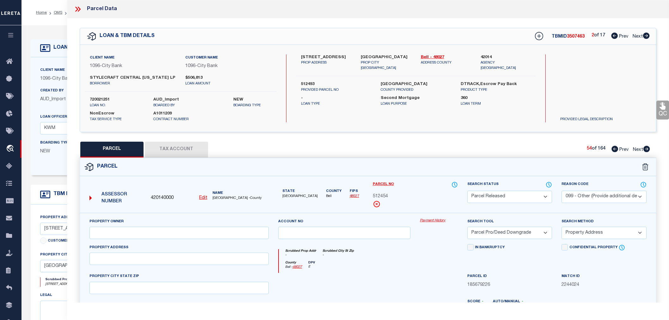
select select "1356"
select select "100"
select select "NonEscrow"
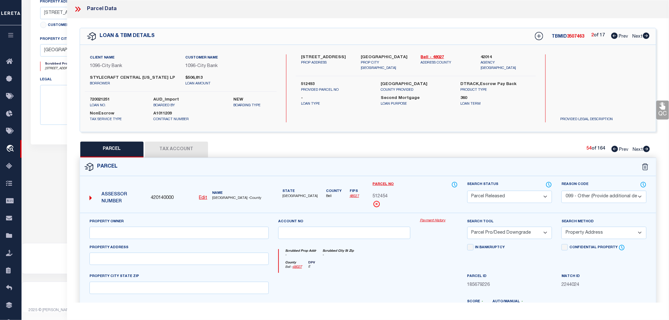
scroll to position [99, 0]
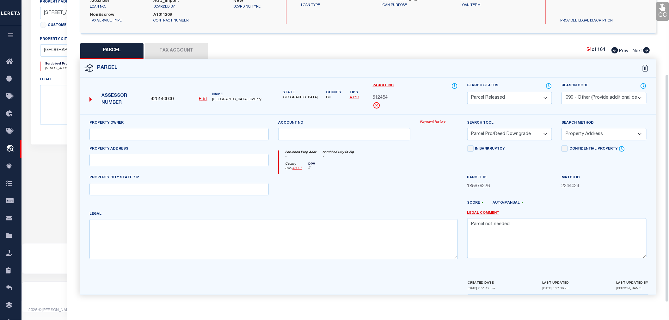
click at [646, 50] on icon at bounding box center [646, 50] width 7 height 6
select select "AS"
select select
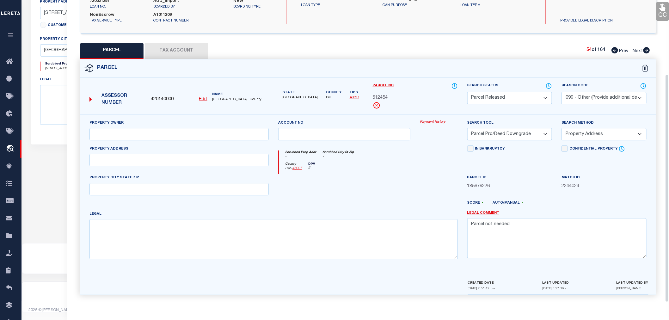
checkbox input "false"
select select "PA"
select select "099"
select select "PRO"
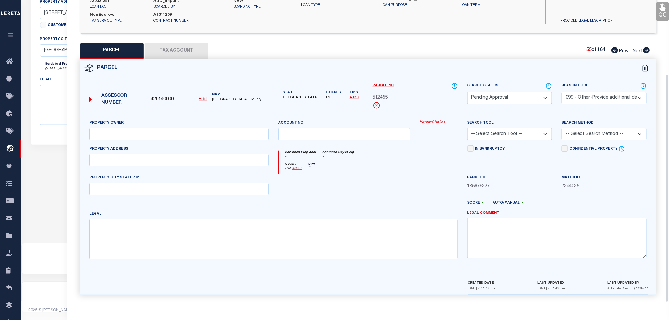
select select "ADD"
click at [513, 96] on select "Automated Search Bad Parcel Complete Duplicate Parcel High Dollar Reporting In …" at bounding box center [509, 98] width 85 height 12
select select "PR"
click at [467, 92] on select "Automated Search Bad Parcel Complete Duplicate Parcel High Dollar Reporting In …" at bounding box center [509, 98] width 85 height 12
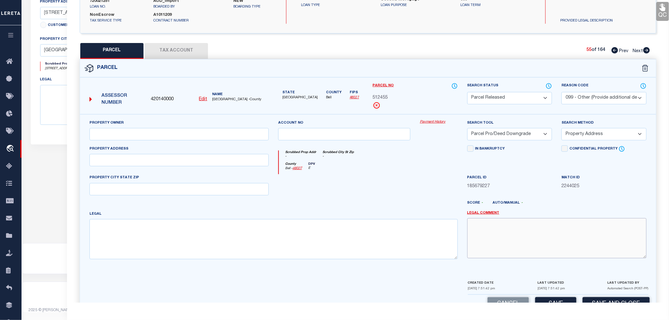
click at [485, 236] on textarea at bounding box center [556, 238] width 179 height 40
paste textarea "Parcel not needed"
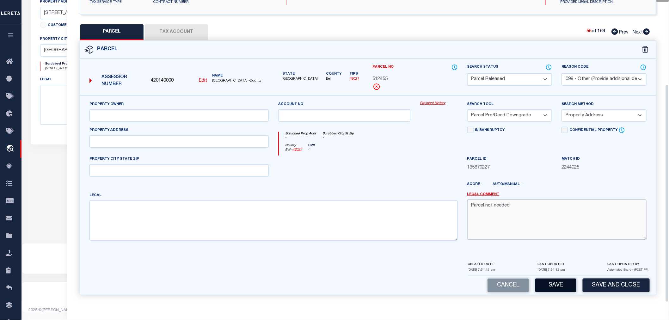
type textarea "Parcel not needed"
click at [549, 284] on button "Save" at bounding box center [555, 285] width 41 height 14
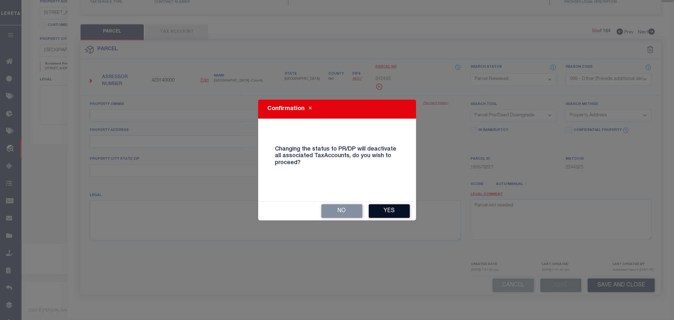
click at [393, 211] on button "Yes" at bounding box center [389, 211] width 41 height 14
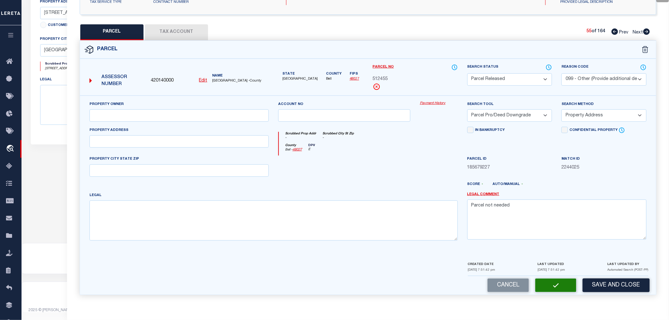
select select "AS"
select select
checkbox input "false"
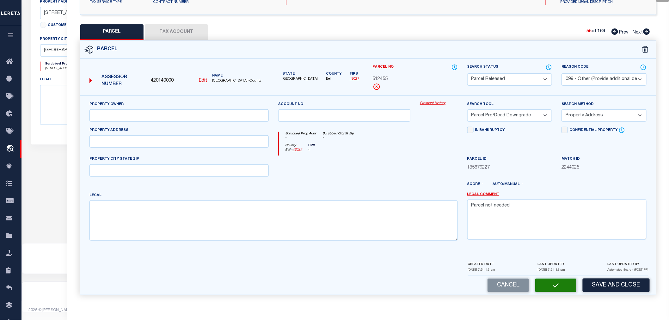
checkbox input "false"
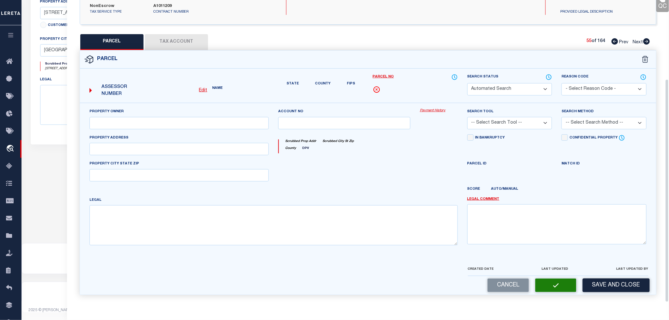
select select "PR"
select select "099"
select select "PRO"
select select "ADD"
type textarea "Parcel not needed"
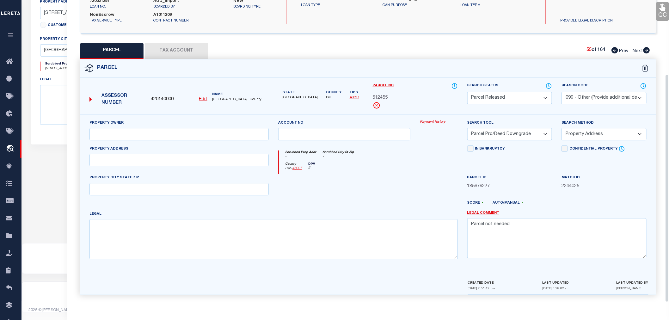
scroll to position [99, 0]
click at [646, 50] on icon at bounding box center [646, 50] width 7 height 6
select select "AS"
select select
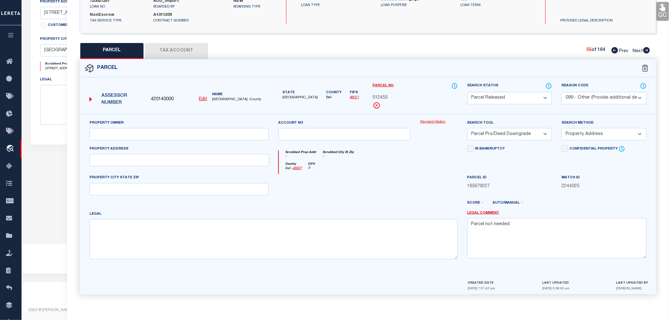
select select
checkbox input "false"
select select "PA"
select select "099"
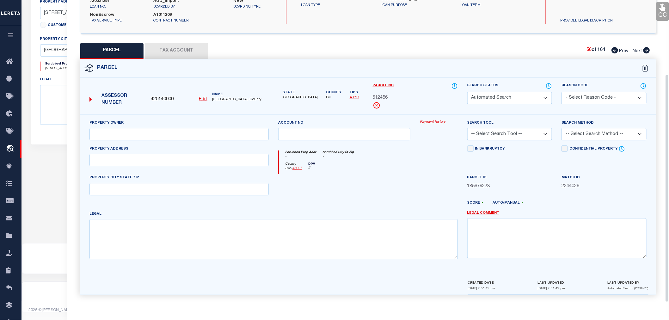
select select "PRO"
select select "ADD"
click at [510, 99] on select "Automated Search Bad Parcel Complete Duplicate Parcel High Dollar Reporting In …" at bounding box center [509, 98] width 85 height 12
select select "PR"
click at [467, 92] on select "Automated Search Bad Parcel Complete Duplicate Parcel High Dollar Reporting In …" at bounding box center [509, 98] width 85 height 12
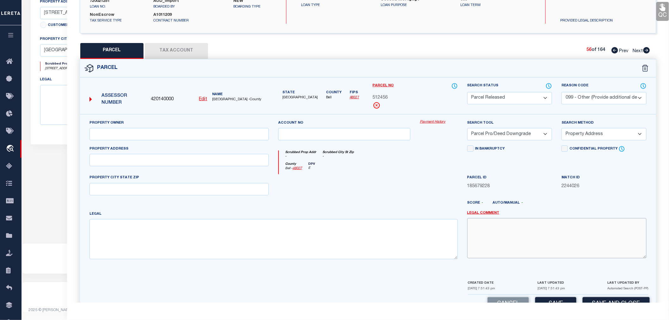
click at [507, 235] on textarea at bounding box center [556, 238] width 179 height 40
paste textarea "Parcel not needed"
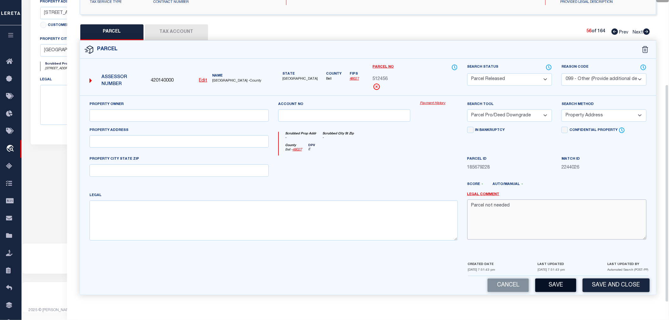
type textarea "Parcel not needed"
click at [565, 283] on button "Save" at bounding box center [555, 285] width 41 height 14
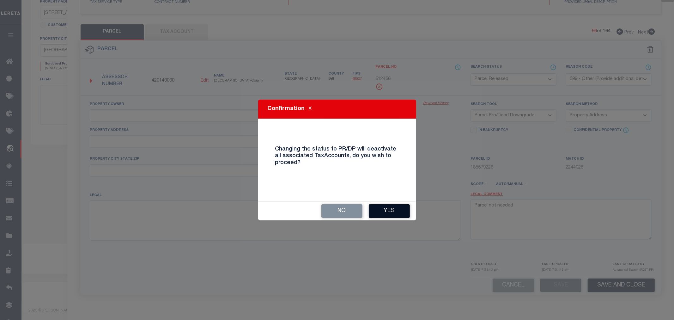
click at [390, 212] on button "Yes" at bounding box center [389, 211] width 41 height 14
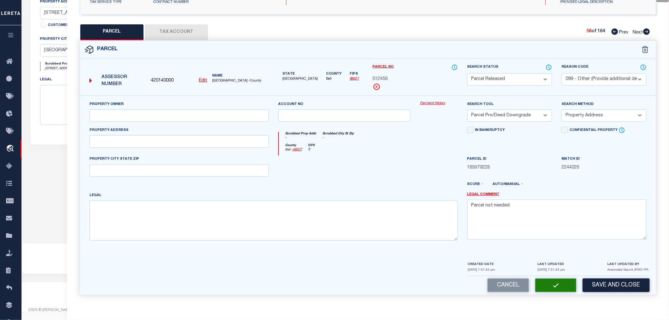
select select "AS"
select select
checkbox input "false"
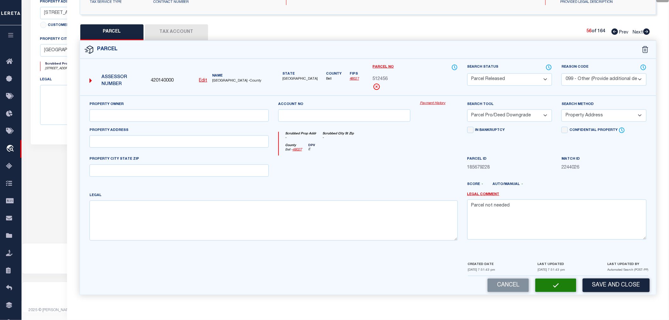
checkbox input "false"
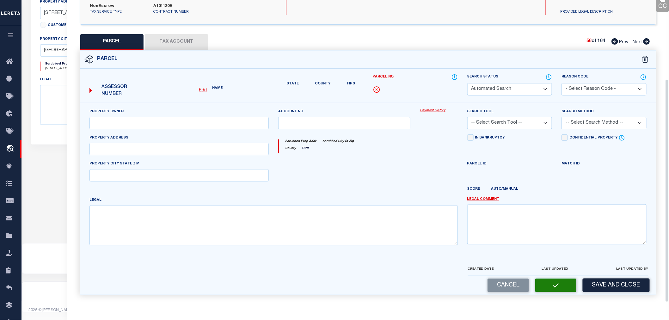
select select "PR"
select select "099"
select select "PRO"
select select "ADD"
type textarea "Parcel not needed"
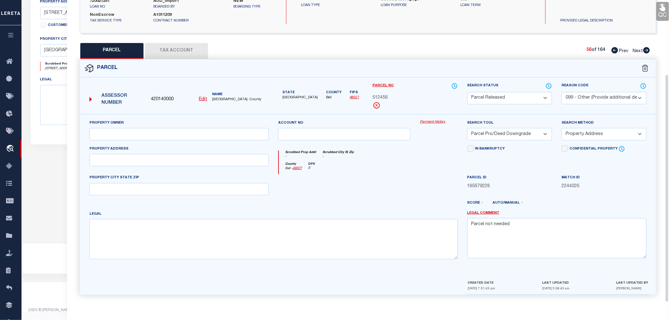
scroll to position [99, 0]
click at [645, 50] on icon at bounding box center [646, 50] width 7 height 6
select select "AS"
select select
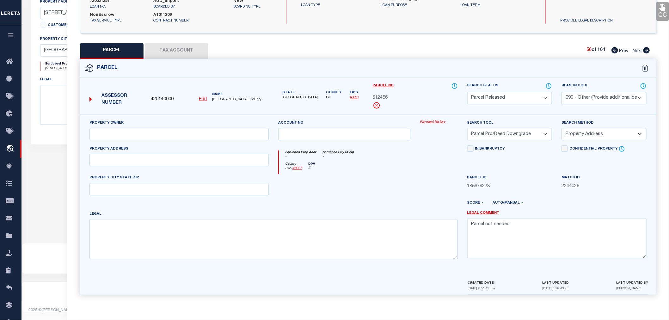
select select
checkbox input "false"
select select "PA"
select select "099"
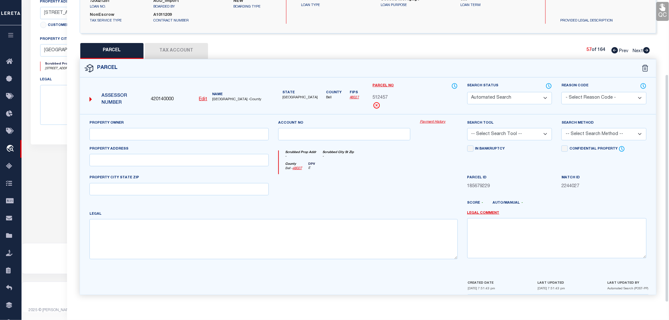
select select "PRO"
select select "ADD"
click at [497, 100] on select "Automated Search Bad Parcel Complete Duplicate Parcel High Dollar Reporting In …" at bounding box center [509, 98] width 85 height 12
select select "PR"
click at [467, 92] on select "Automated Search Bad Parcel Complete Duplicate Parcel High Dollar Reporting In …" at bounding box center [509, 98] width 85 height 12
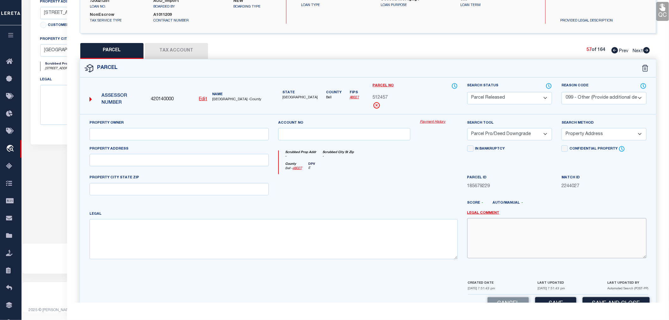
click at [533, 235] on textarea at bounding box center [556, 238] width 179 height 40
paste textarea "Parcel not needed"
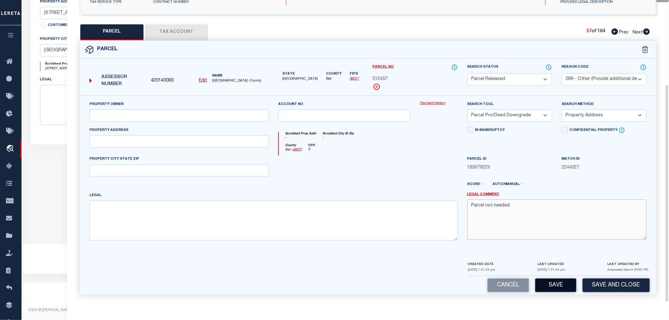
type textarea "Parcel not needed"
click at [559, 286] on button "Save" at bounding box center [555, 285] width 41 height 14
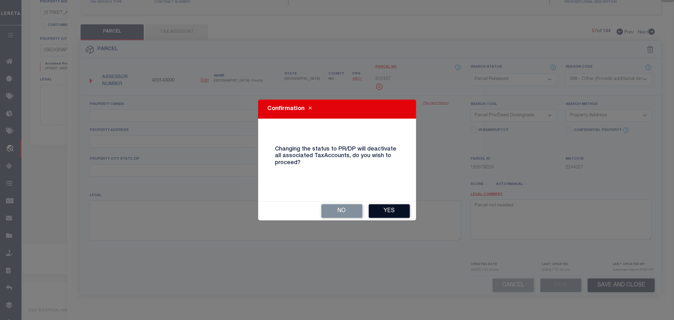
click at [387, 213] on button "Yes" at bounding box center [389, 211] width 41 height 14
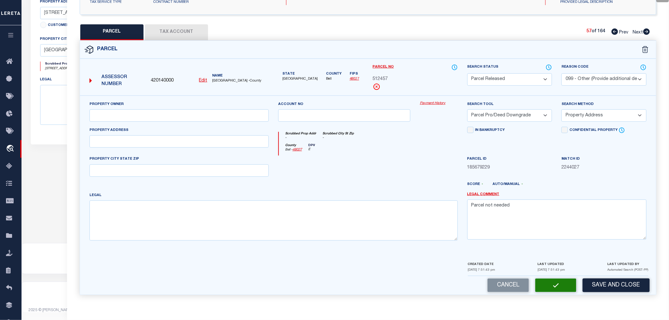
select select "AS"
select select
checkbox input "false"
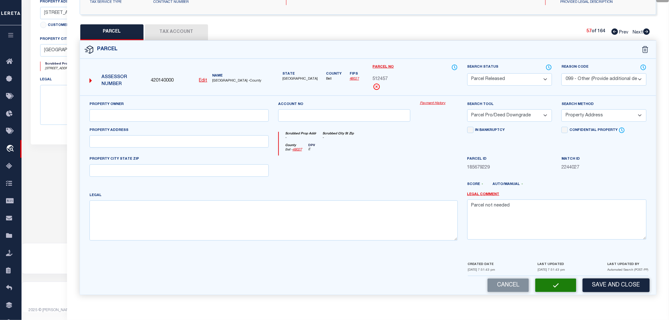
checkbox input "false"
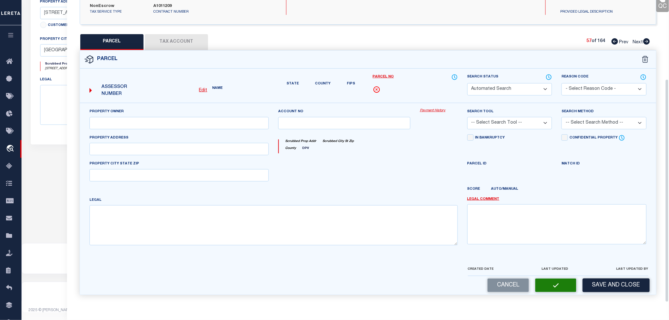
select select "PR"
select select "099"
select select "PRO"
select select "ADD"
type textarea "Parcel not needed"
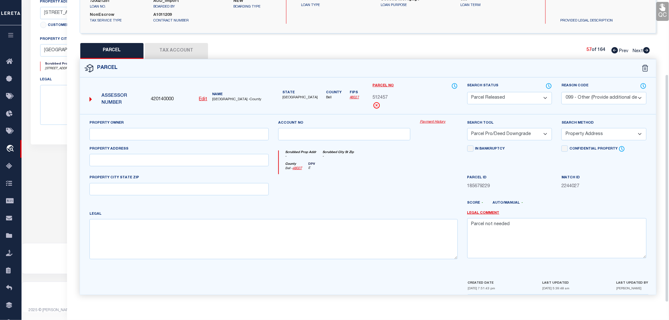
scroll to position [99, 0]
click at [645, 50] on icon at bounding box center [646, 50] width 7 height 6
select select "AS"
select select
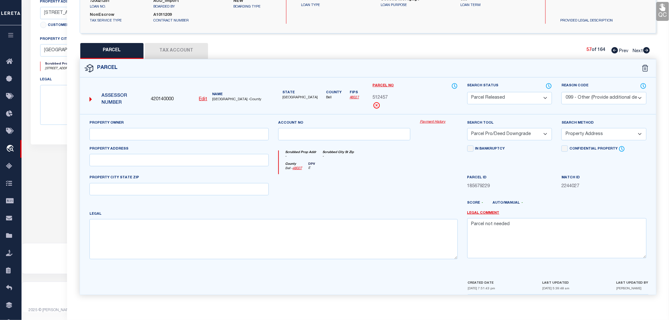
select select
checkbox input "false"
select select "PA"
select select "099"
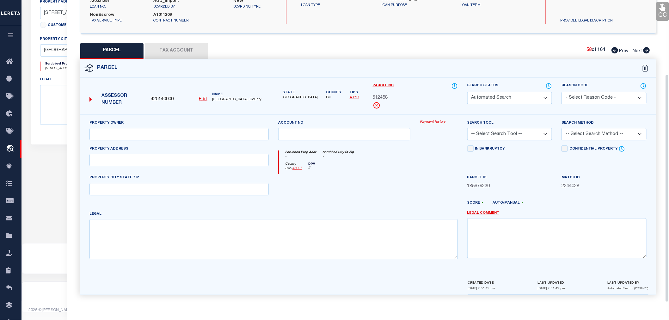
select select "PRO"
select select "ADD"
click at [476, 100] on select "Automated Search Bad Parcel Complete Duplicate Parcel High Dollar Reporting In …" at bounding box center [509, 98] width 85 height 12
select select "PR"
click at [467, 92] on select "Automated Search Bad Parcel Complete Duplicate Parcel High Dollar Reporting In …" at bounding box center [509, 98] width 85 height 12
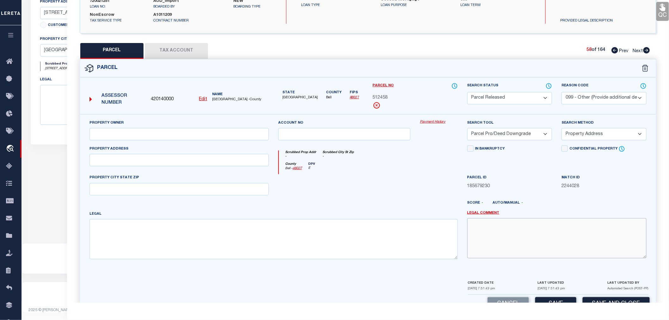
click at [514, 225] on textarea at bounding box center [556, 238] width 179 height 40
paste textarea "Parcel not needed"
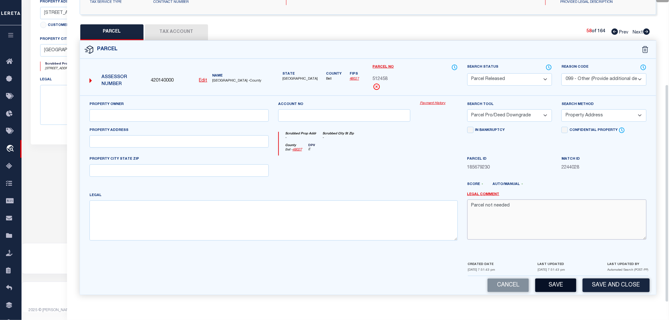
type textarea "Parcel not needed"
click at [551, 283] on button "Save" at bounding box center [555, 285] width 41 height 14
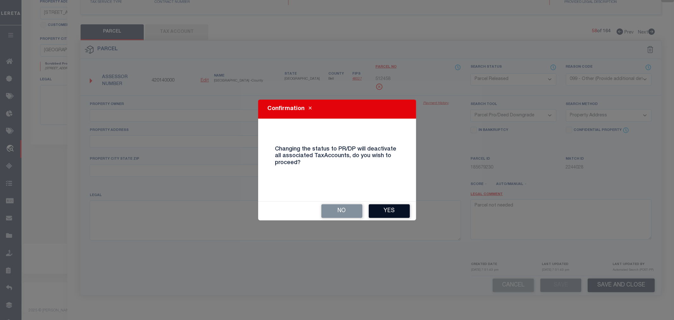
click at [394, 212] on button "Yes" at bounding box center [389, 211] width 41 height 14
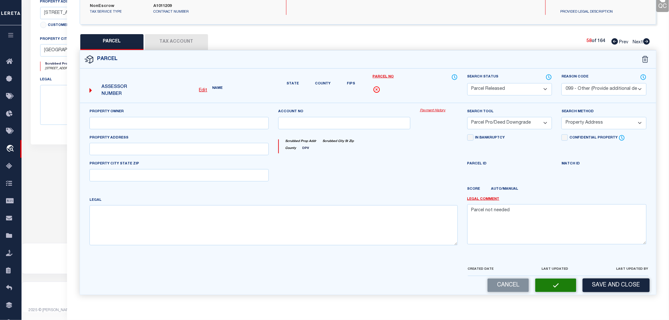
select select "AS"
select select
checkbox input "false"
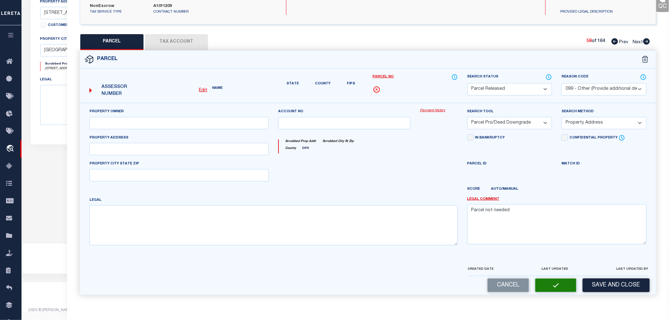
checkbox input "false"
select select "PR"
select select "099"
select select "PRO"
select select "ADD"
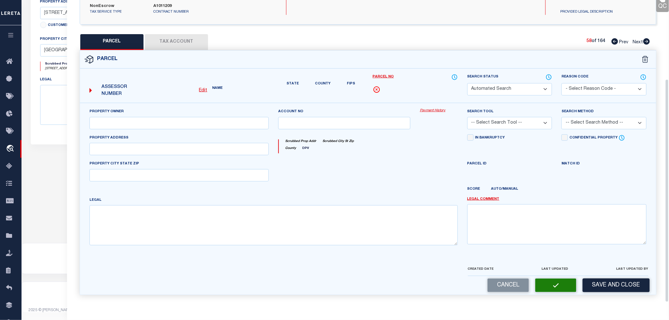
type textarea "Parcel not needed"
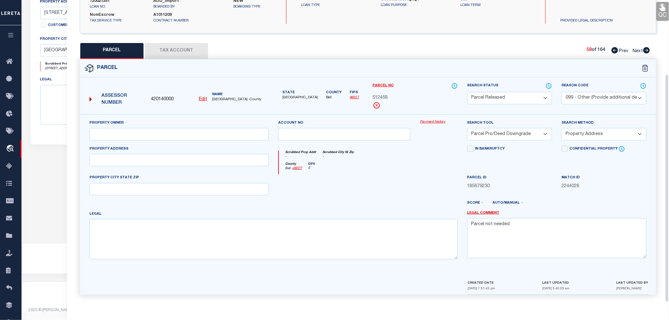
scroll to position [99, 0]
click at [647, 50] on icon at bounding box center [646, 50] width 7 height 6
select select "AS"
select select
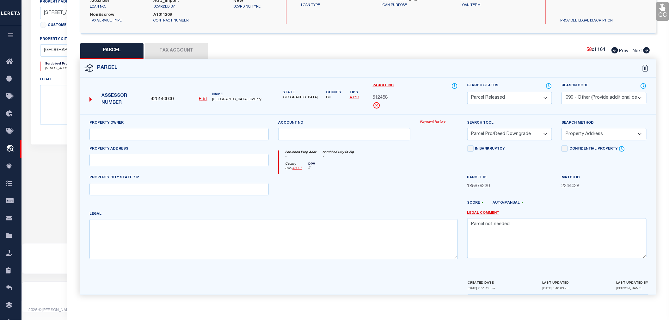
select select
checkbox input "false"
select select "PA"
select select "099"
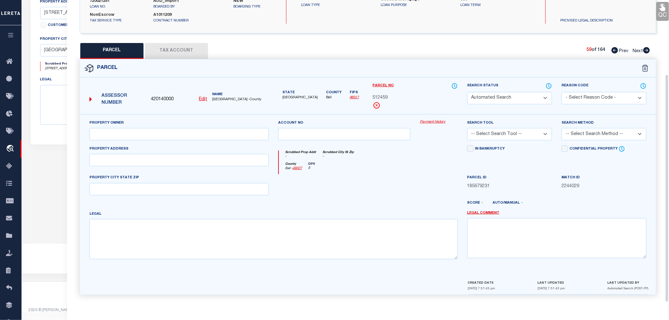
select select "PRO"
select select "ADD"
click at [481, 99] on select "Automated Search Bad Parcel Complete Duplicate Parcel High Dollar Reporting In …" at bounding box center [509, 98] width 85 height 12
select select "PR"
click at [467, 92] on select "Automated Search Bad Parcel Complete Duplicate Parcel High Dollar Reporting In …" at bounding box center [509, 98] width 85 height 12
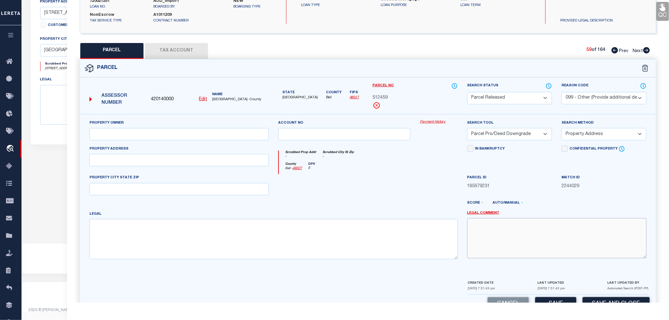
click at [516, 236] on textarea at bounding box center [556, 238] width 179 height 40
paste textarea "Parcel not needed"
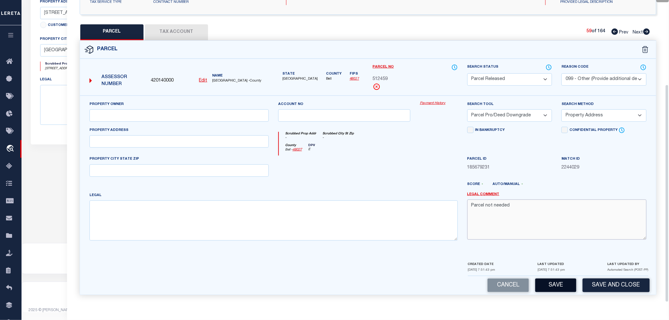
type textarea "Parcel not needed"
click at [562, 289] on button "Save" at bounding box center [555, 285] width 41 height 14
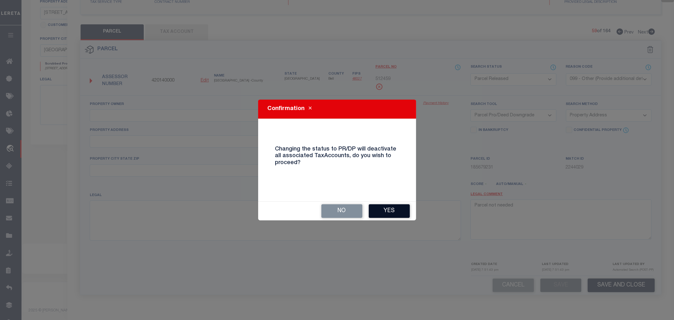
click at [386, 213] on button "Yes" at bounding box center [389, 211] width 41 height 14
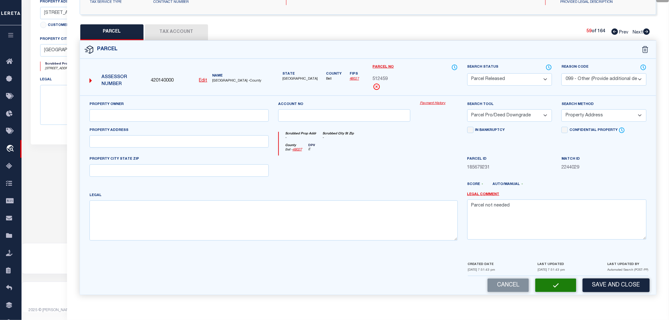
select select "AS"
select select
checkbox input "false"
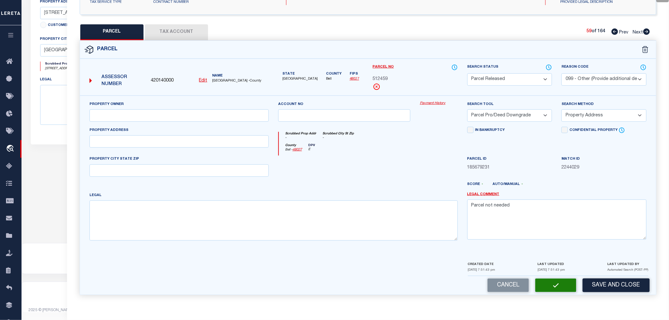
checkbox input "false"
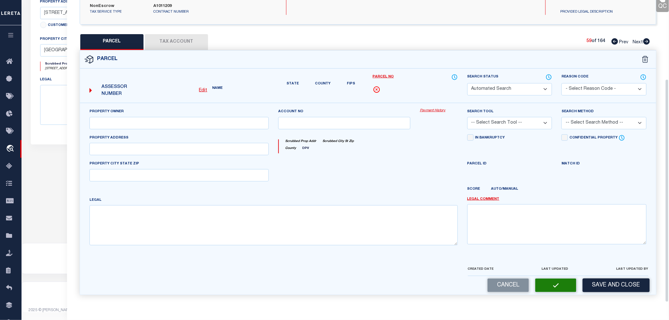
select select "PR"
select select "099"
select select "PRO"
select select "ADD"
type textarea "Parcel not needed"
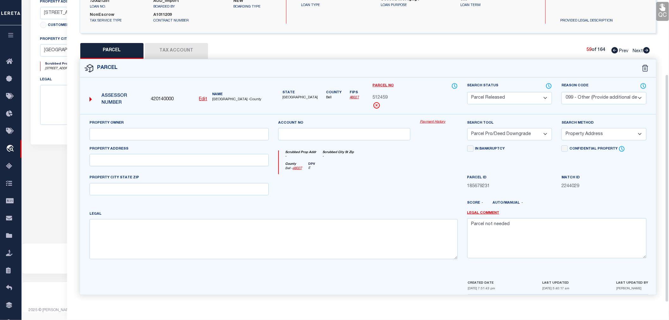
scroll to position [99, 0]
click at [647, 49] on icon at bounding box center [646, 50] width 7 height 6
select select "AS"
select select
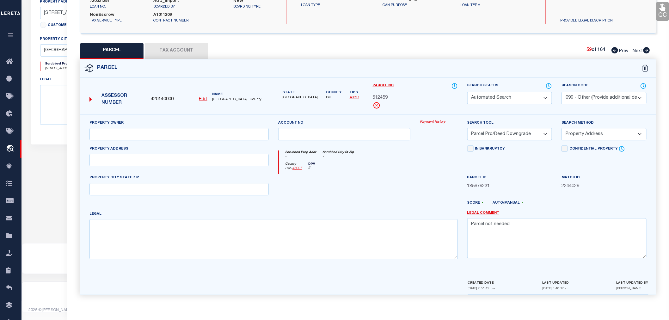
select select
checkbox input "false"
select select "PA"
select select "099"
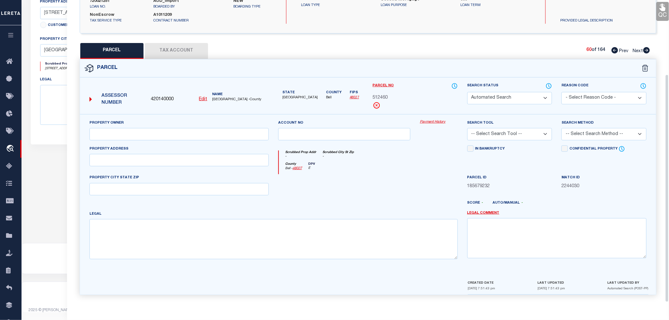
select select "PRO"
select select "ADD"
click at [521, 102] on select "Automated Search Bad Parcel Complete Duplicate Parcel High Dollar Reporting In …" at bounding box center [509, 98] width 85 height 12
select select "PR"
click at [467, 92] on select "Automated Search Bad Parcel Complete Duplicate Parcel High Dollar Reporting In …" at bounding box center [509, 98] width 85 height 12
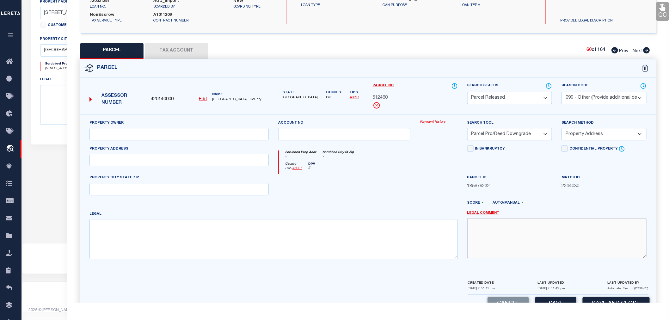
click at [530, 238] on textarea at bounding box center [556, 238] width 179 height 40
paste textarea "Parcel not needed"
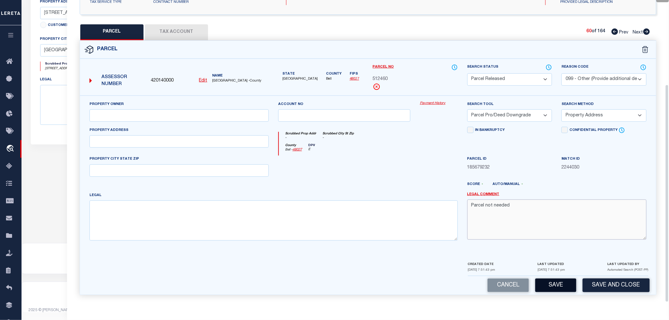
type textarea "Parcel not needed"
click at [557, 284] on button "Save" at bounding box center [555, 285] width 41 height 14
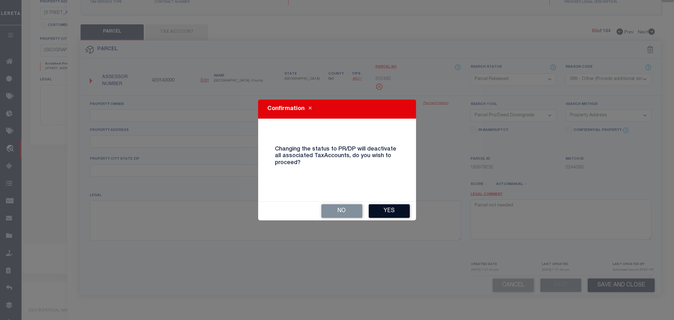
click at [387, 211] on button "Yes" at bounding box center [389, 211] width 41 height 14
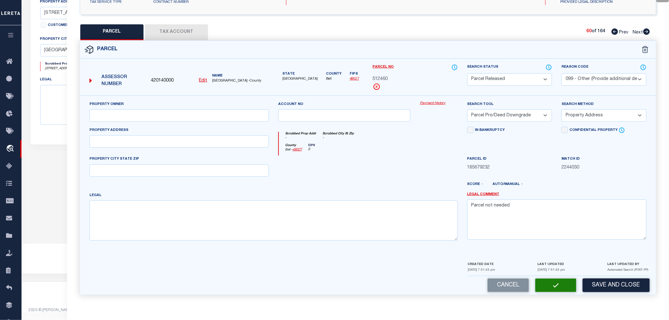
select select "AS"
select select
checkbox input "false"
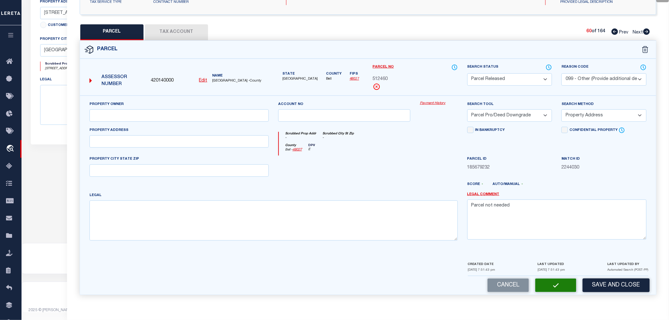
checkbox input "false"
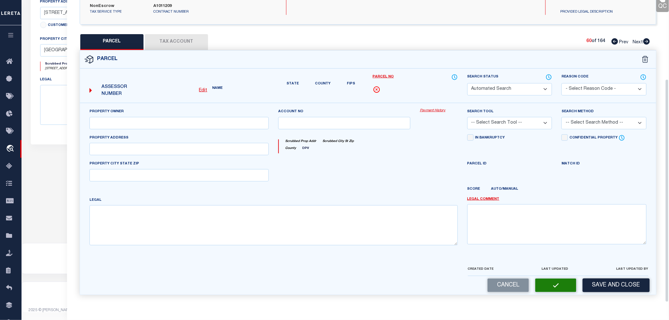
select select "PR"
select select "099"
select select "PRO"
select select "ADD"
type textarea "Parcel not needed"
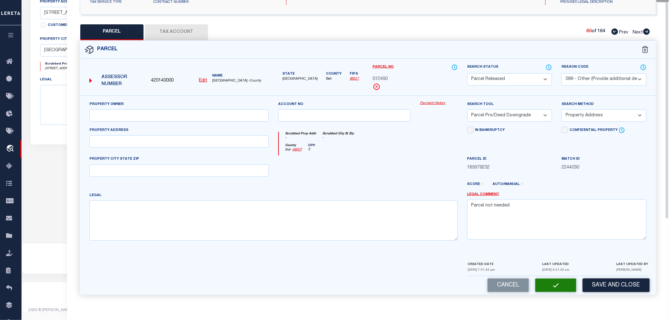
scroll to position [2, 0]
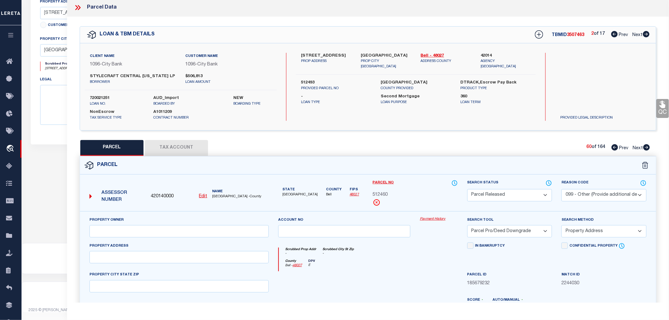
click at [645, 147] on icon at bounding box center [646, 147] width 7 height 6
select select "AS"
select select
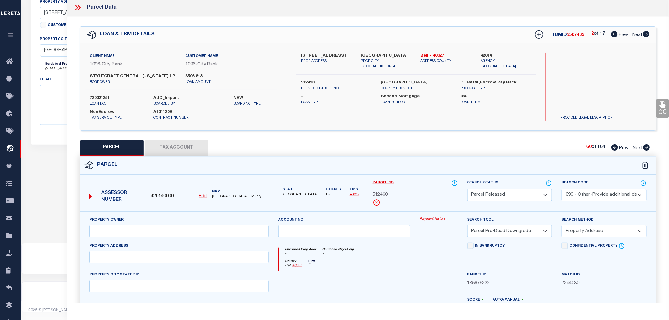
checkbox input "false"
select select "PA"
select select "099"
select select "PRO"
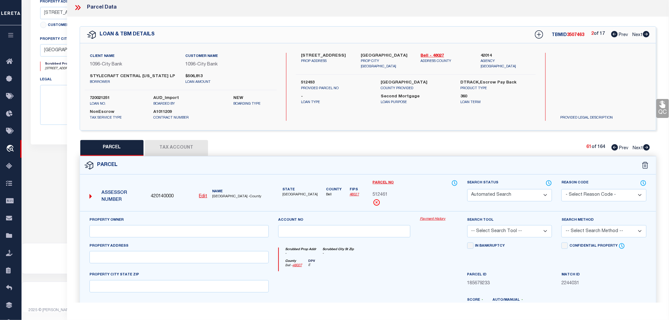
select select "ADD"
click at [509, 196] on select "Automated Search Bad Parcel Complete Duplicate Parcel High Dollar Reporting In …" at bounding box center [509, 195] width 85 height 12
select select "PR"
click at [467, 189] on select "Automated Search Bad Parcel Complete Duplicate Parcel High Dollar Reporting In …" at bounding box center [509, 195] width 85 height 12
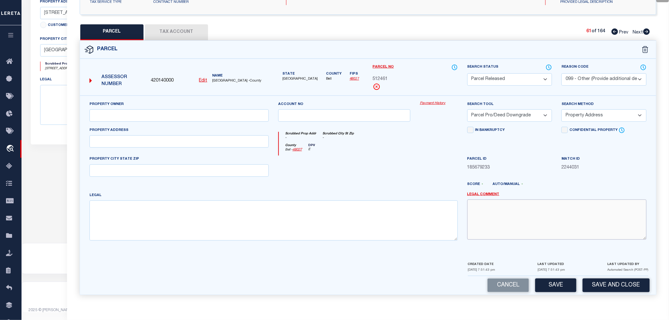
click at [495, 222] on textarea at bounding box center [556, 219] width 179 height 40
paste textarea "Parcel not needed"
type textarea "Parcel not needed"
click at [558, 280] on button "Save" at bounding box center [555, 285] width 41 height 14
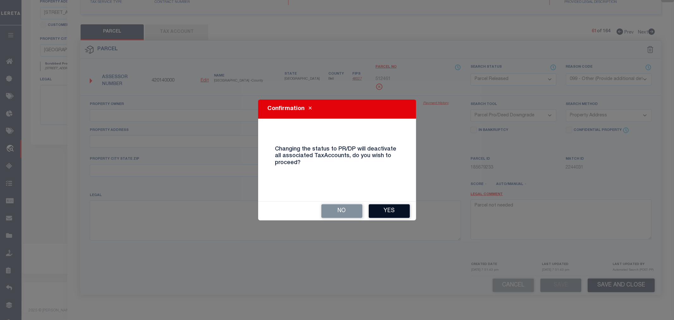
click at [393, 214] on button "Yes" at bounding box center [389, 211] width 41 height 14
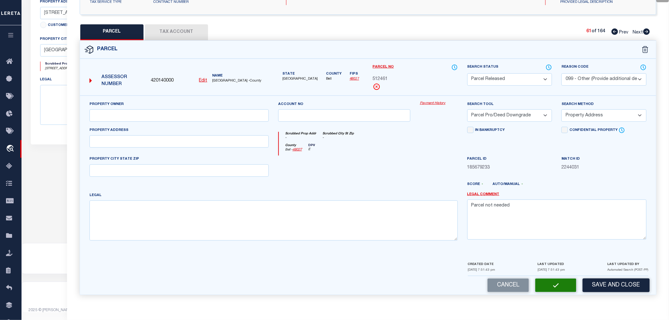
select select "AS"
select select
checkbox input "false"
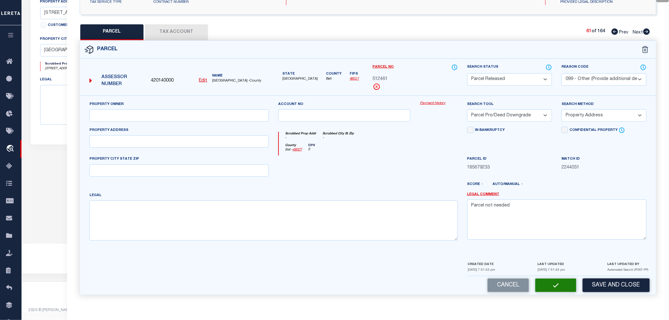
checkbox input "false"
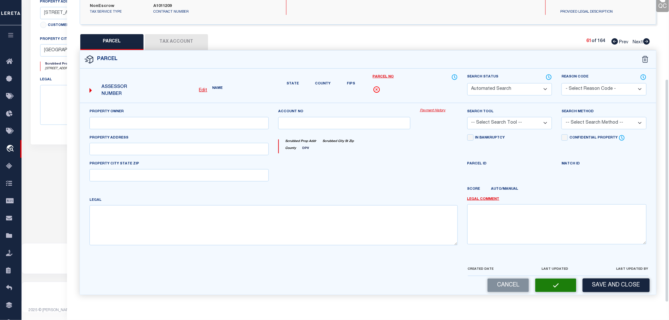
select select "PR"
select select "099"
select select "PRO"
select select "ADD"
type textarea "Parcel not needed"
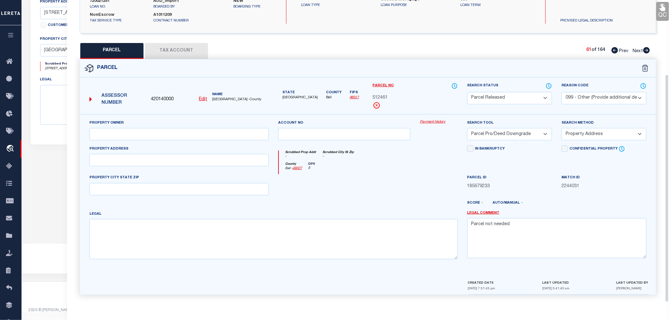
scroll to position [99, 0]
click at [644, 51] on icon at bounding box center [646, 50] width 7 height 6
select select "AS"
select select
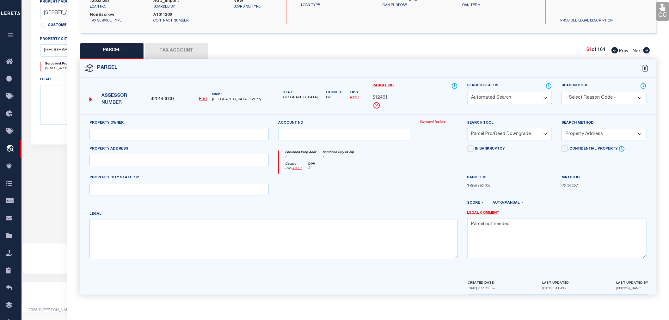
select select
checkbox input "false"
select select "PA"
select select "099"
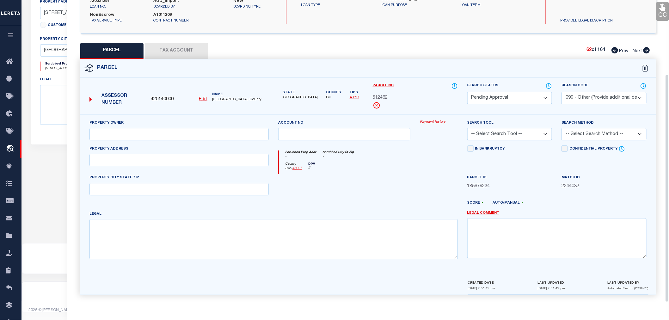
select select "PRO"
select select "ADD"
click at [485, 95] on select "Automated Search Bad Parcel Complete Duplicate Parcel High Dollar Reporting In …" at bounding box center [509, 98] width 85 height 12
select select "PR"
click at [467, 92] on select "Automated Search Bad Parcel Complete Duplicate Parcel High Dollar Reporting In …" at bounding box center [509, 98] width 85 height 12
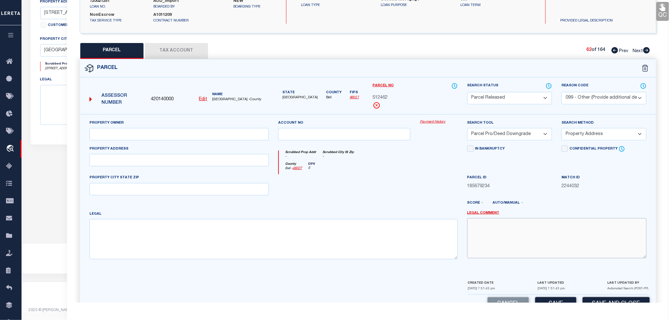
click at [503, 227] on textarea at bounding box center [556, 238] width 179 height 40
paste textarea "Parcel not needed"
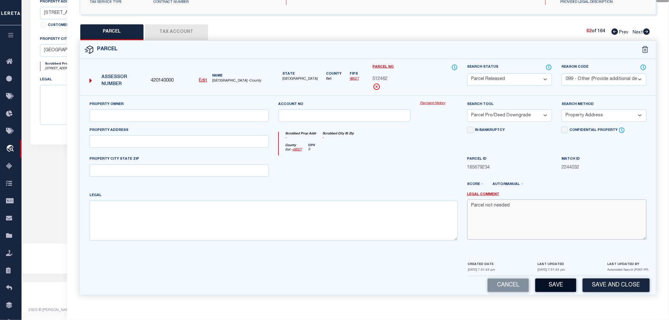
type textarea "Parcel not needed"
click at [552, 285] on button "Save" at bounding box center [555, 285] width 41 height 14
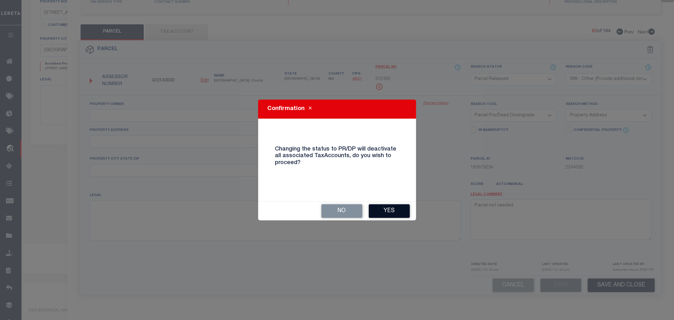
click at [384, 211] on button "Yes" at bounding box center [389, 211] width 41 height 14
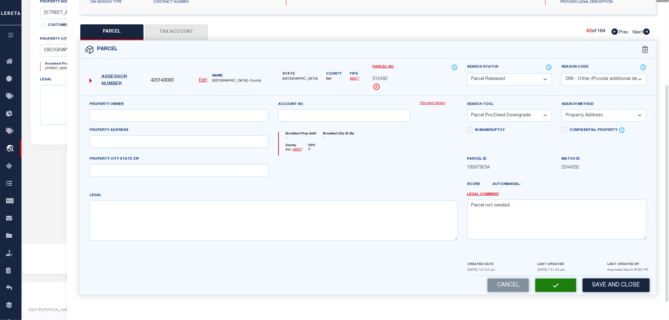
select select "AS"
select select
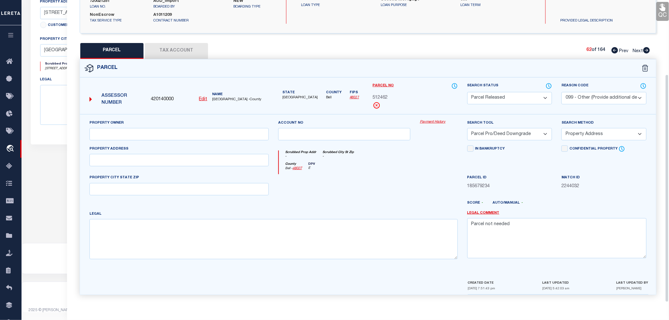
scroll to position [99, 0]
click at [645, 49] on icon at bounding box center [646, 50] width 7 height 6
click at [496, 99] on select "Automated Search Bad Parcel Complete Duplicate Parcel High Dollar Reporting In …" at bounding box center [509, 98] width 85 height 12
click at [467, 92] on select "Automated Search Bad Parcel Complete Duplicate Parcel High Dollar Reporting In …" at bounding box center [509, 98] width 85 height 12
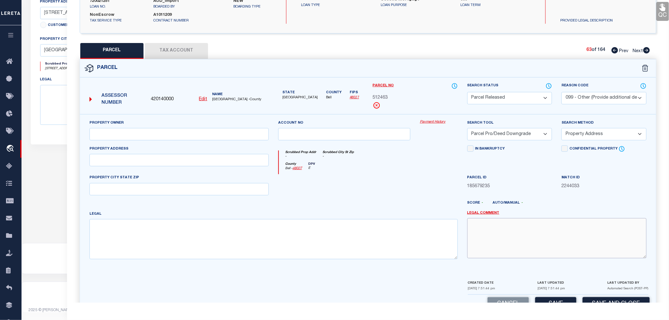
paste textarea "Parcel not needed"
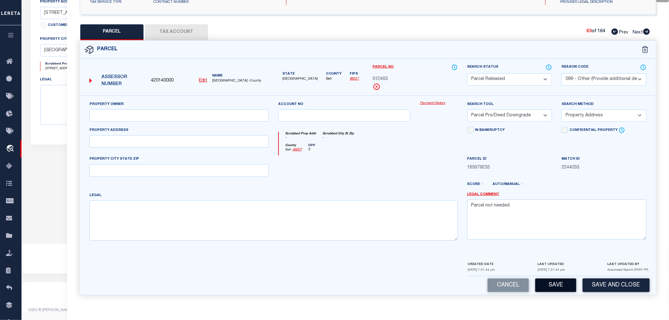
click at [551, 280] on button "Save" at bounding box center [555, 285] width 41 height 14
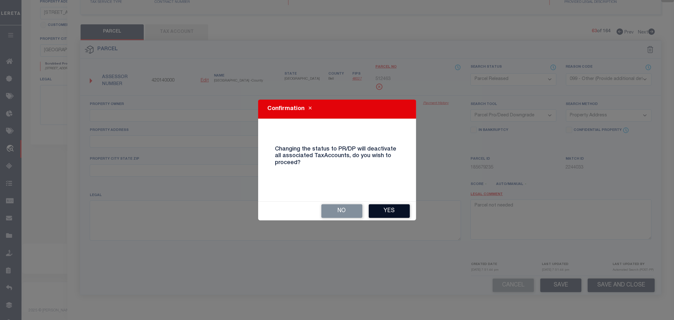
click at [380, 209] on button "Yes" at bounding box center [389, 211] width 41 height 14
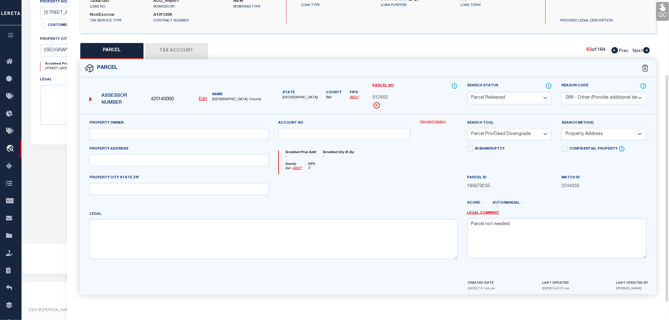
scroll to position [99, 0]
click at [643, 51] on icon at bounding box center [646, 50] width 7 height 6
click at [646, 51] on icon at bounding box center [646, 50] width 7 height 6
click at [494, 99] on select "Automated Search Bad Parcel Complete Duplicate Parcel High Dollar Reporting In …" at bounding box center [509, 98] width 85 height 12
click at [467, 92] on select "Automated Search Bad Parcel Complete Duplicate Parcel High Dollar Reporting In …" at bounding box center [509, 98] width 85 height 12
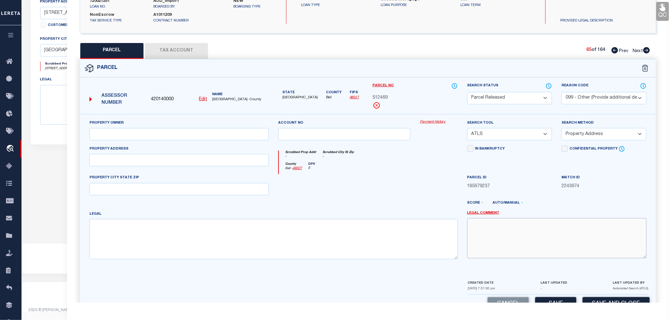
click at [510, 235] on textarea at bounding box center [556, 238] width 179 height 40
paste textarea "Parcel not needed"
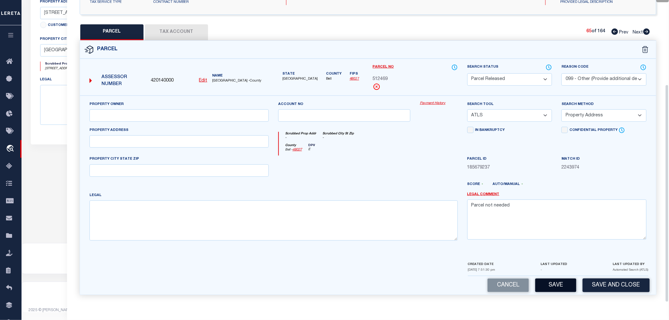
click at [550, 283] on button "Save" at bounding box center [555, 285] width 41 height 14
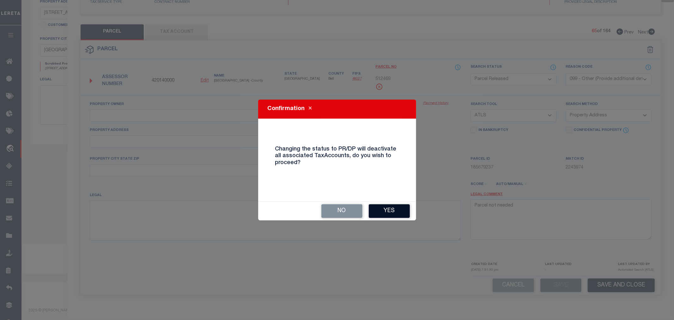
click at [391, 212] on button "Yes" at bounding box center [389, 211] width 41 height 14
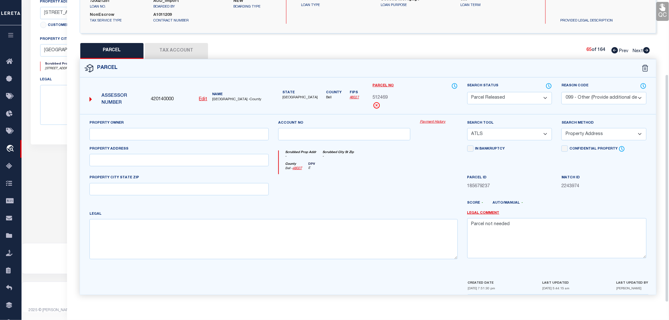
scroll to position [99, 0]
click at [416, 169] on div "County Bell - 48027 DPV E" at bounding box center [368, 168] width 179 height 12
